Goal: Task Accomplishment & Management: Use online tool/utility

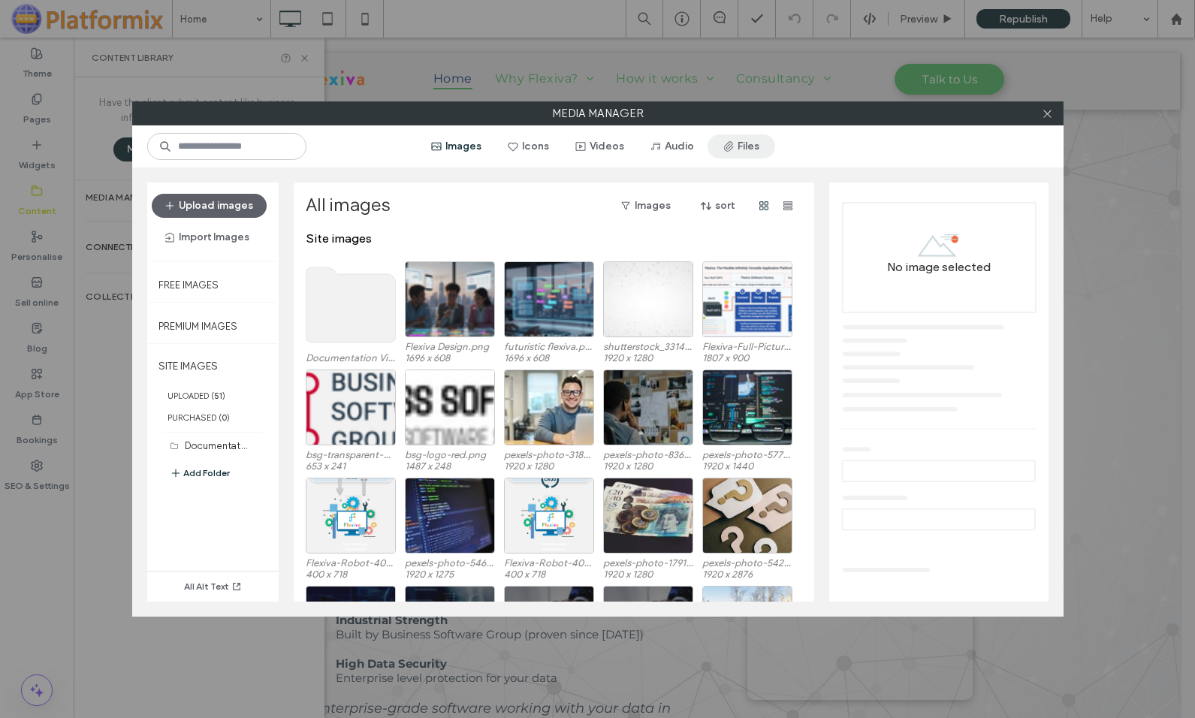
click at [740, 135] on button "Files" at bounding box center [741, 146] width 68 height 24
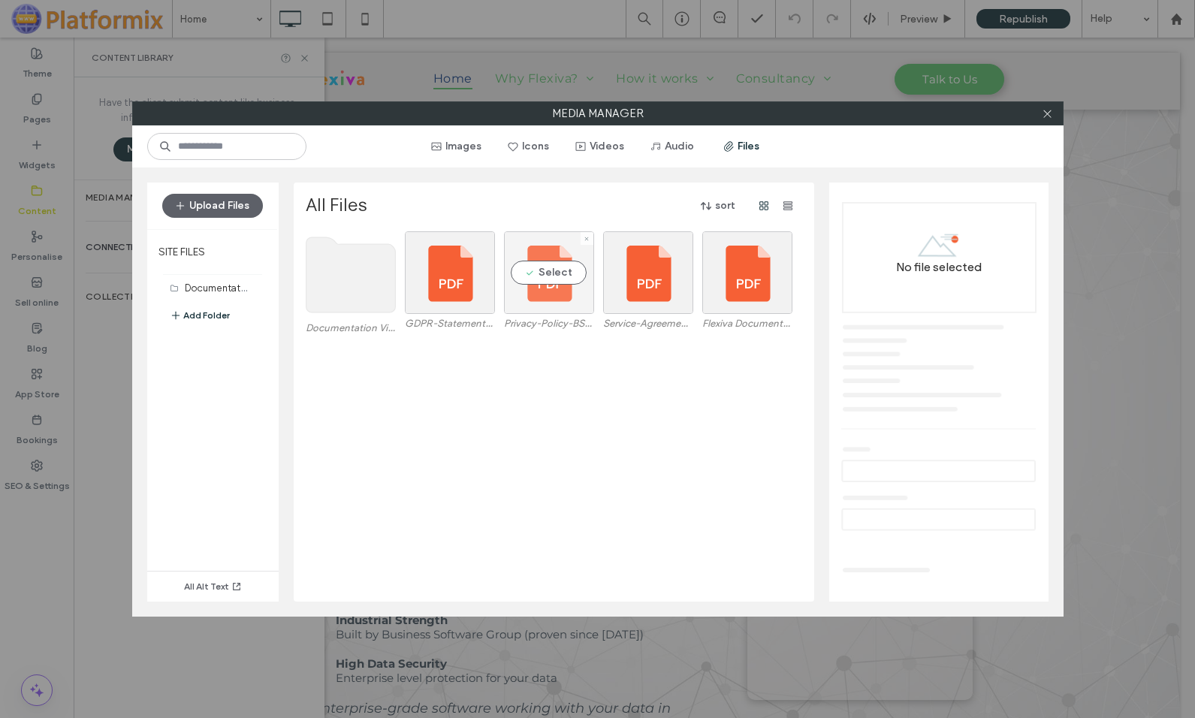
click at [529, 306] on div "Select" at bounding box center [549, 272] width 90 height 83
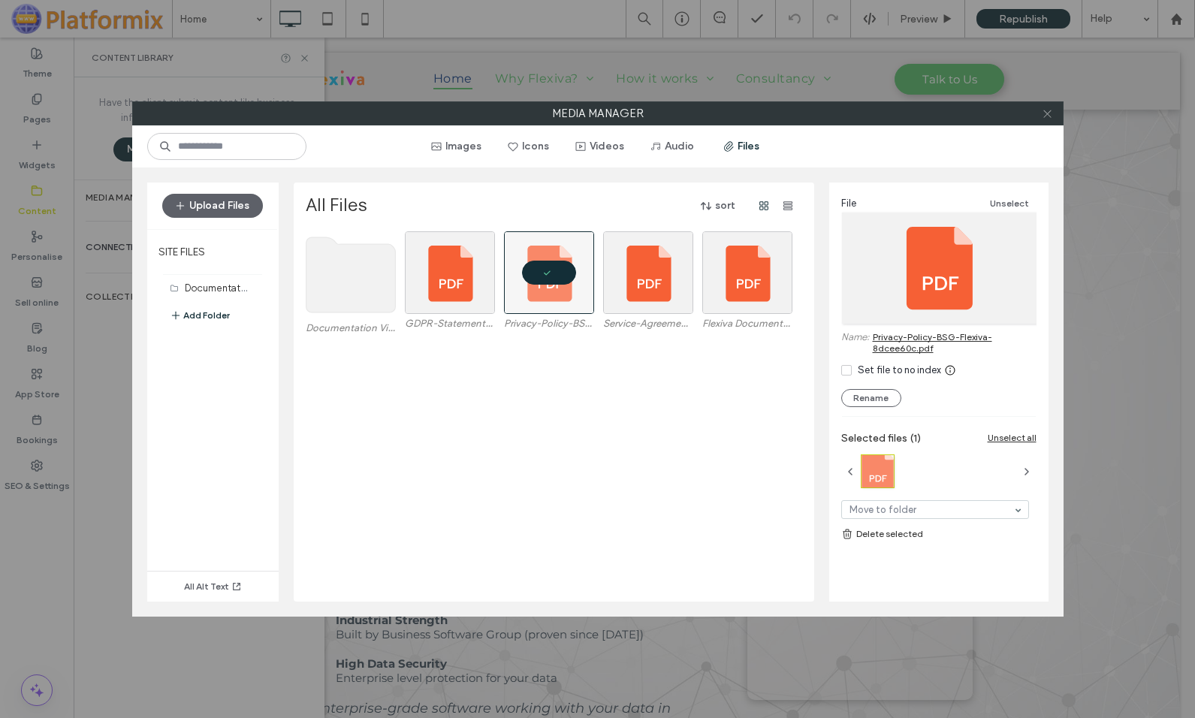
click at [1046, 109] on icon at bounding box center [1046, 113] width 11 height 11
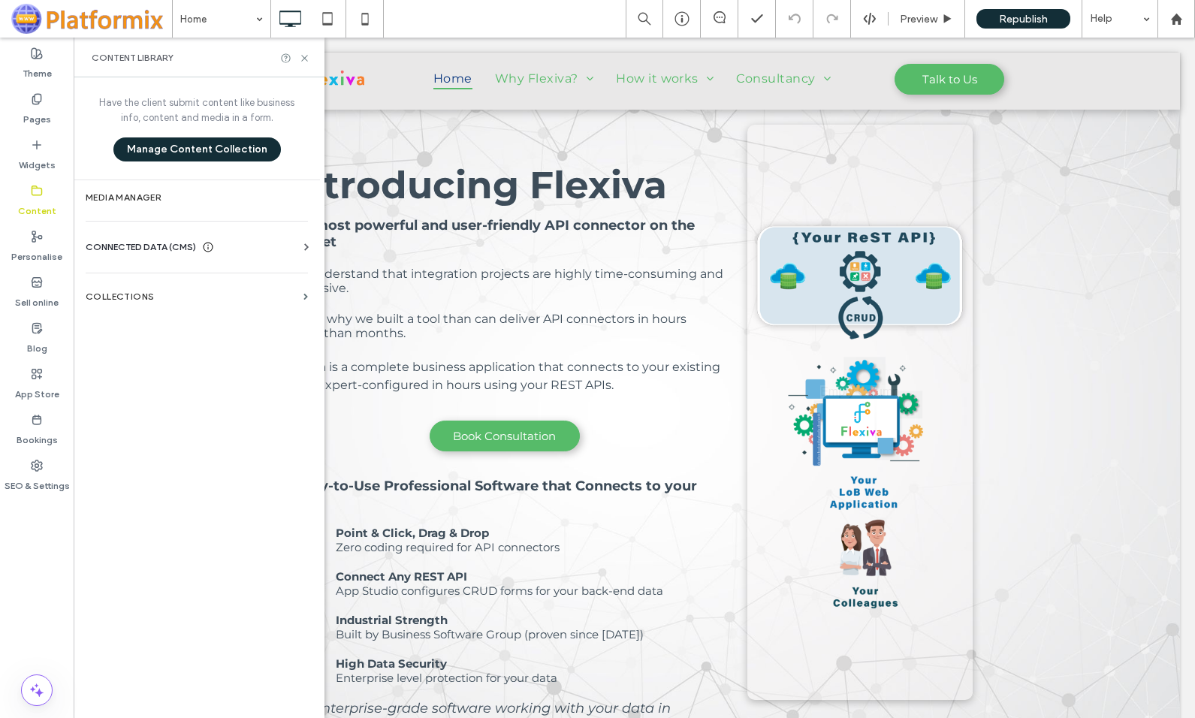
click at [303, 50] on div "Content library" at bounding box center [199, 58] width 251 height 40
click at [304, 59] on use at bounding box center [304, 58] width 6 height 6
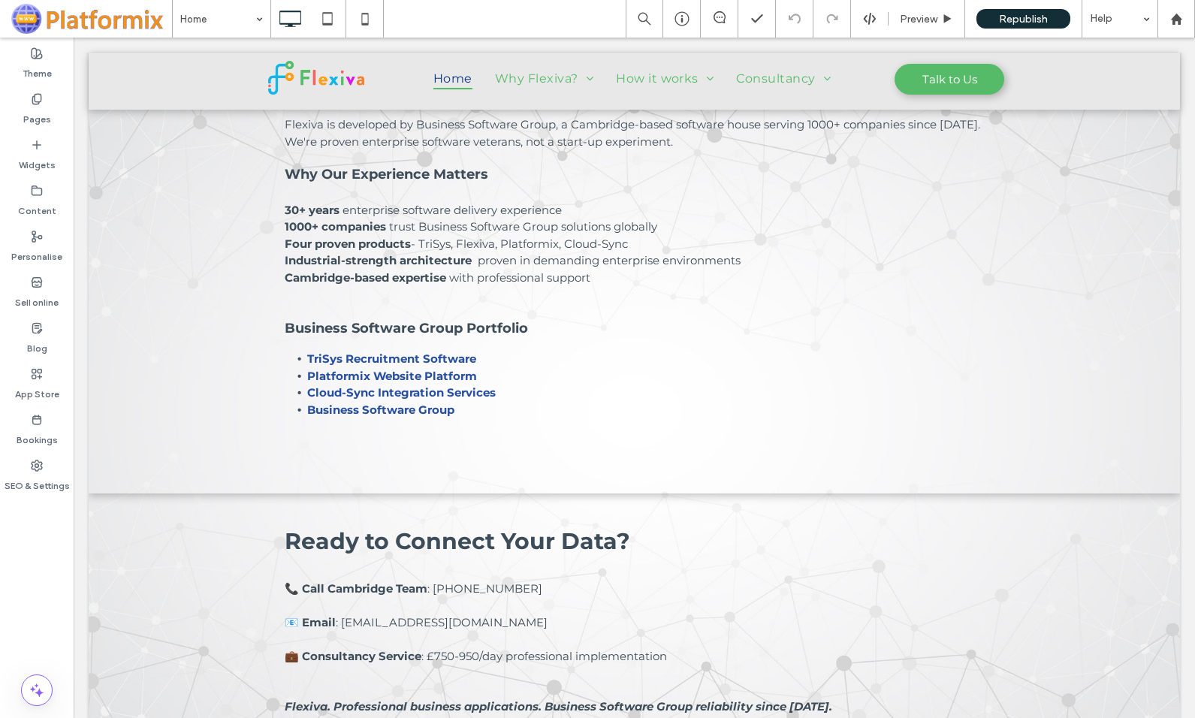
scroll to position [2425, 0]
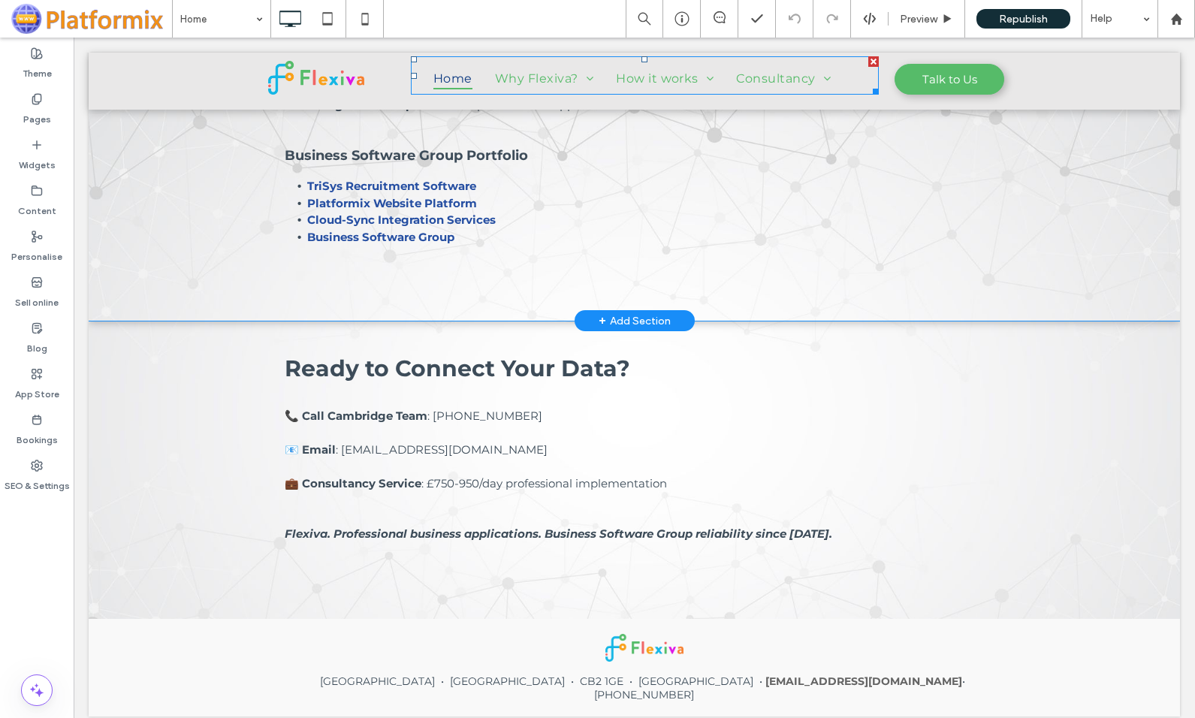
drag, startPoint x: 511, startPoint y: 220, endPoint x: 536, endPoint y: 293, distance: 77.2
click at [511, 220] on span "About Us" at bounding box center [535, 213] width 59 height 14
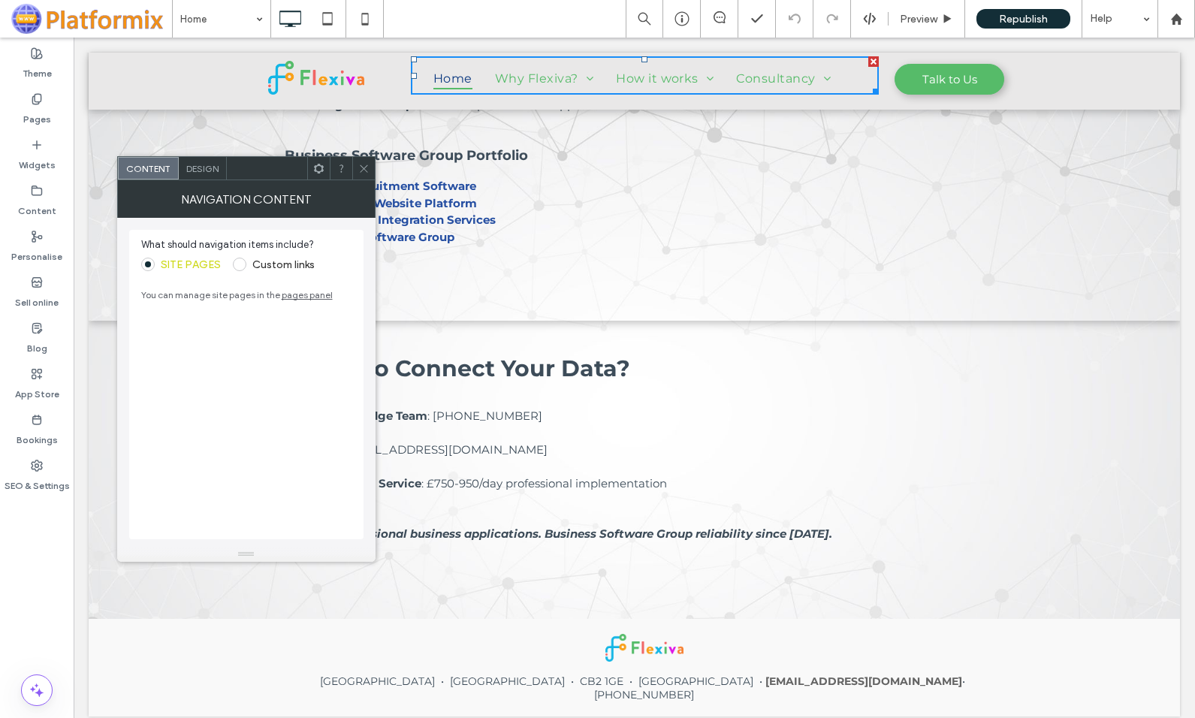
click at [360, 165] on icon at bounding box center [363, 168] width 11 height 11
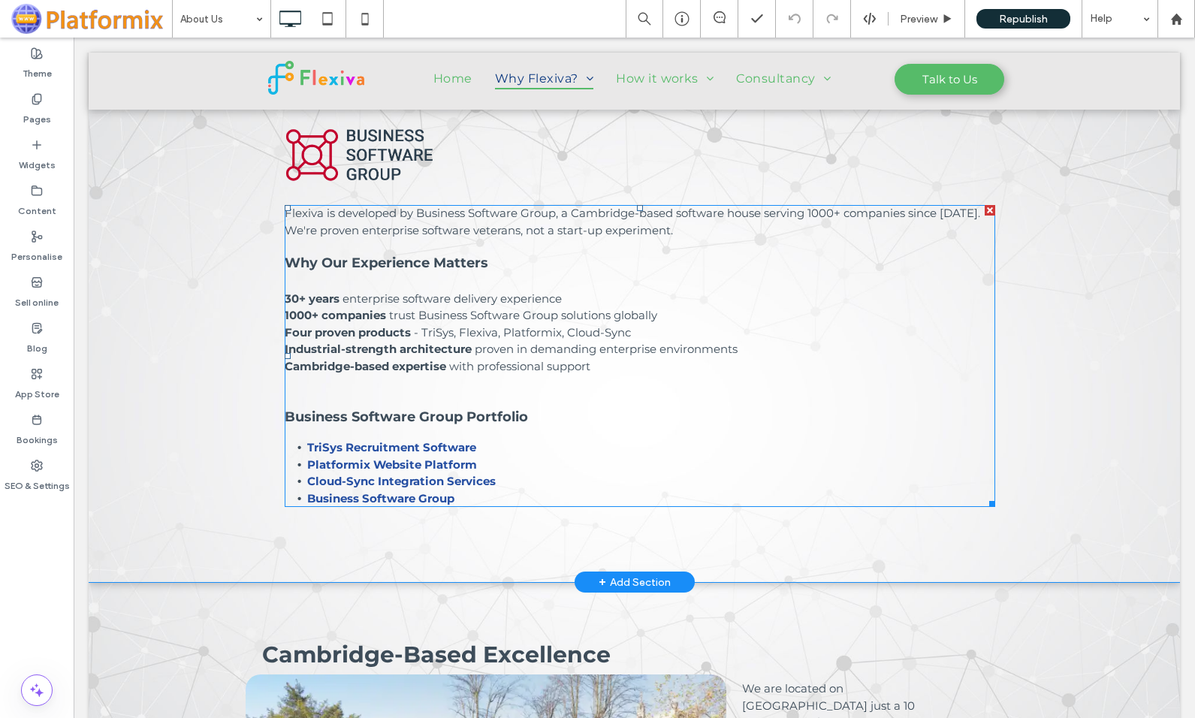
scroll to position [866, 0]
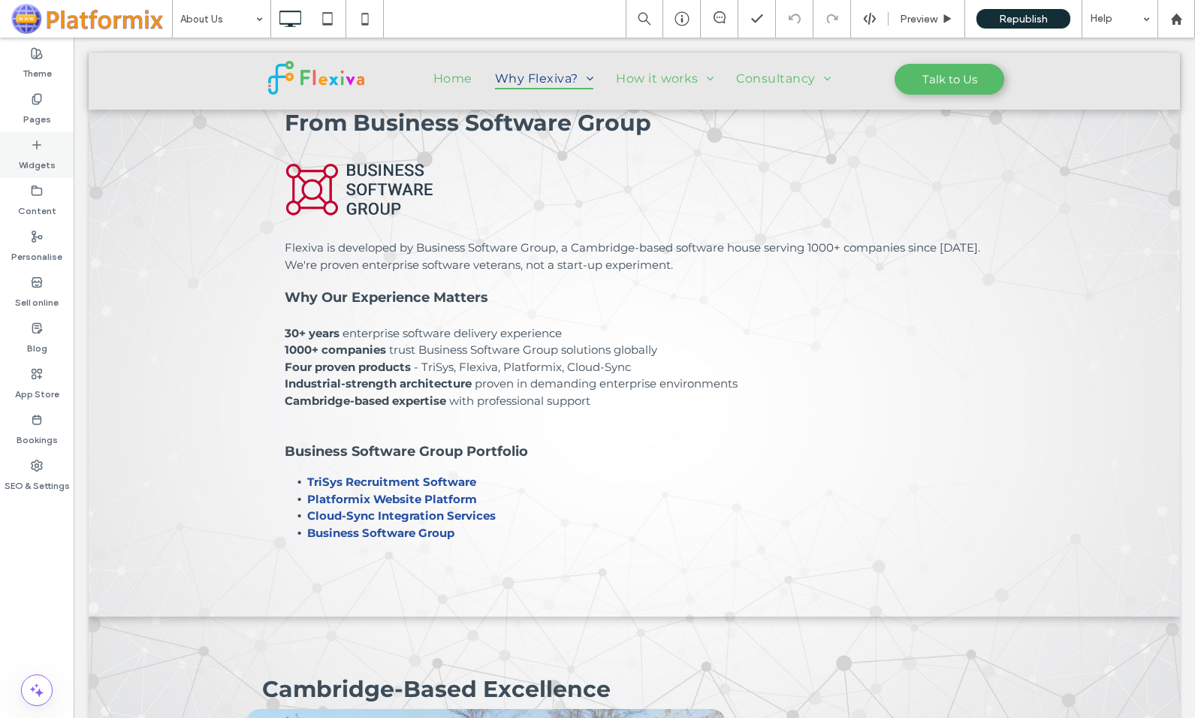
click at [36, 149] on icon at bounding box center [37, 145] width 12 height 12
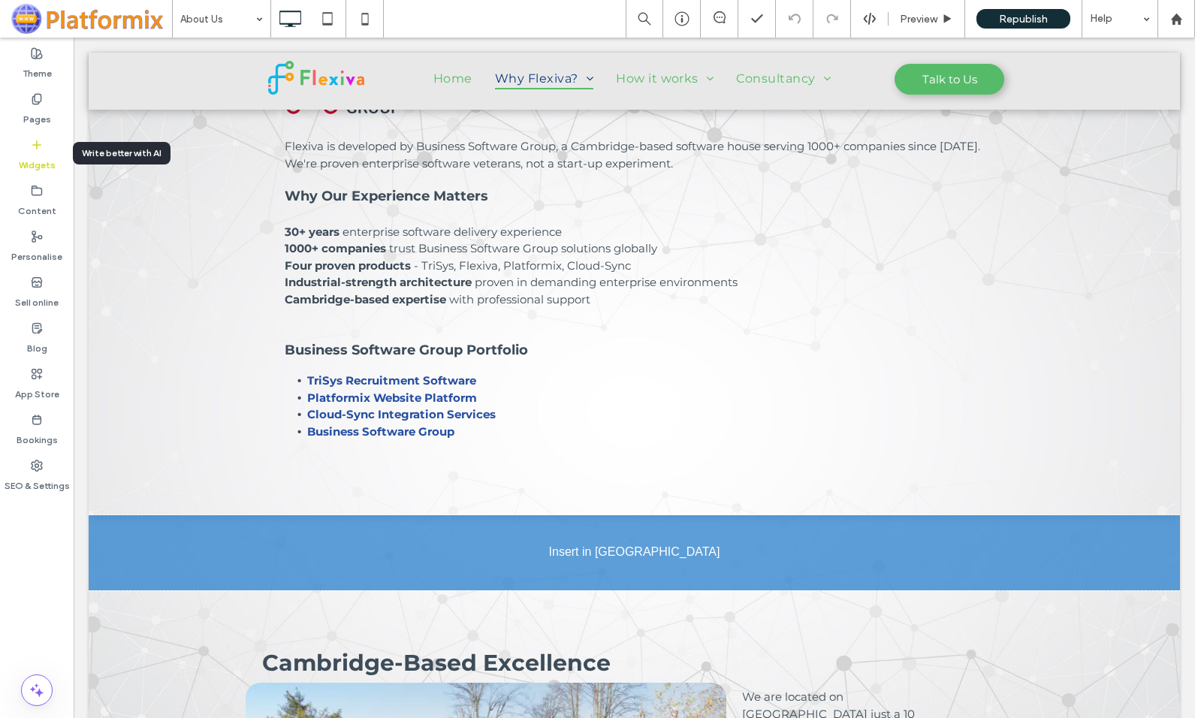
scroll to position [986, 0]
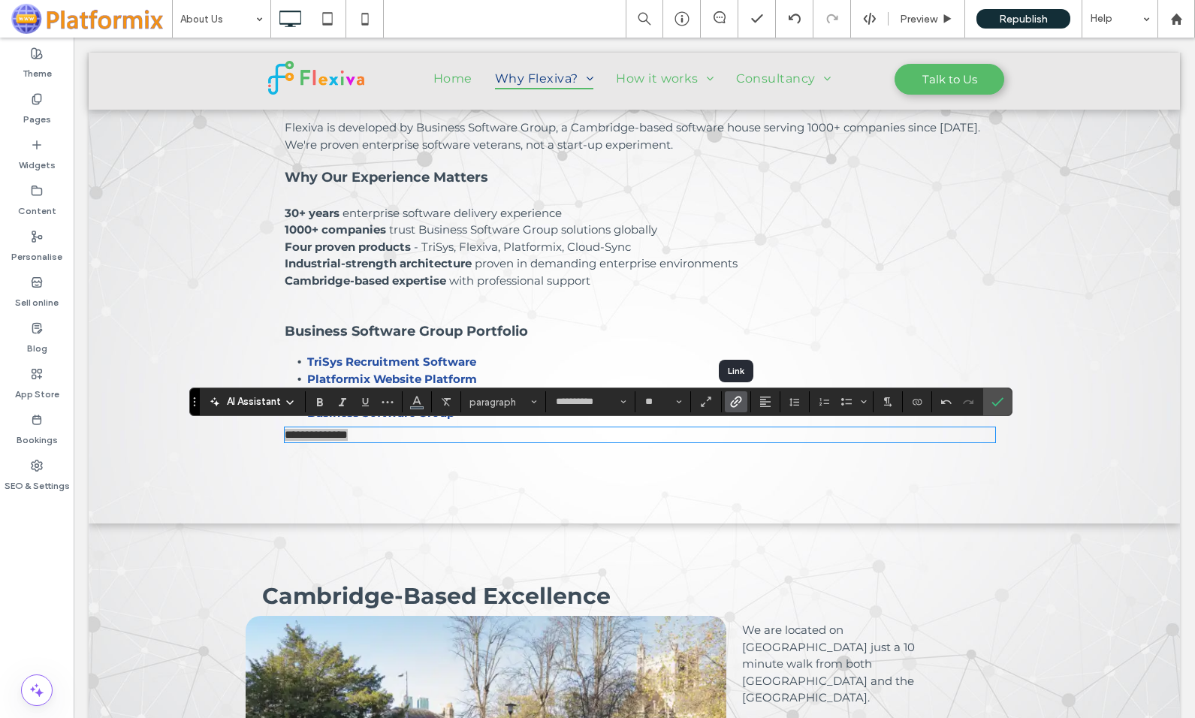
click at [737, 401] on use "Link" at bounding box center [736, 401] width 11 height 11
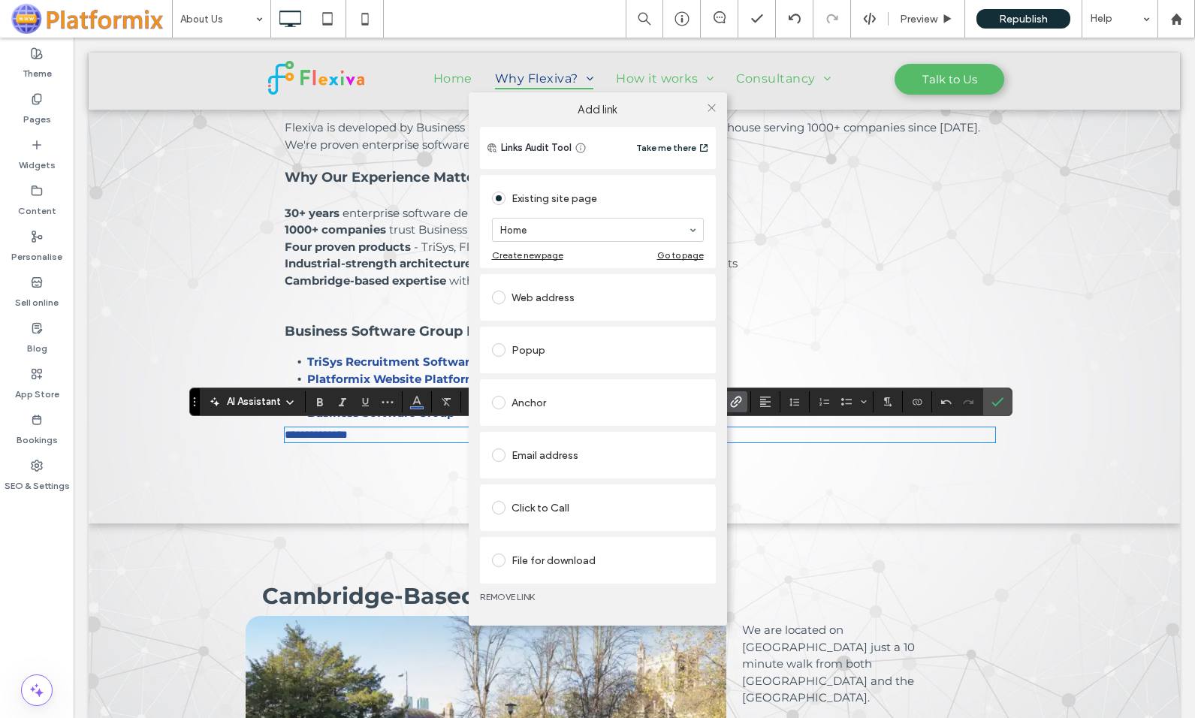
click at [502, 561] on span at bounding box center [499, 560] width 14 height 14
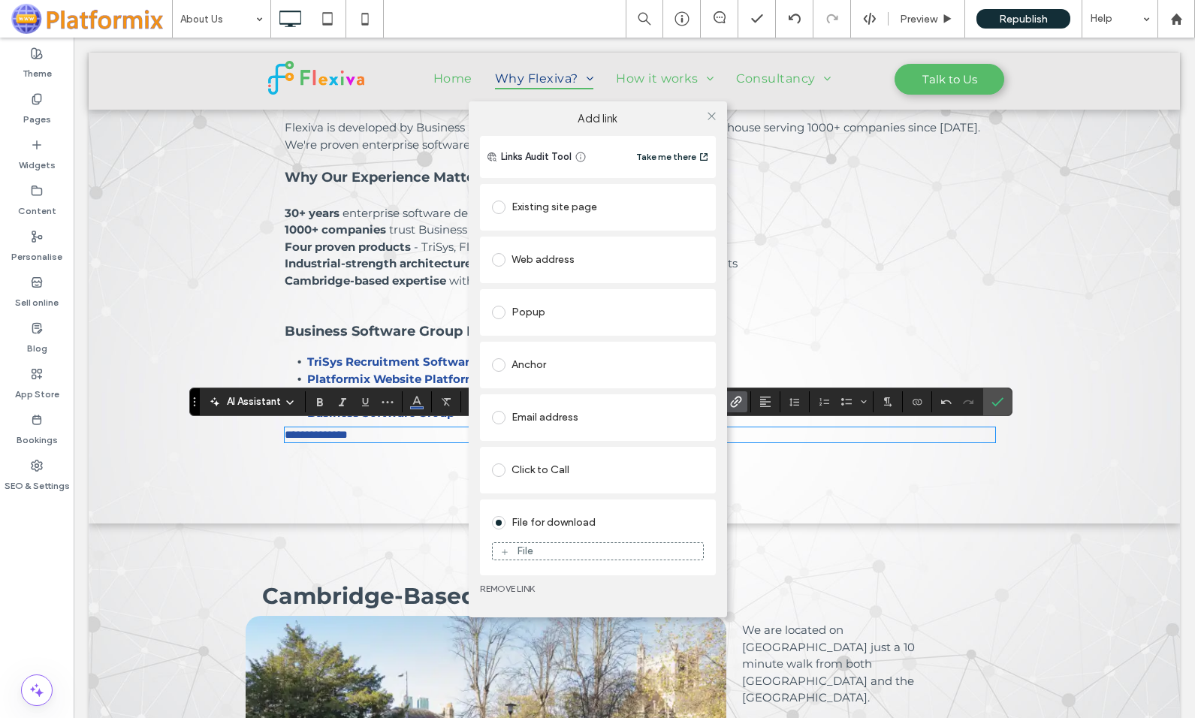
click at [506, 551] on icon at bounding box center [504, 551] width 9 height 9
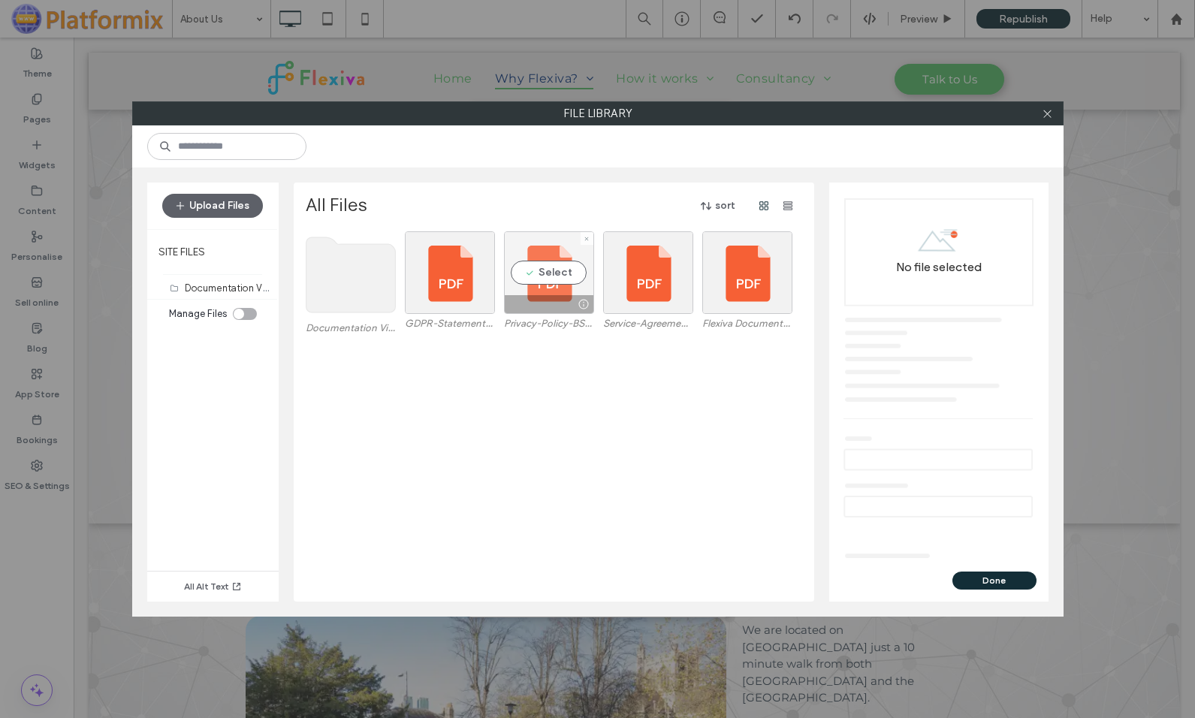
click at [555, 272] on div "Select" at bounding box center [549, 272] width 90 height 83
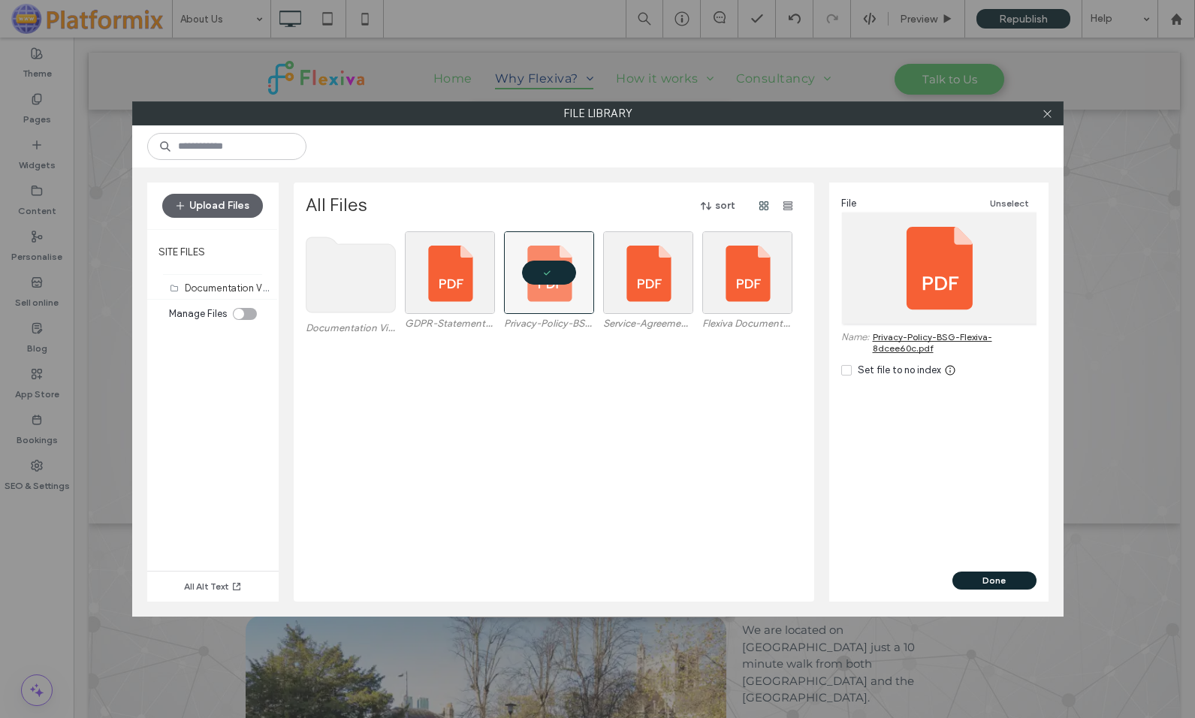
click at [1014, 580] on button "Done" at bounding box center [994, 580] width 84 height 18
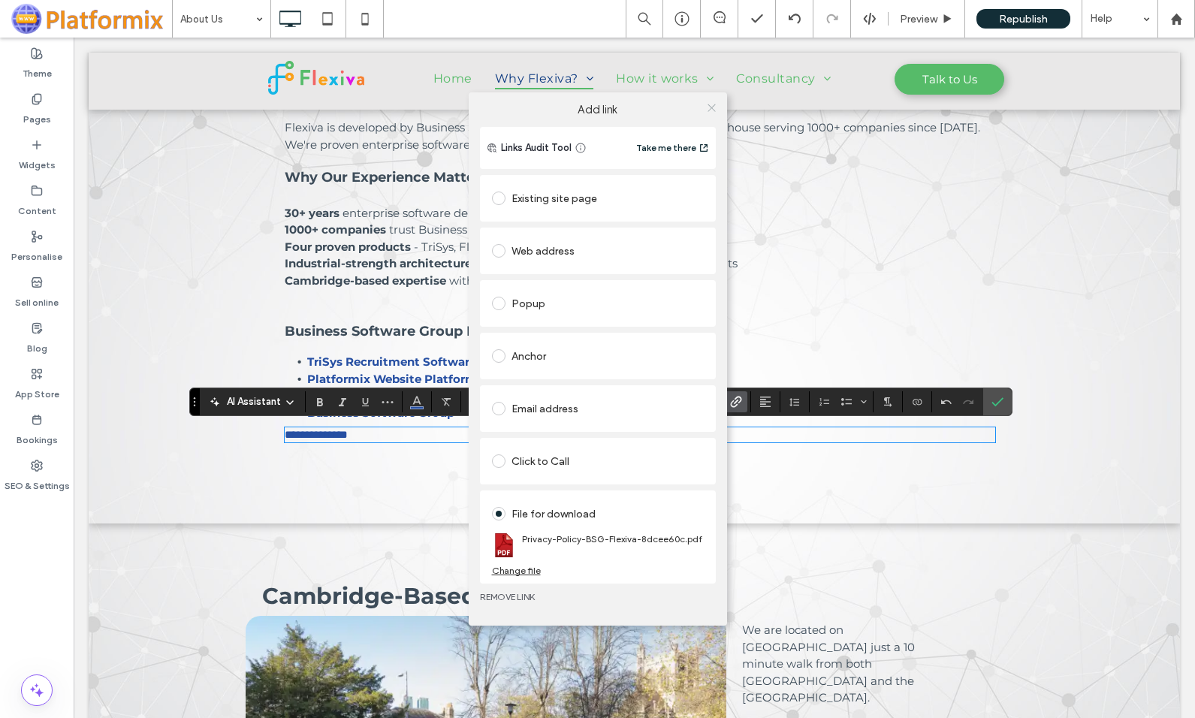
click at [712, 106] on icon at bounding box center [711, 107] width 11 height 11
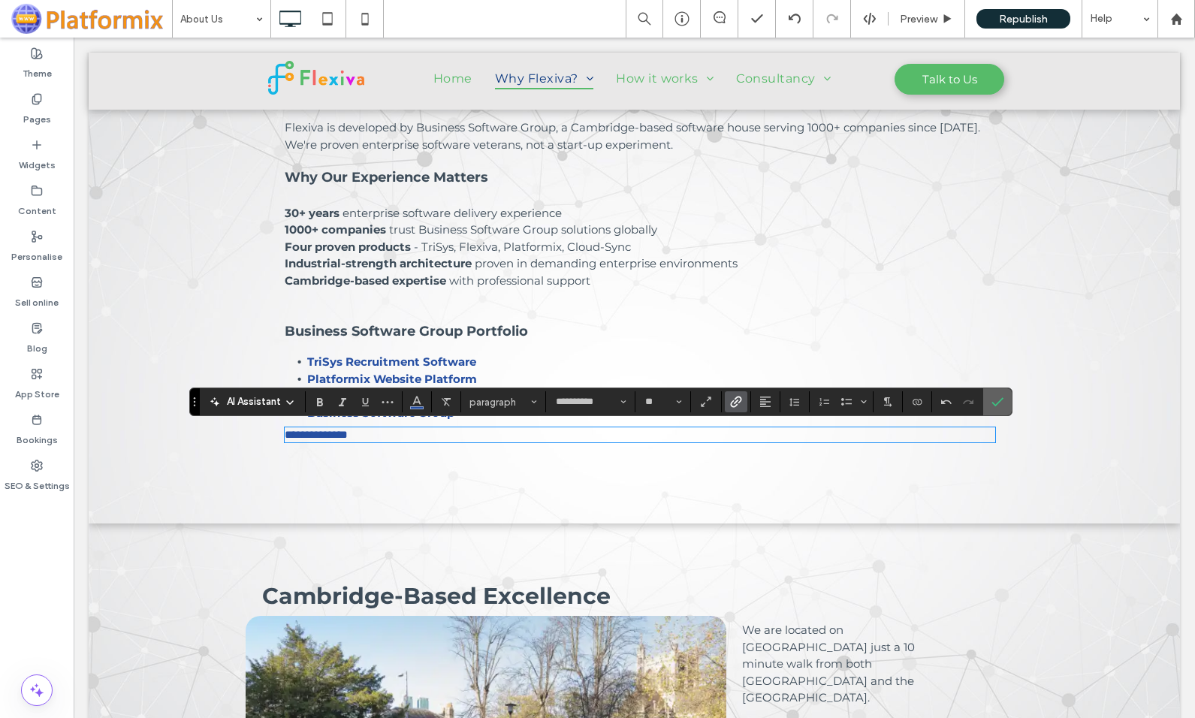
click at [996, 402] on icon "Confirm" at bounding box center [997, 402] width 12 height 12
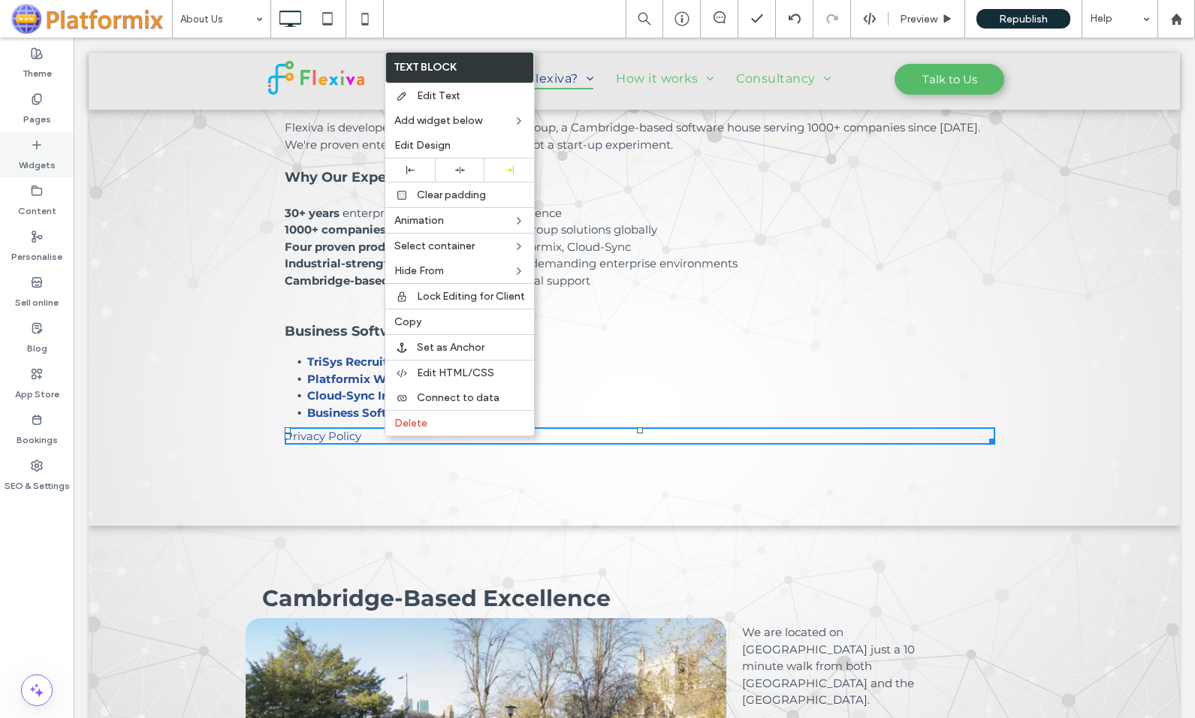
drag, startPoint x: 37, startPoint y: 152, endPoint x: 56, endPoint y: 167, distance: 25.1
click at [37, 152] on label "Widgets" at bounding box center [37, 161] width 37 height 21
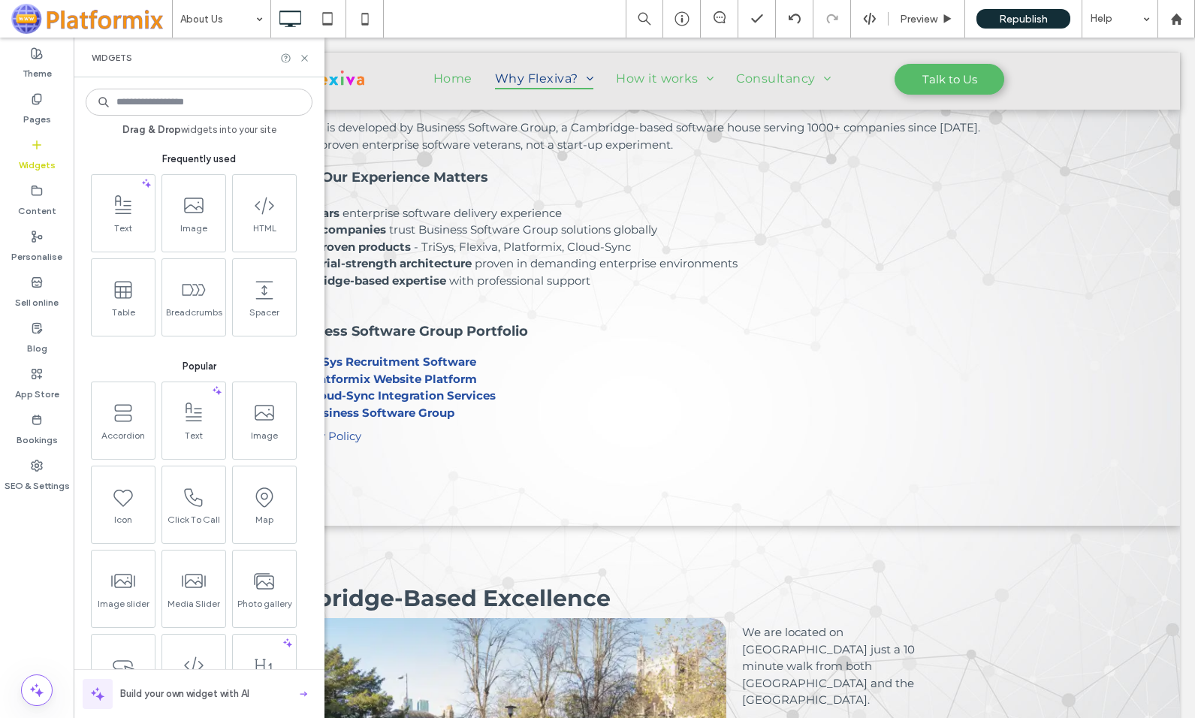
click at [158, 100] on input at bounding box center [199, 102] width 227 height 27
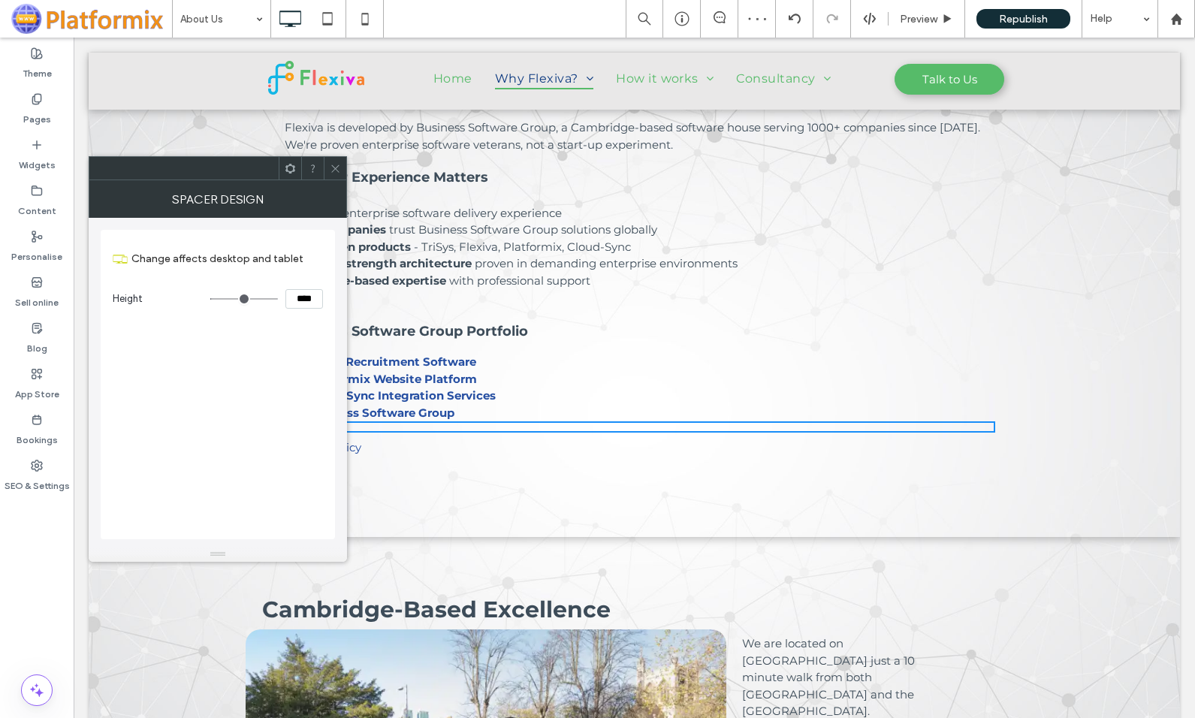
type input "*"
type input "***"
type input "**"
type input "****"
type input "**"
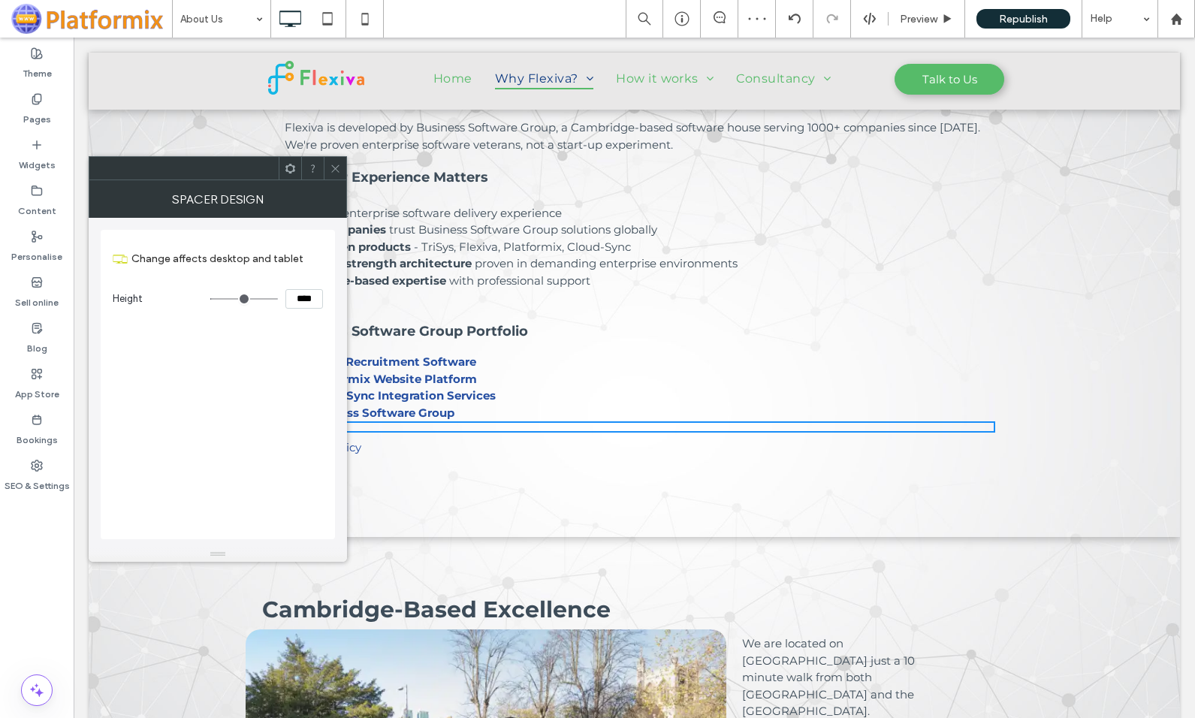
type input "****"
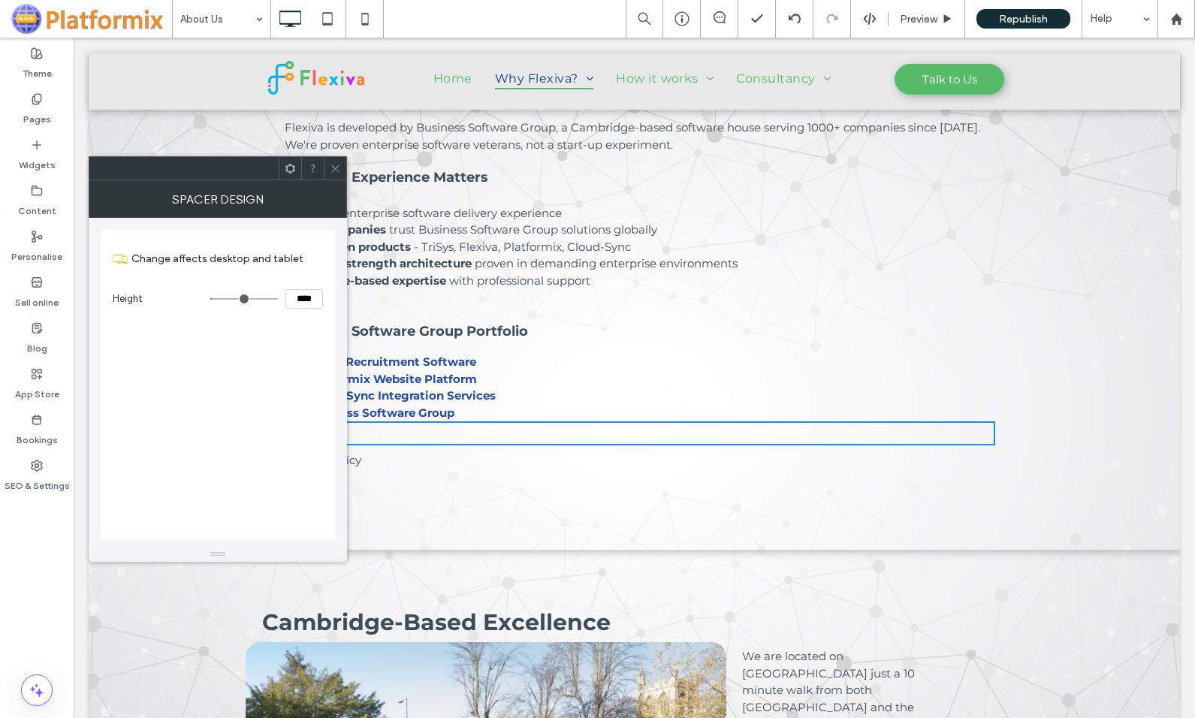
type input "**"
click at [218, 298] on input "range" at bounding box center [244, 299] width 68 height 2
click at [337, 177] on span at bounding box center [335, 168] width 11 height 23
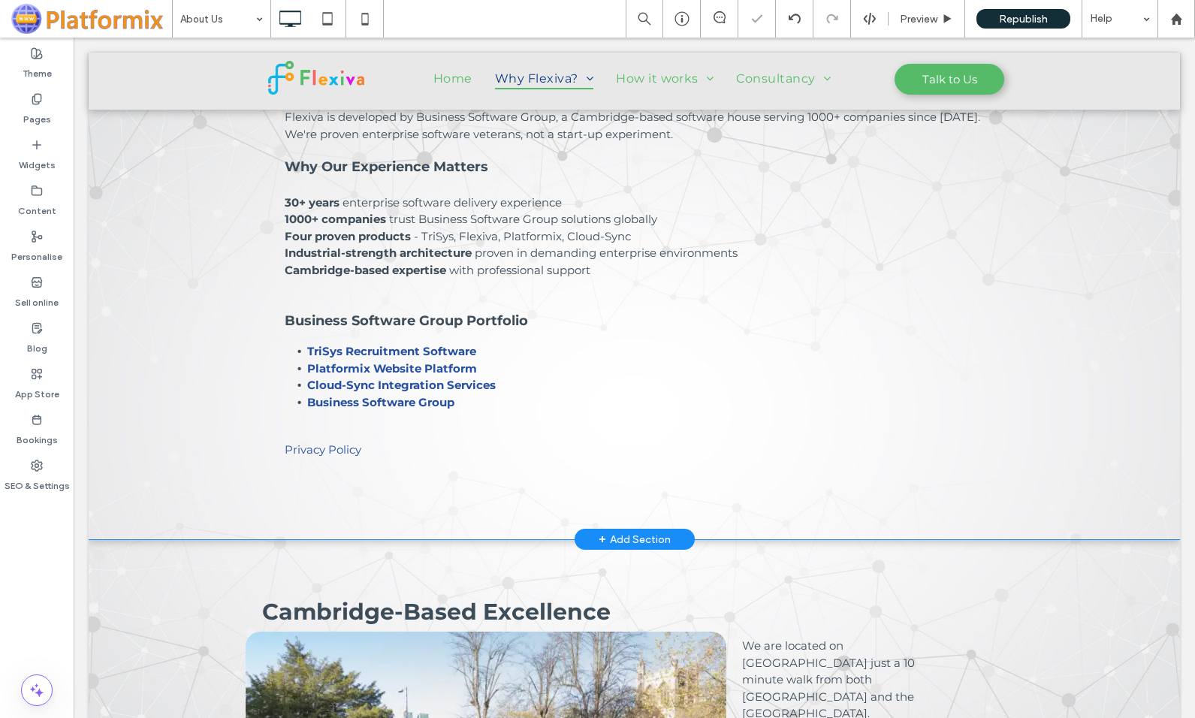
scroll to position [1061, 0]
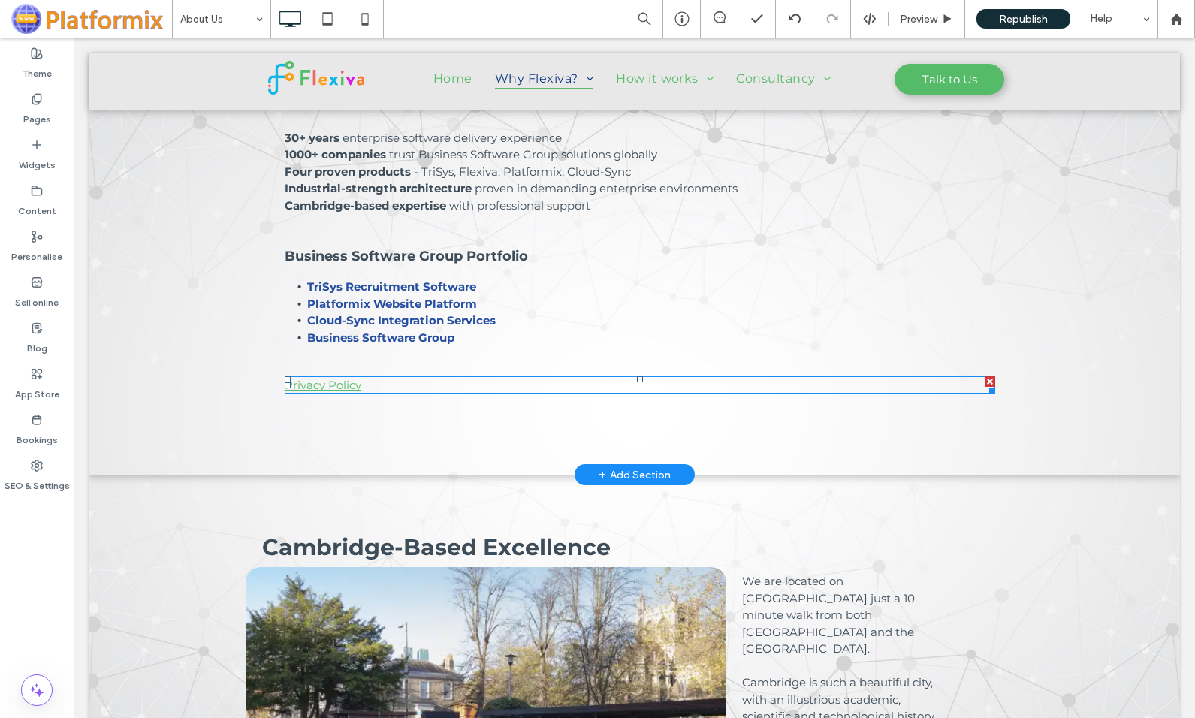
click at [315, 378] on link "Privacy Policy" at bounding box center [323, 385] width 77 height 14
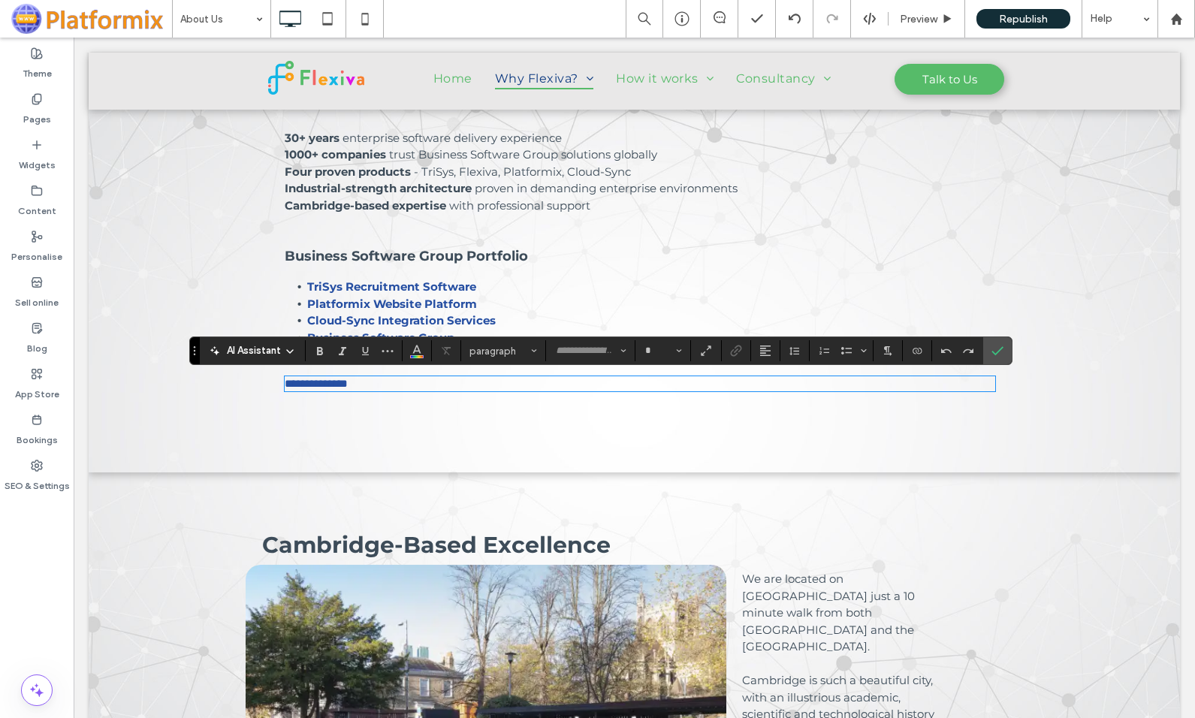
type input "**********"
type input "**"
click at [372, 384] on p "**********" at bounding box center [640, 384] width 710 height 12
click at [848, 350] on icon "Bulleted List" at bounding box center [846, 351] width 12 height 12
click at [417, 384] on li "**********" at bounding box center [651, 385] width 688 height 14
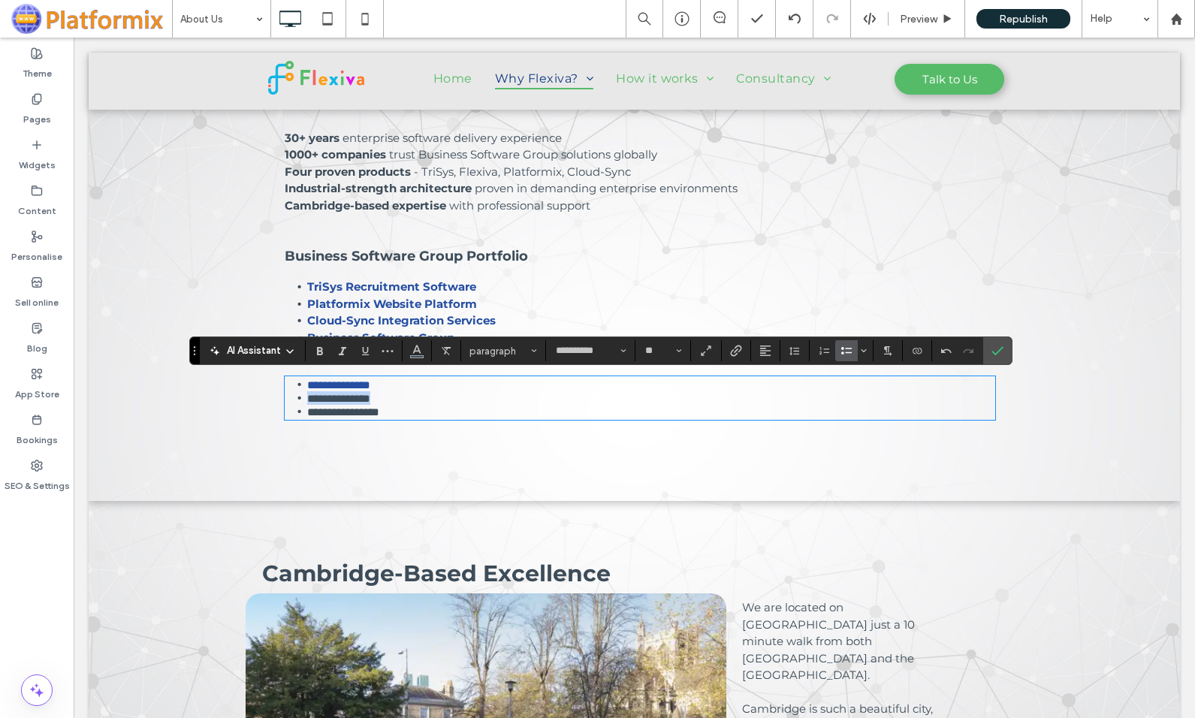
drag, startPoint x: 304, startPoint y: 396, endPoint x: 399, endPoint y: 398, distance: 95.4
click at [399, 398] on li "**********" at bounding box center [651, 398] width 688 height 14
click at [737, 349] on icon "Link" at bounding box center [736, 351] width 12 height 12
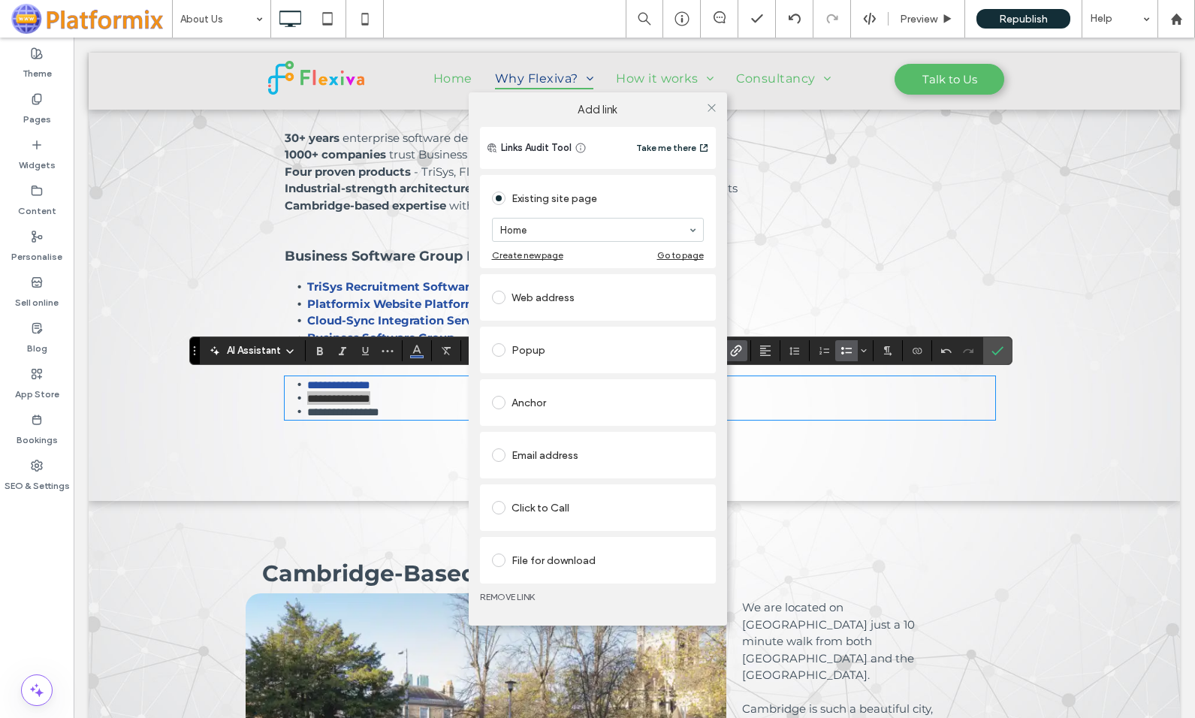
click at [500, 562] on span at bounding box center [499, 560] width 14 height 14
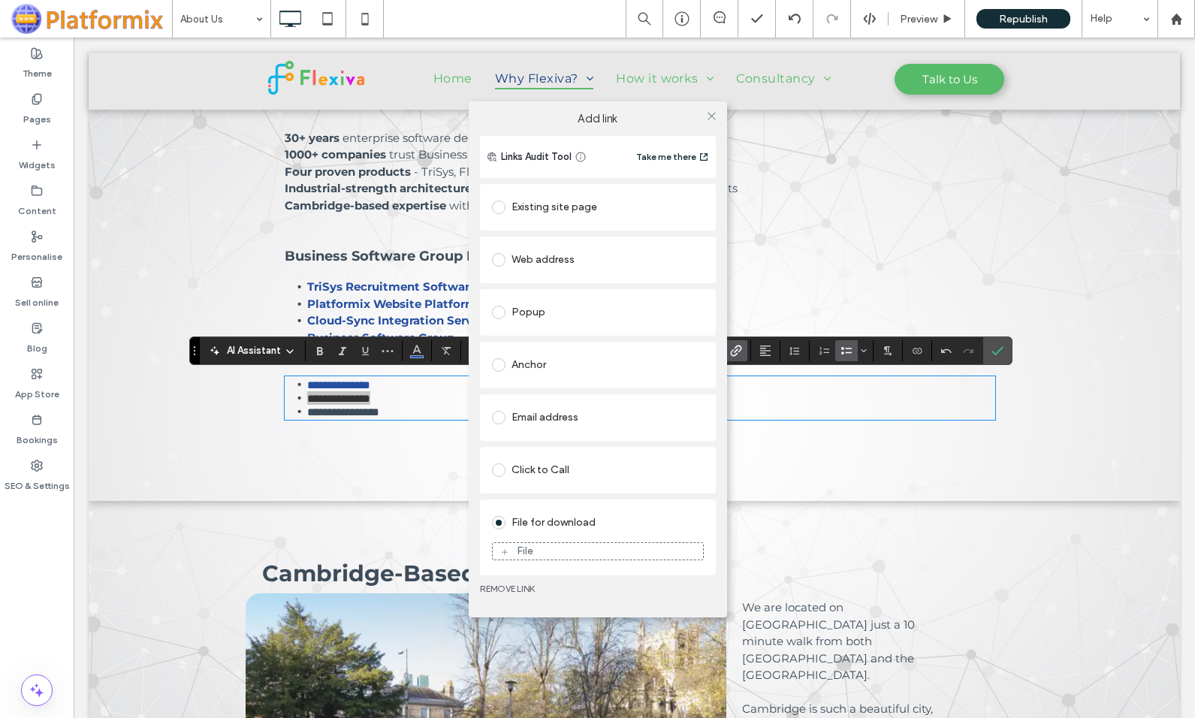
click at [505, 553] on icon at bounding box center [504, 551] width 9 height 9
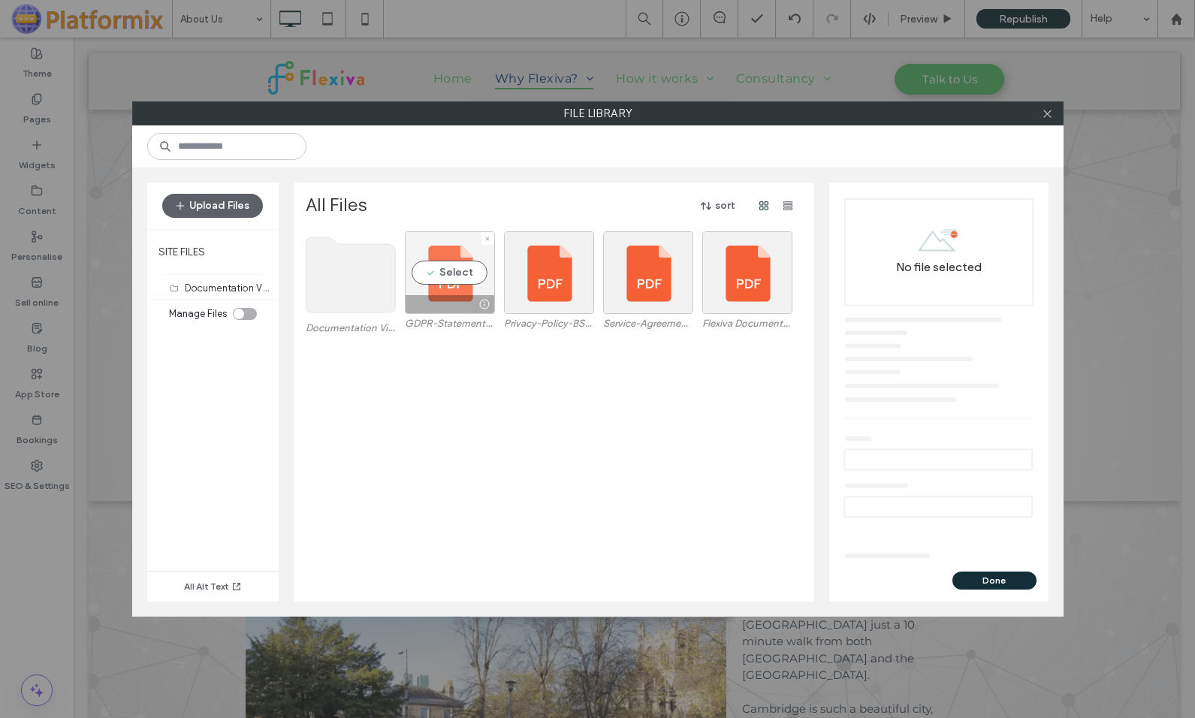
click at [461, 275] on div "Select" at bounding box center [450, 272] width 90 height 83
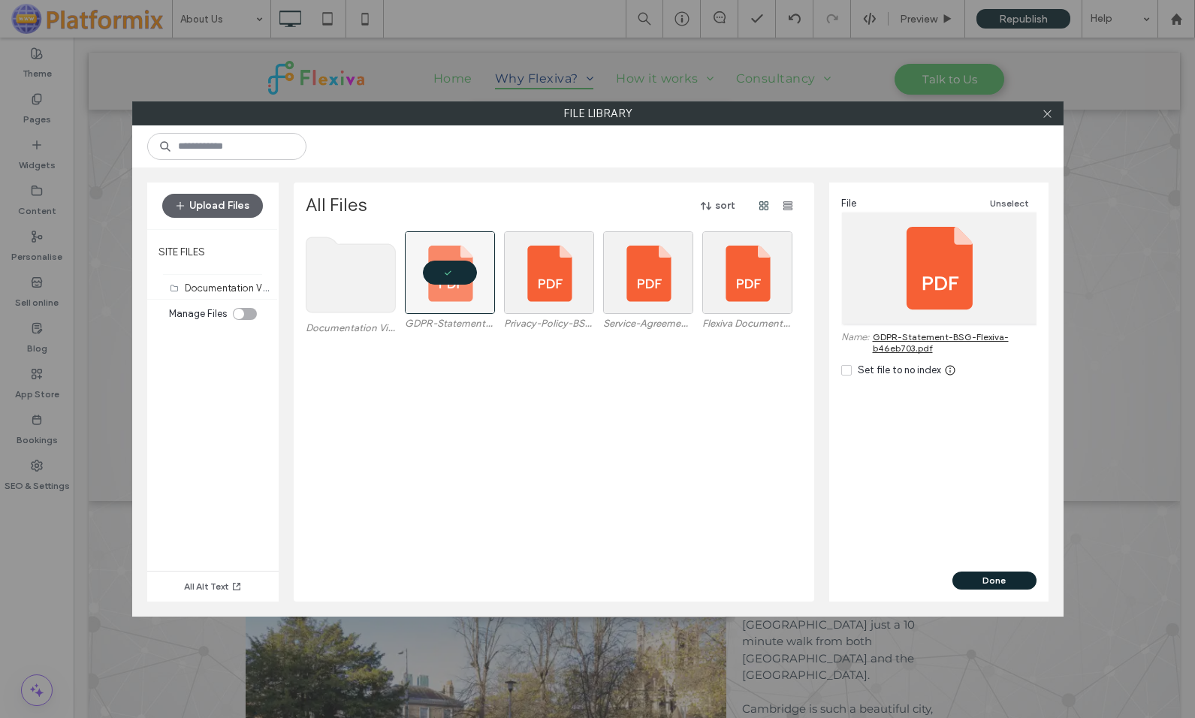
click at [989, 582] on button "Done" at bounding box center [994, 580] width 84 height 18
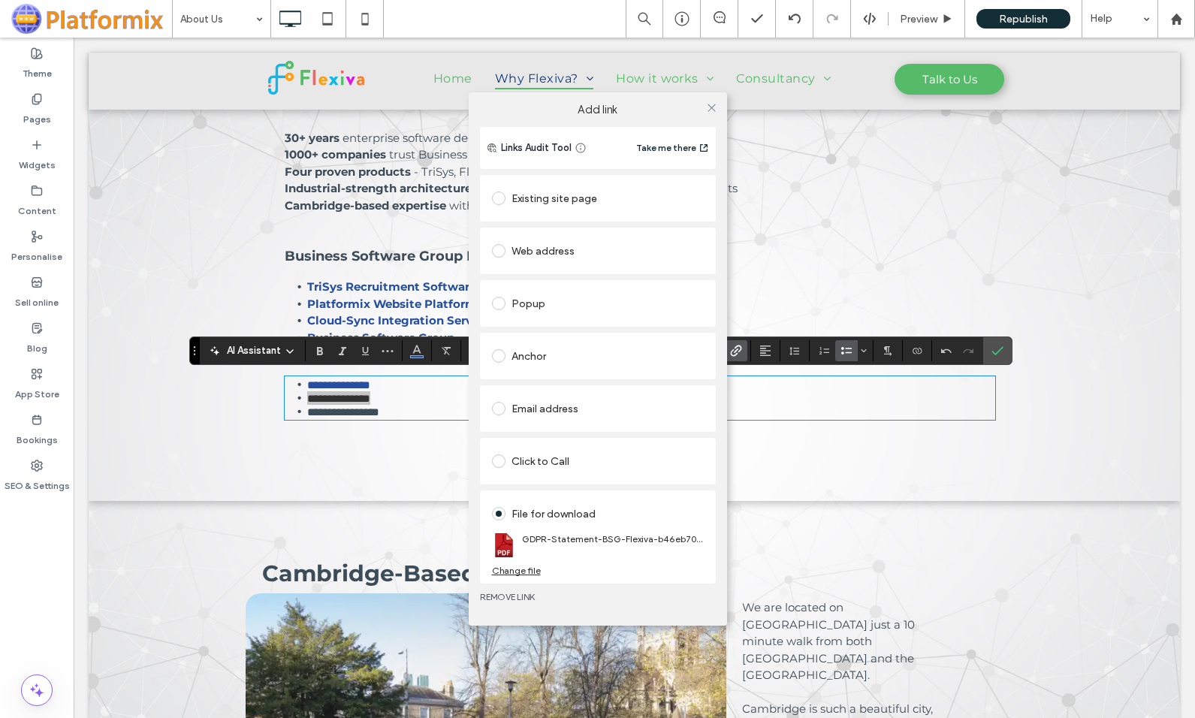
click at [339, 414] on div "Add link Links Audit Tool Take me there Existing site page Home Create new page…" at bounding box center [597, 359] width 1195 height 718
click at [300, 411] on div "Add link Links Audit Tool Take me there Existing site page Home Create new page…" at bounding box center [597, 359] width 1195 height 718
click at [710, 108] on icon at bounding box center [711, 107] width 11 height 11
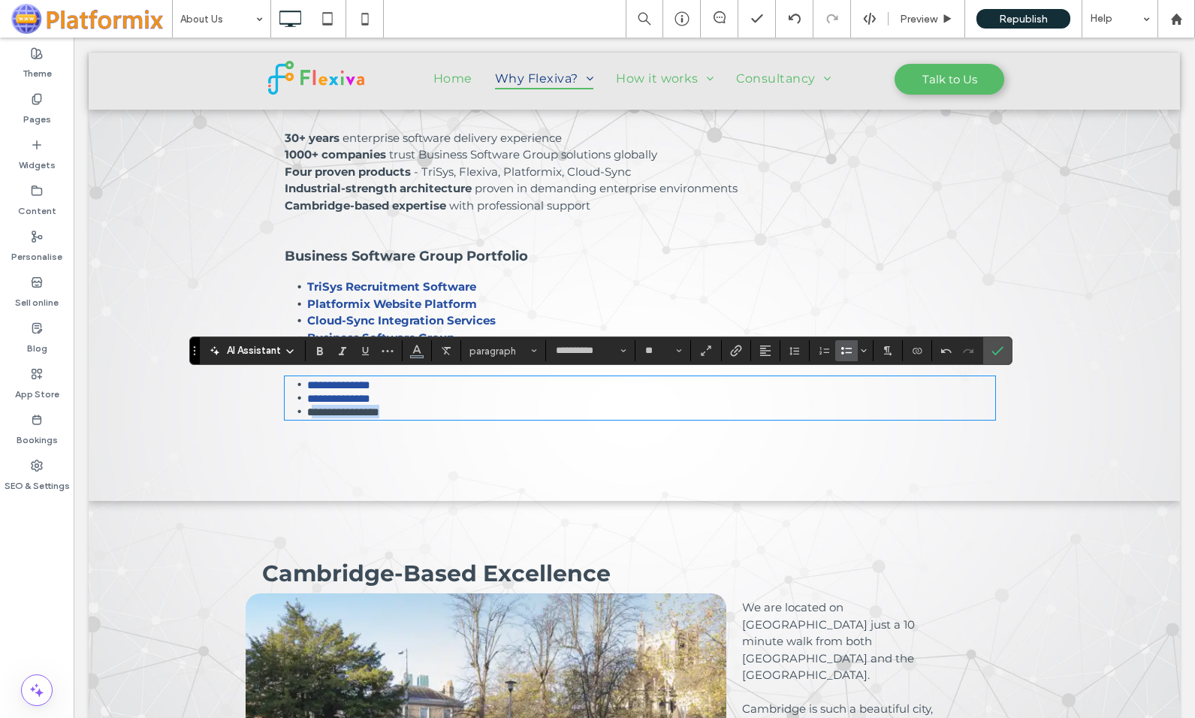
drag, startPoint x: 305, startPoint y: 415, endPoint x: 390, endPoint y: 414, distance: 84.8
click at [379, 414] on span "**********" at bounding box center [343, 411] width 72 height 11
click at [736, 351] on use "Link" at bounding box center [736, 350] width 11 height 11
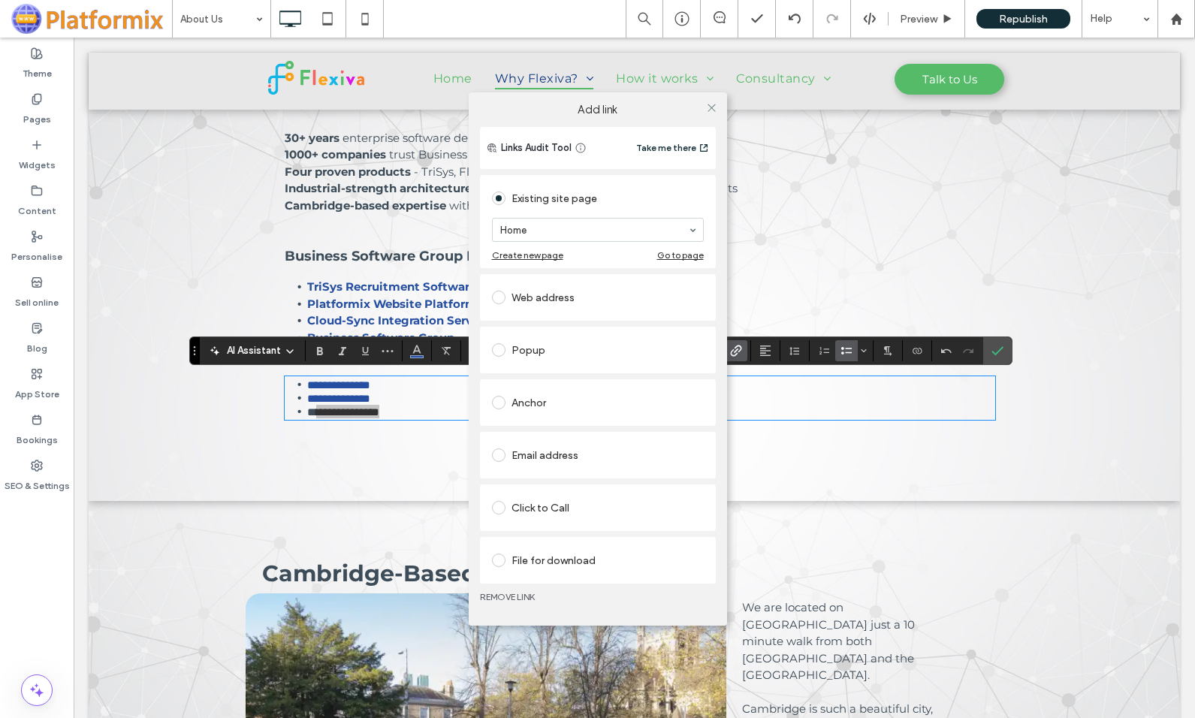
click at [502, 562] on span at bounding box center [499, 560] width 14 height 14
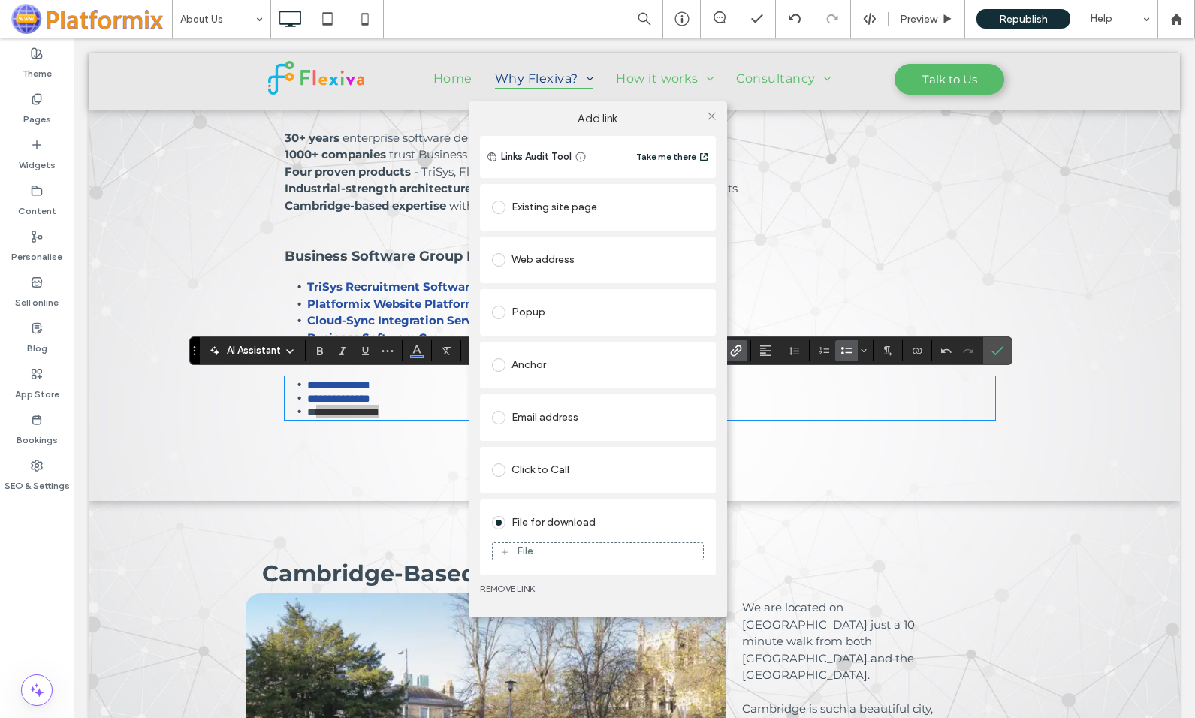
click at [503, 550] on icon at bounding box center [504, 551] width 9 height 9
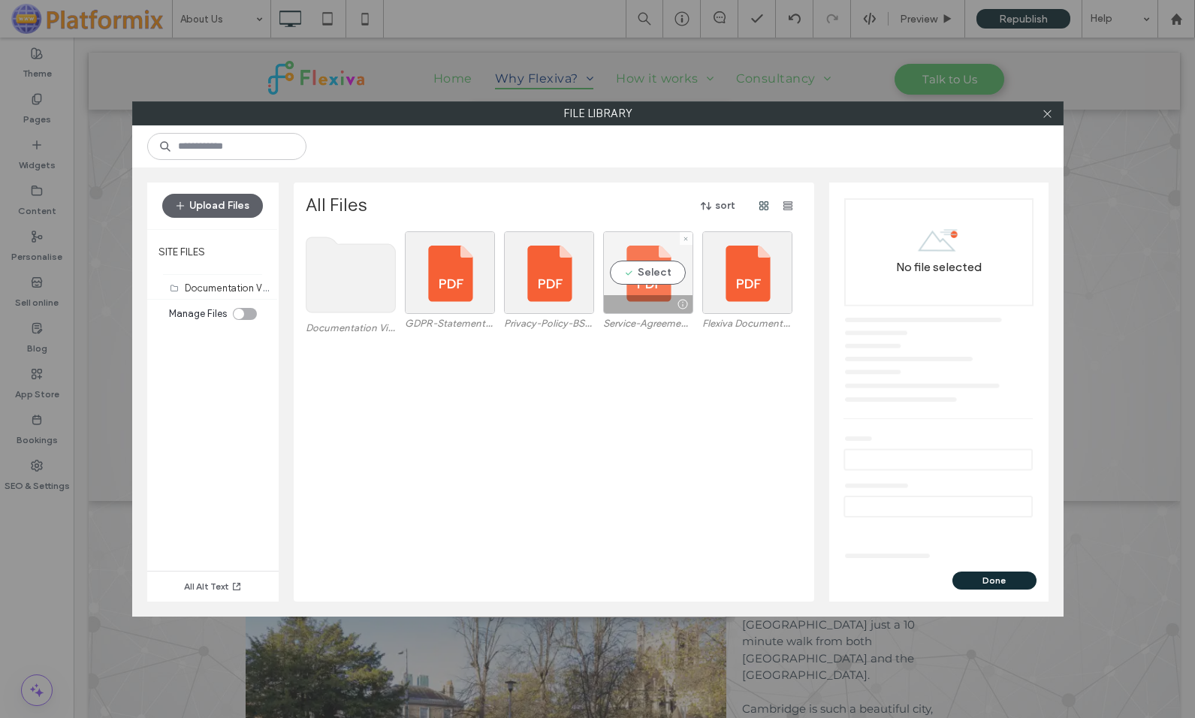
click at [651, 270] on div "Select" at bounding box center [648, 272] width 90 height 83
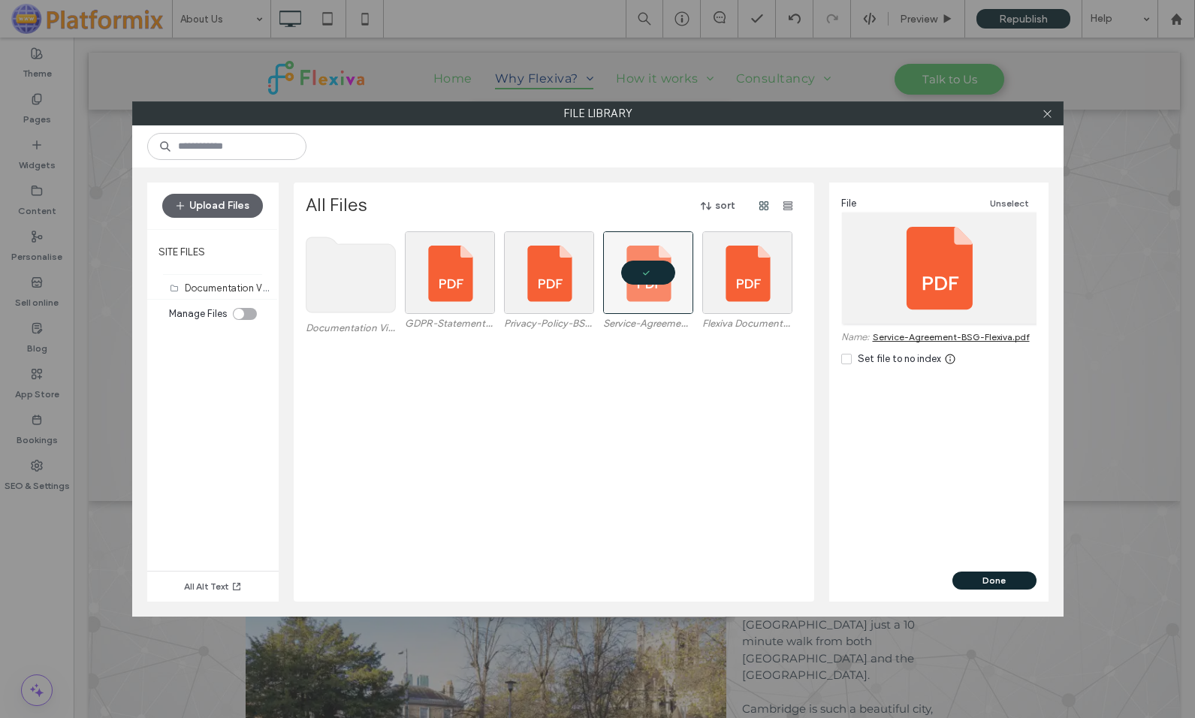
click at [993, 581] on button "Done" at bounding box center [994, 580] width 84 height 18
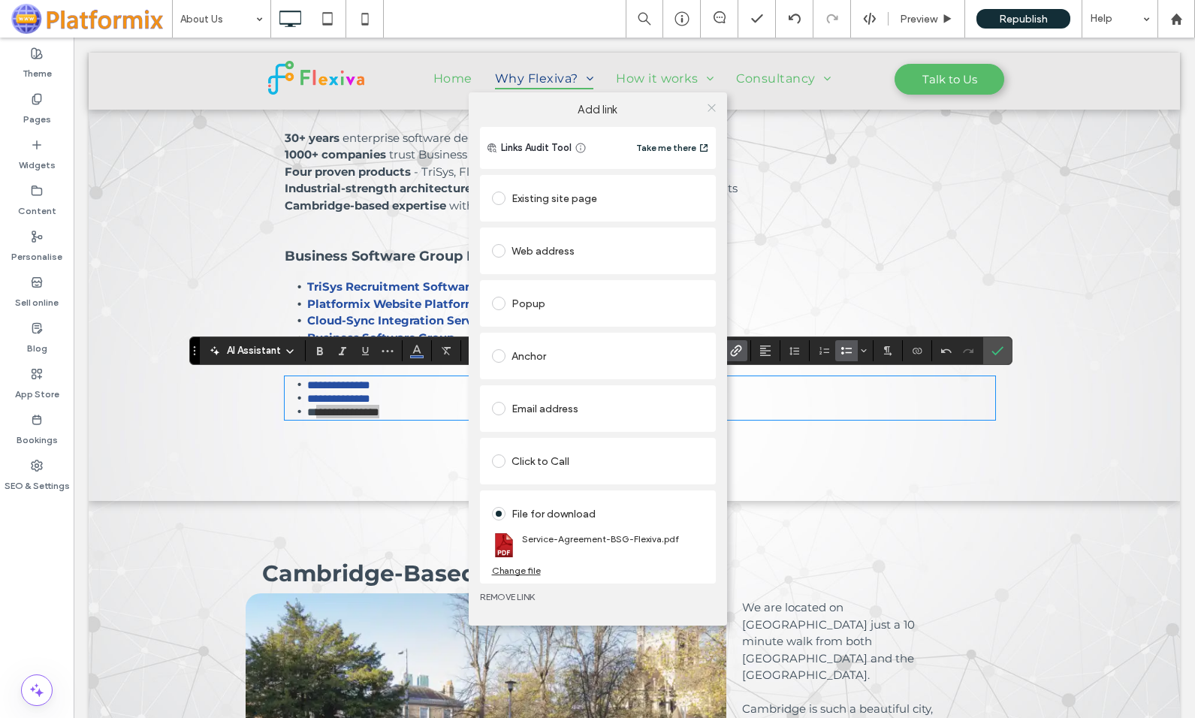
click at [715, 103] on icon at bounding box center [711, 107] width 11 height 11
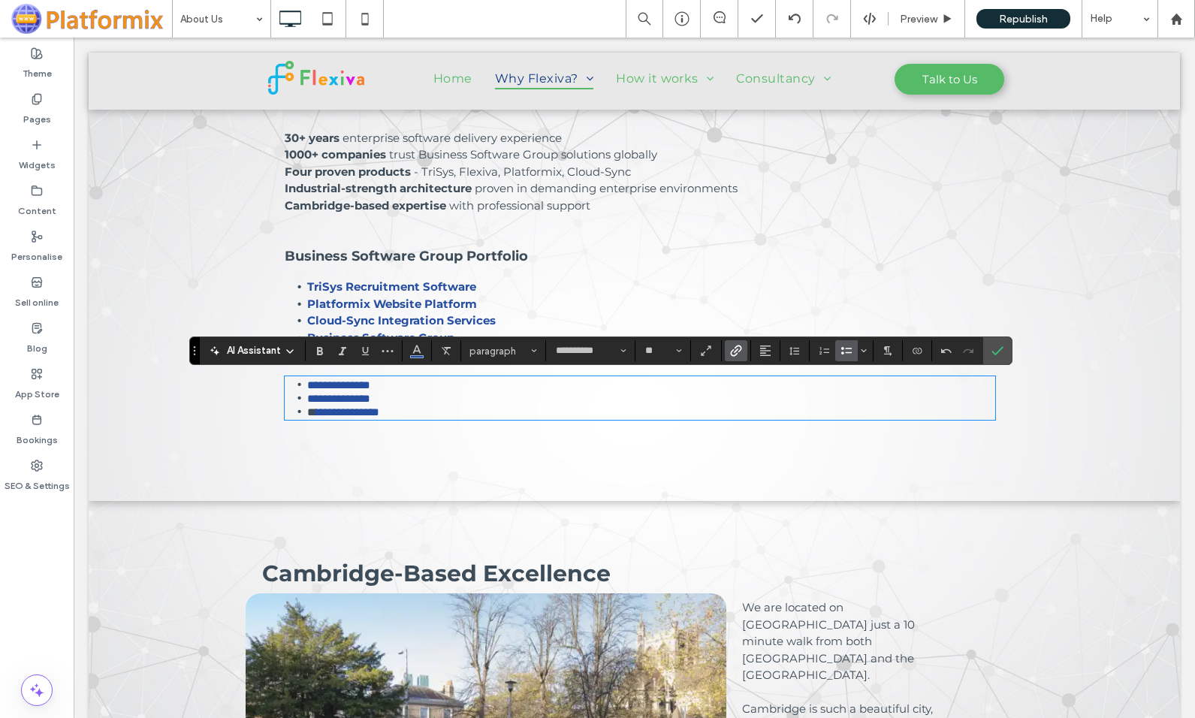
click at [451, 392] on li "**********" at bounding box center [651, 398] width 688 height 14
drag, startPoint x: 286, startPoint y: 381, endPoint x: 438, endPoint y: 416, distance: 155.6
click at [438, 416] on ul "**********" at bounding box center [640, 398] width 710 height 41
click at [788, 350] on button "Line Height" at bounding box center [794, 350] width 23 height 21
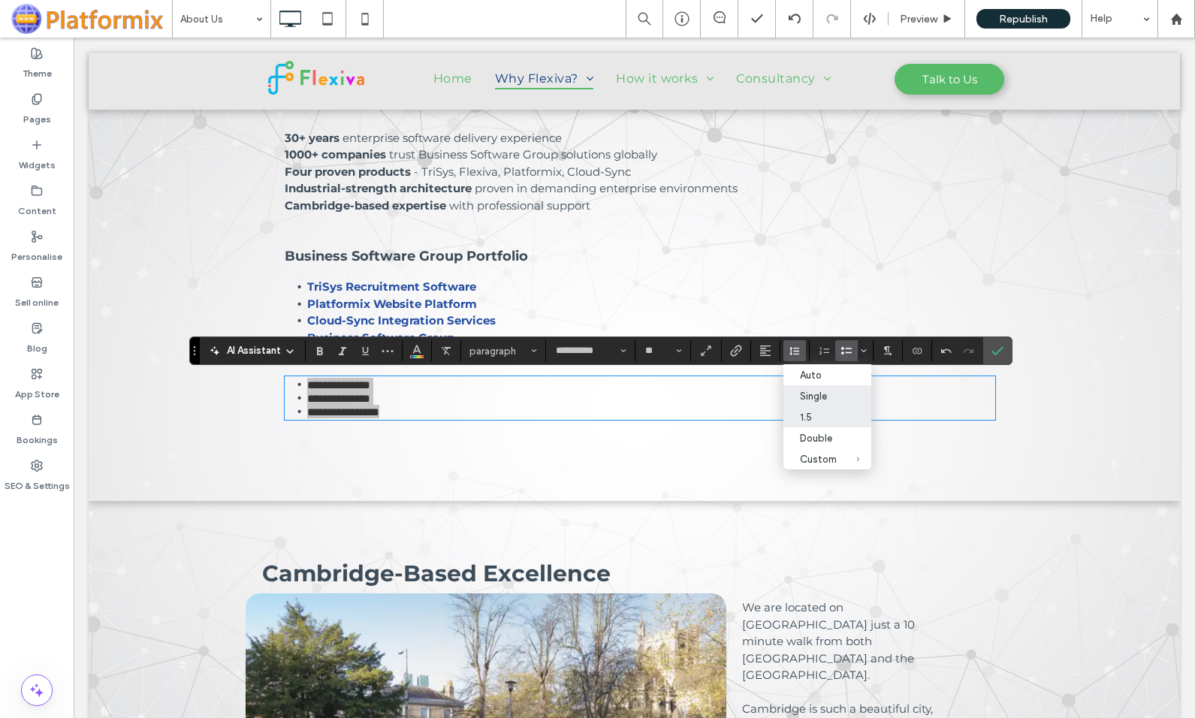
click at [804, 418] on div "1.5" at bounding box center [818, 416] width 37 height 11
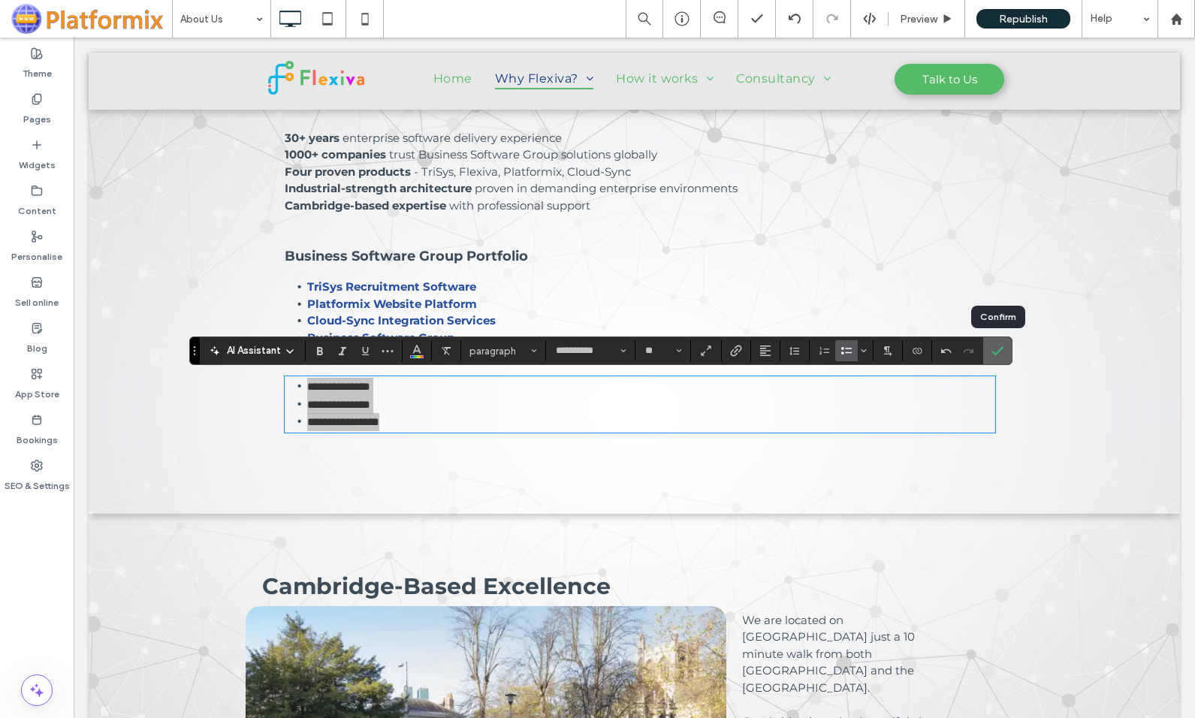
drag, startPoint x: 999, startPoint y: 348, endPoint x: 897, endPoint y: 339, distance: 101.7
click at [999, 348] on icon "Confirm" at bounding box center [997, 351] width 12 height 12
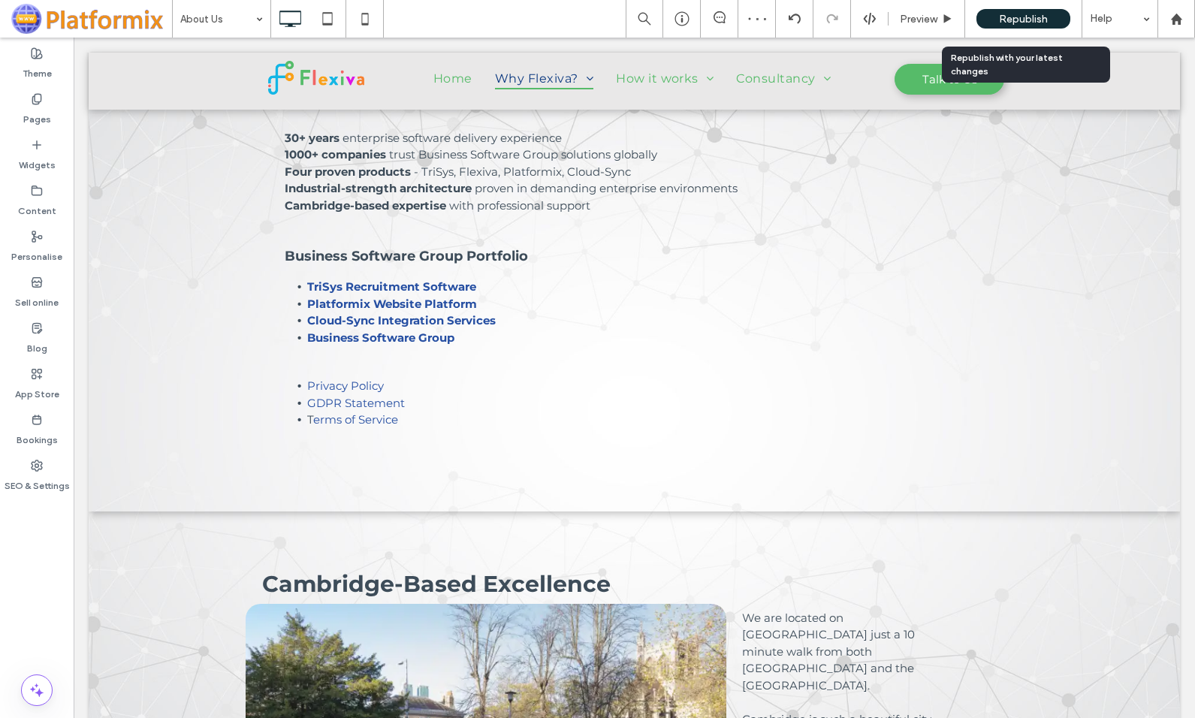
click at [1008, 14] on span "Republish" at bounding box center [1023, 19] width 49 height 13
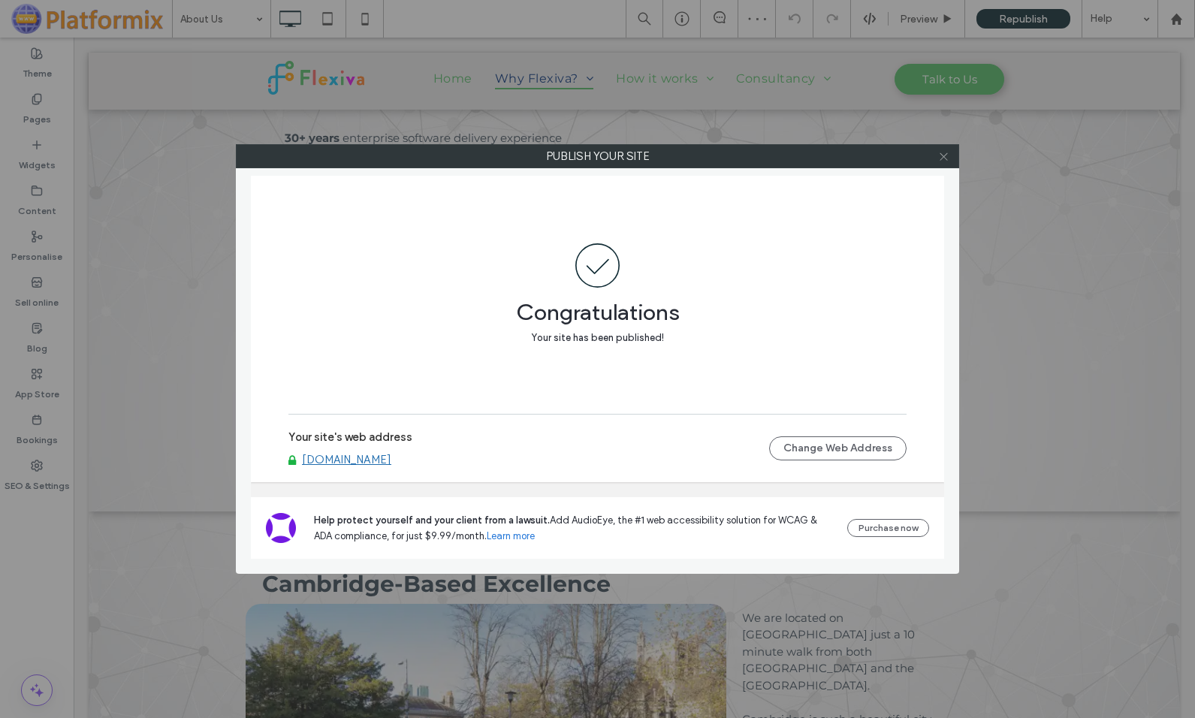
click at [943, 155] on icon at bounding box center [943, 156] width 11 height 11
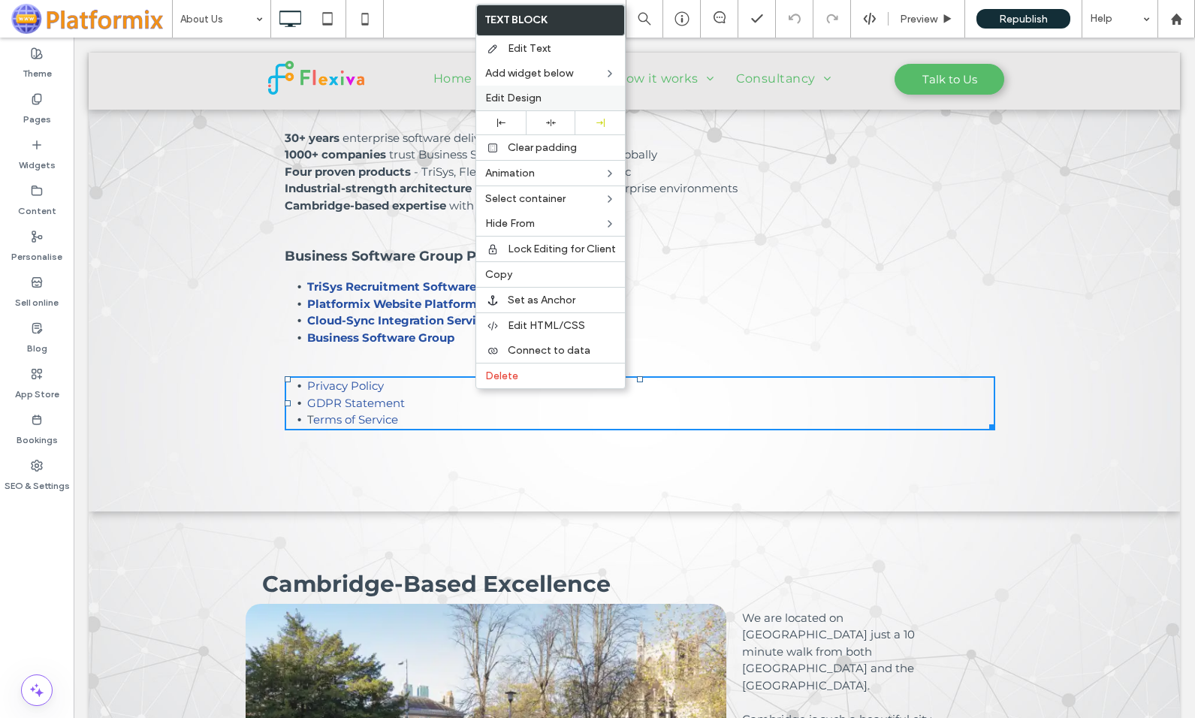
click at [534, 104] on span "Edit Design" at bounding box center [513, 98] width 56 height 13
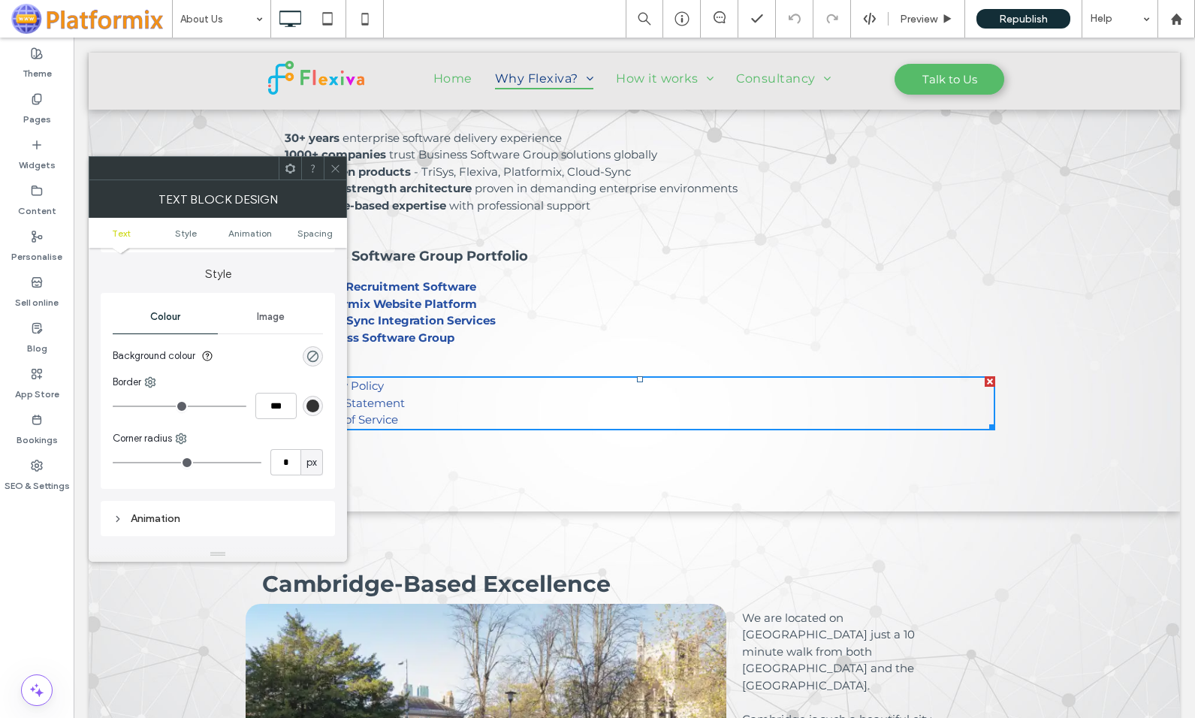
scroll to position [150, 0]
click at [153, 369] on use at bounding box center [151, 374] width 10 height 10
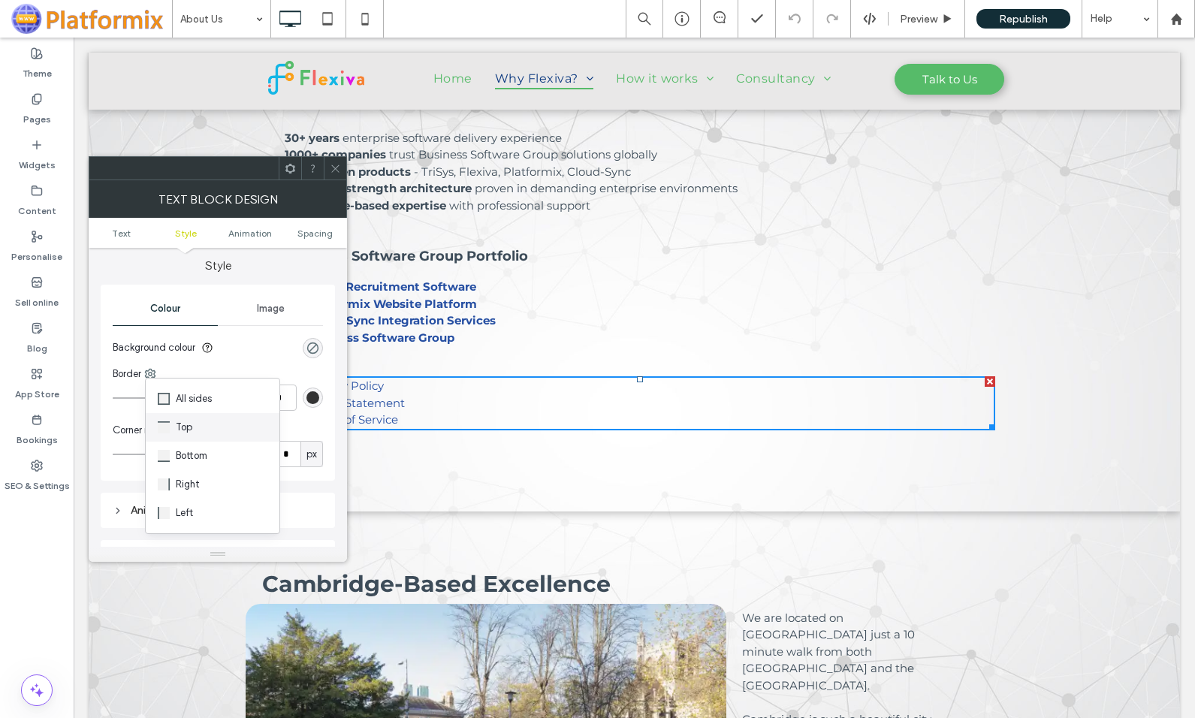
click at [177, 432] on span "Top" at bounding box center [184, 427] width 17 height 15
type input "*"
type input "***"
type input "*"
click at [123, 397] on input "range" at bounding box center [180, 398] width 134 height 2
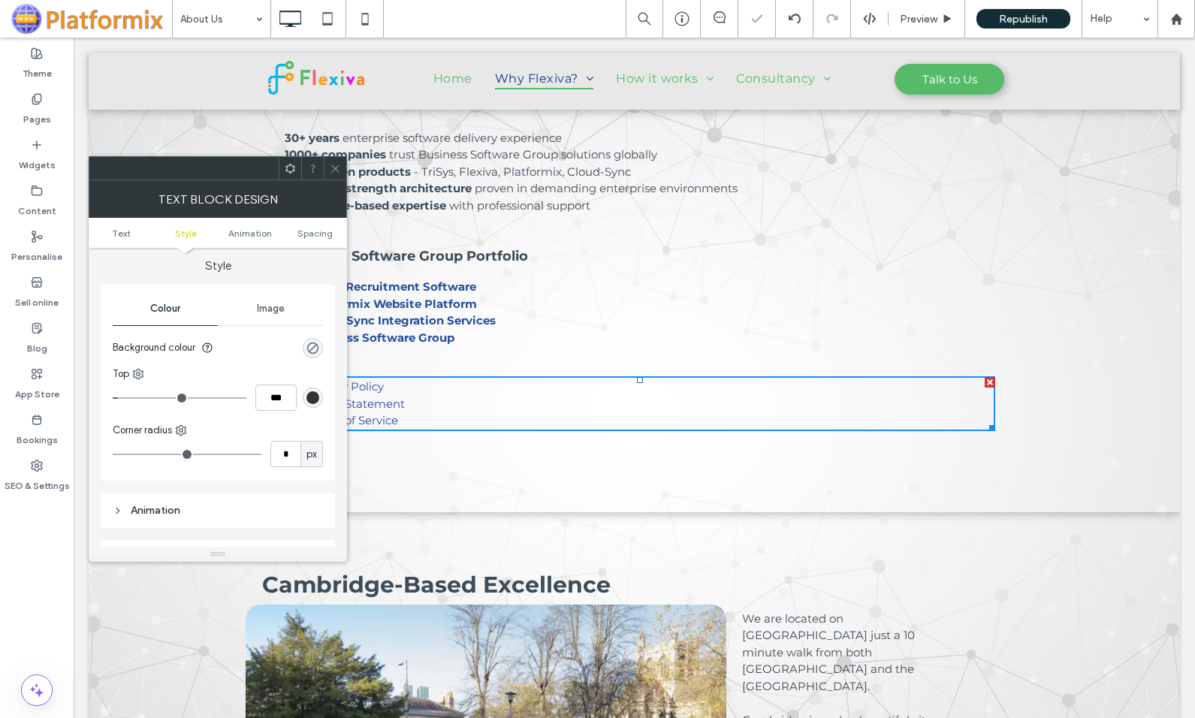
drag, startPoint x: 339, startPoint y: 172, endPoint x: 475, endPoint y: 146, distance: 137.5
click at [339, 172] on icon at bounding box center [335, 168] width 11 height 11
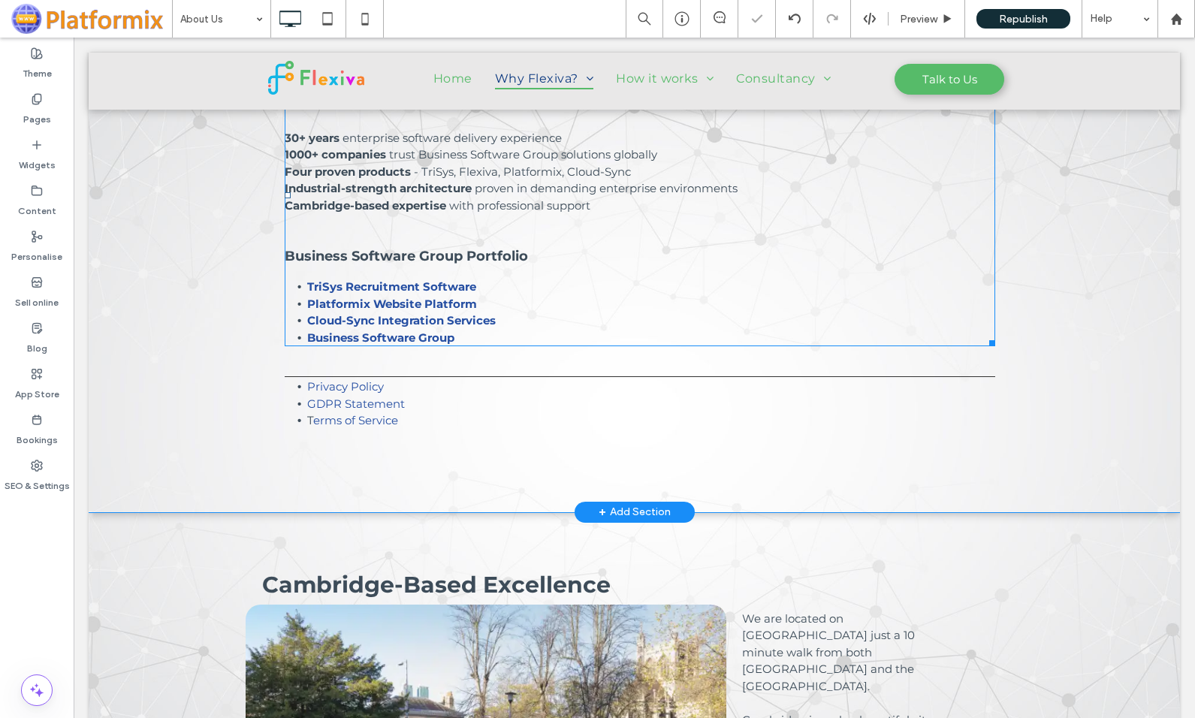
click at [576, 184] on span "proven in demanding enterprise environments" at bounding box center [606, 188] width 263 height 14
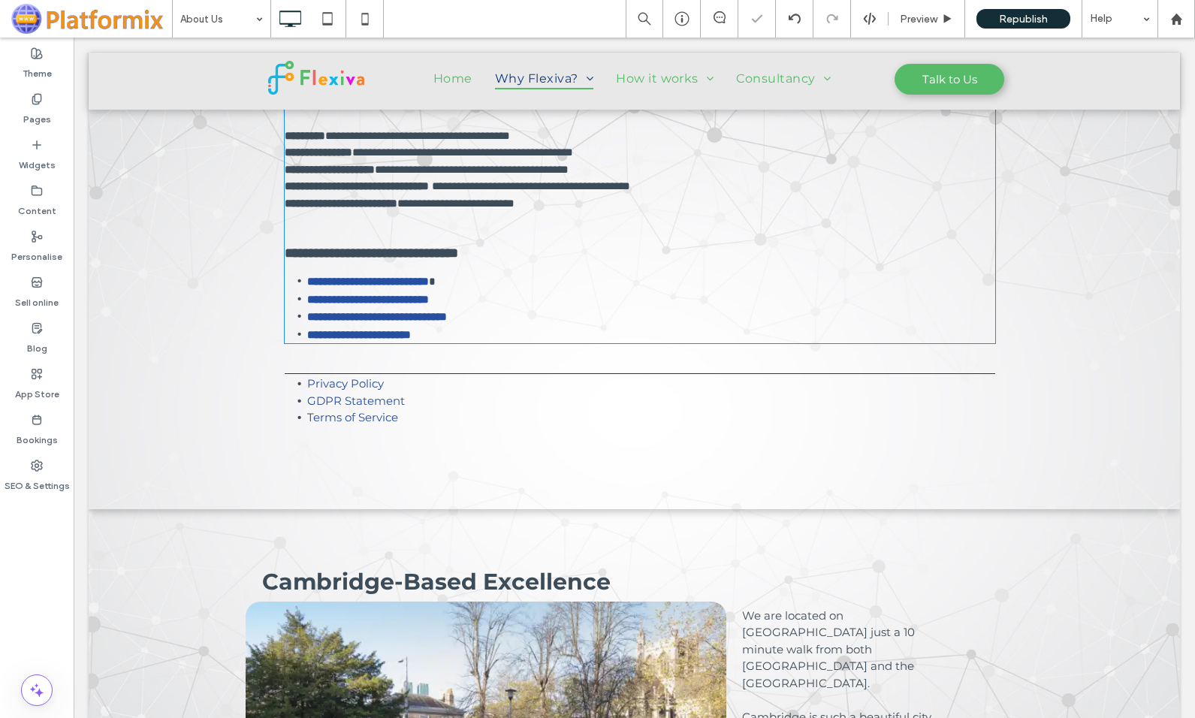
type input "**********"
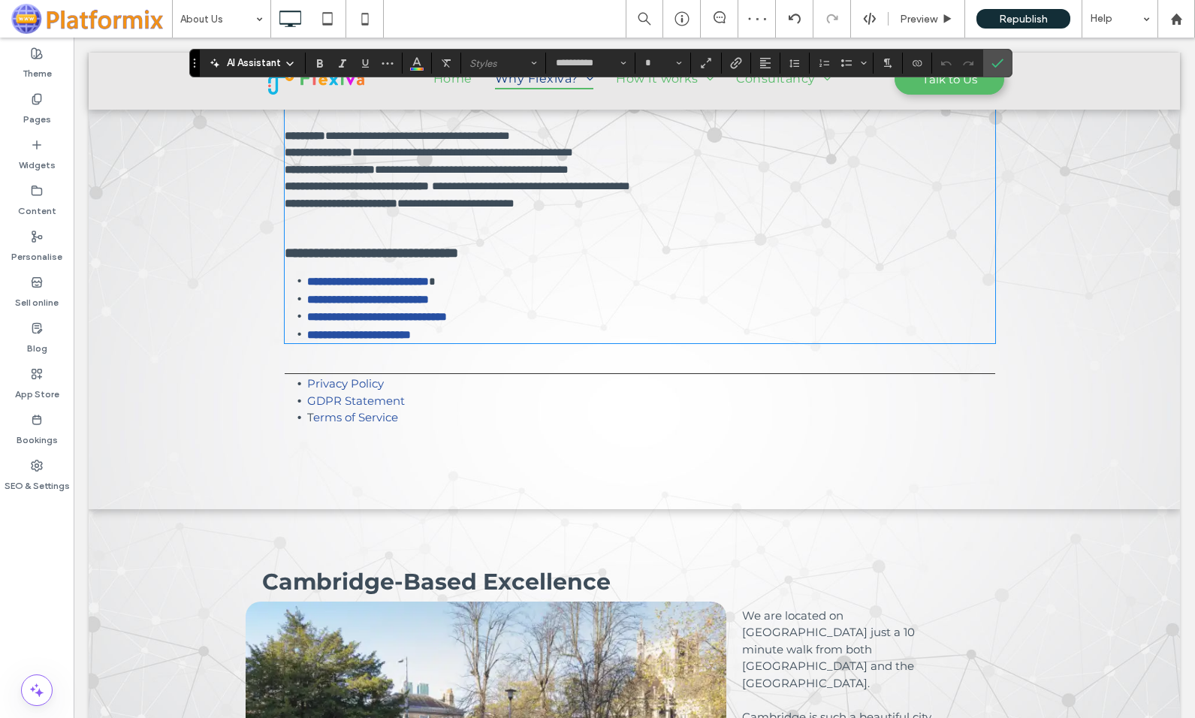
click at [900, 462] on div "**********" at bounding box center [634, 204] width 1091 height 610
click at [442, 376] on div "Privacy Policy GDPR Statement T erms of Service" at bounding box center [640, 400] width 710 height 55
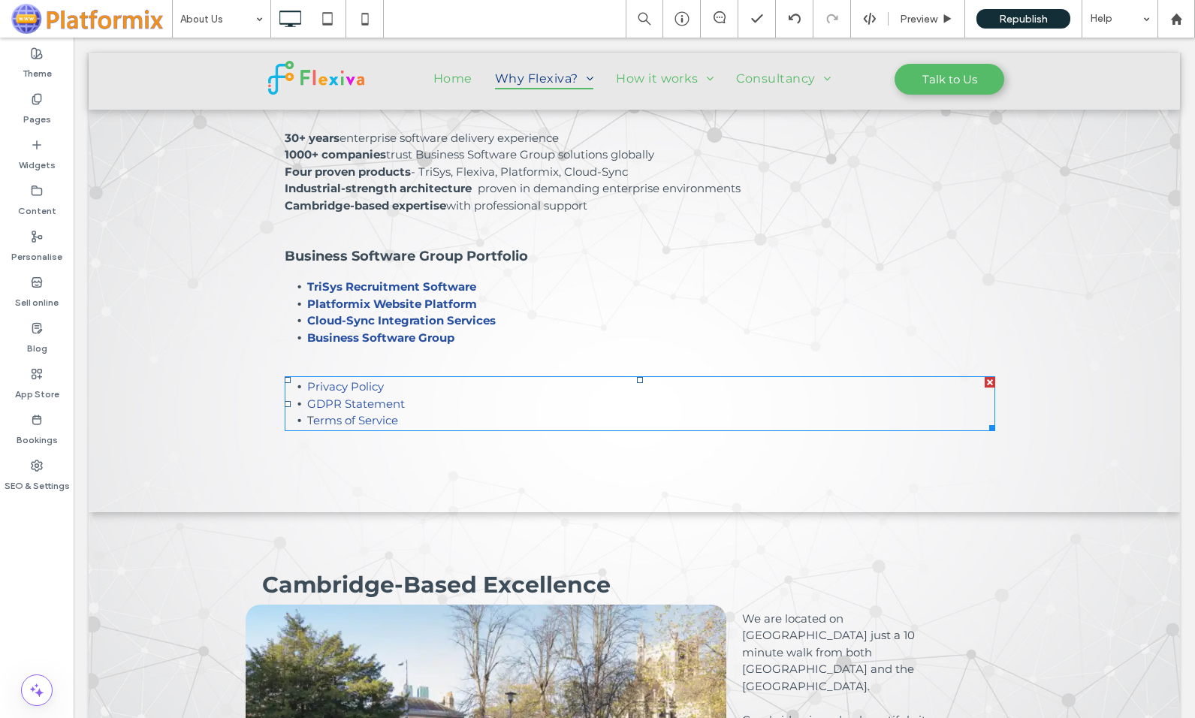
click at [442, 386] on li "Privacy Policy" at bounding box center [651, 386] width 688 height 17
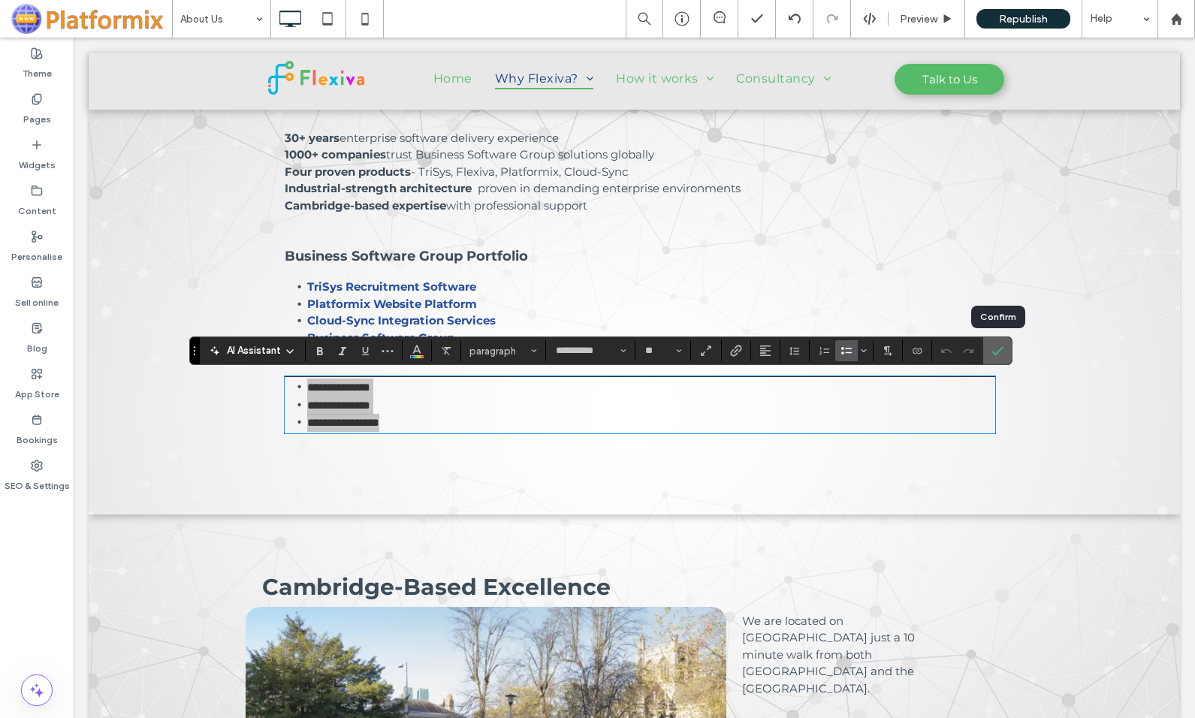
click at [999, 347] on icon "Confirm" at bounding box center [997, 351] width 12 height 12
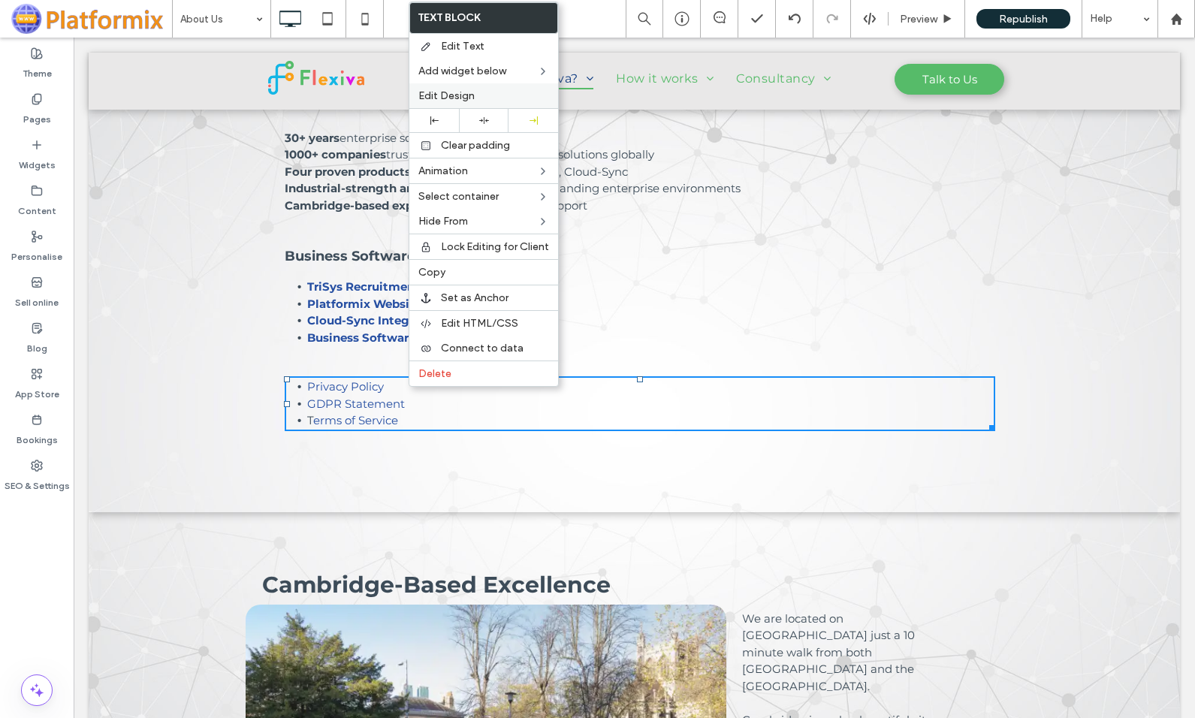
click at [460, 96] on span "Edit Design" at bounding box center [446, 95] width 56 height 13
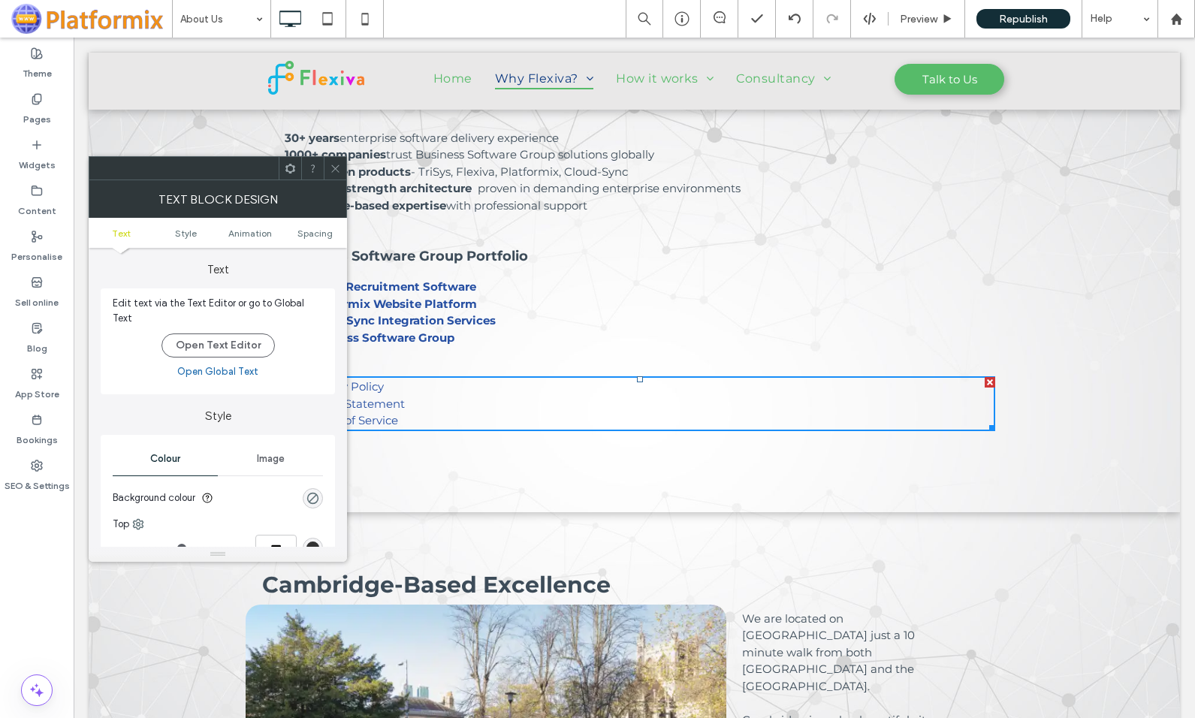
click at [309, 541] on div "rgb(51, 51, 51)" at bounding box center [312, 547] width 13 height 13
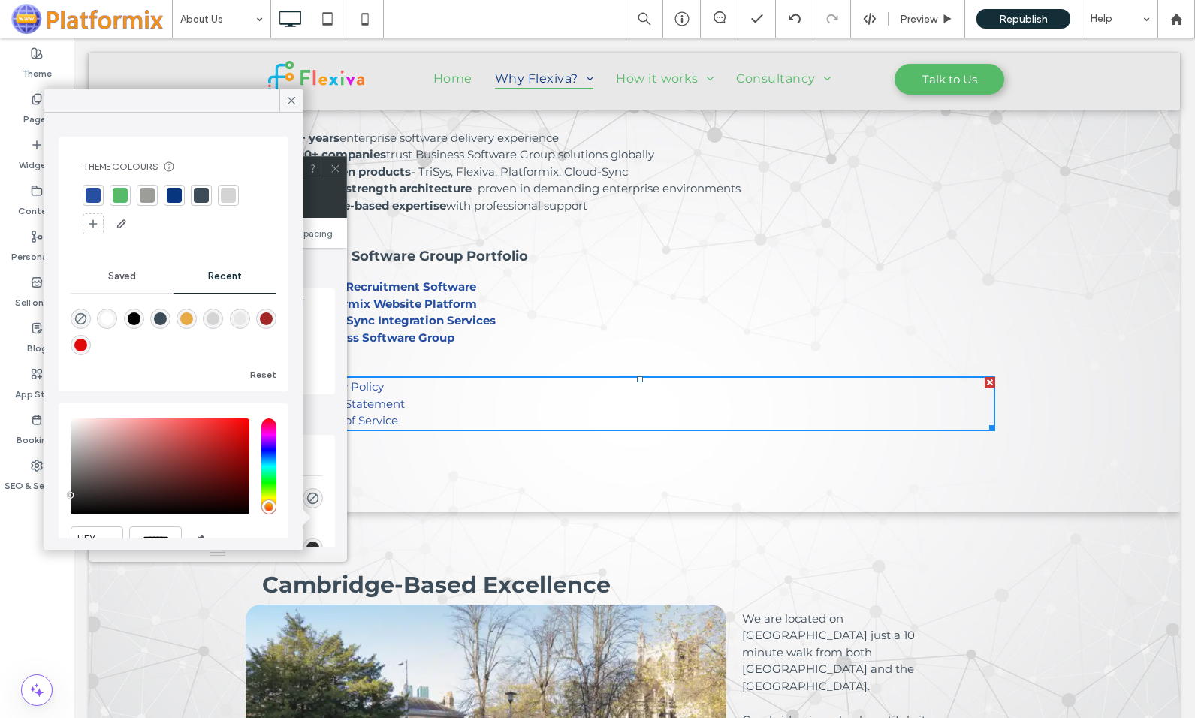
click at [246, 318] on div "rgba(233, 232, 232, 1)" at bounding box center [240, 318] width 13 height 13
type input "*******"
click at [290, 97] on icon at bounding box center [292, 101] width 14 height 14
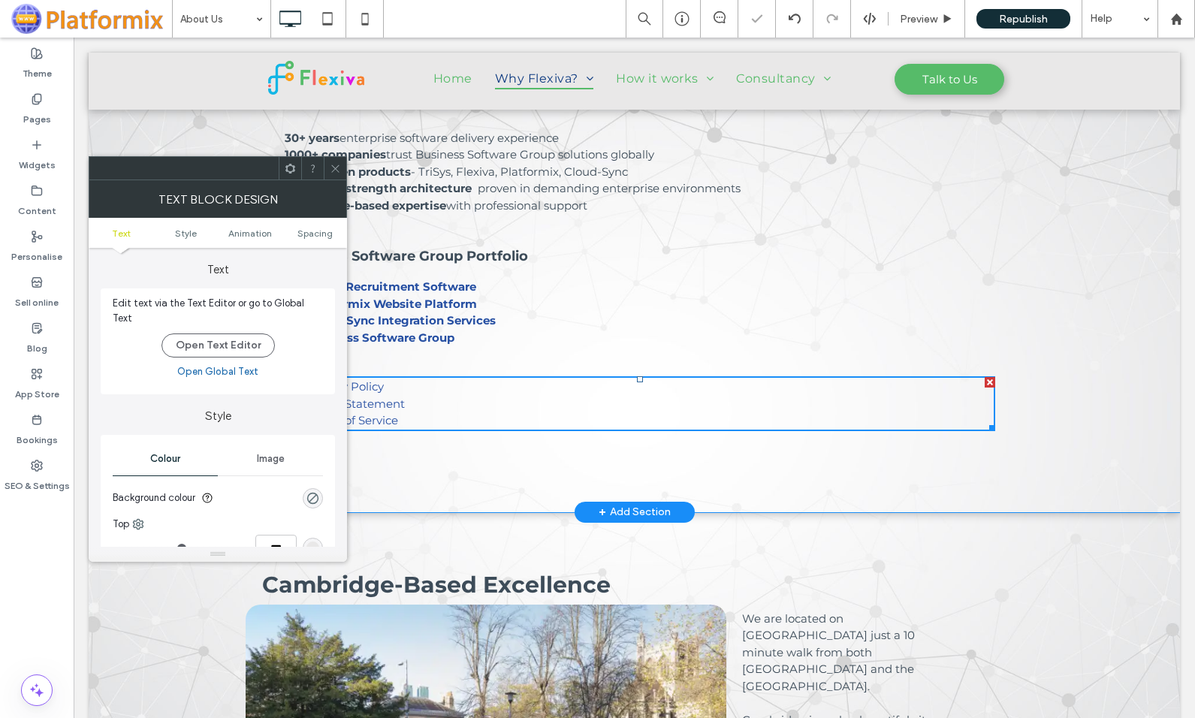
click at [1083, 264] on div "From Business Software Group Flexiva is developed by Business Software Group, a…" at bounding box center [634, 205] width 1091 height 613
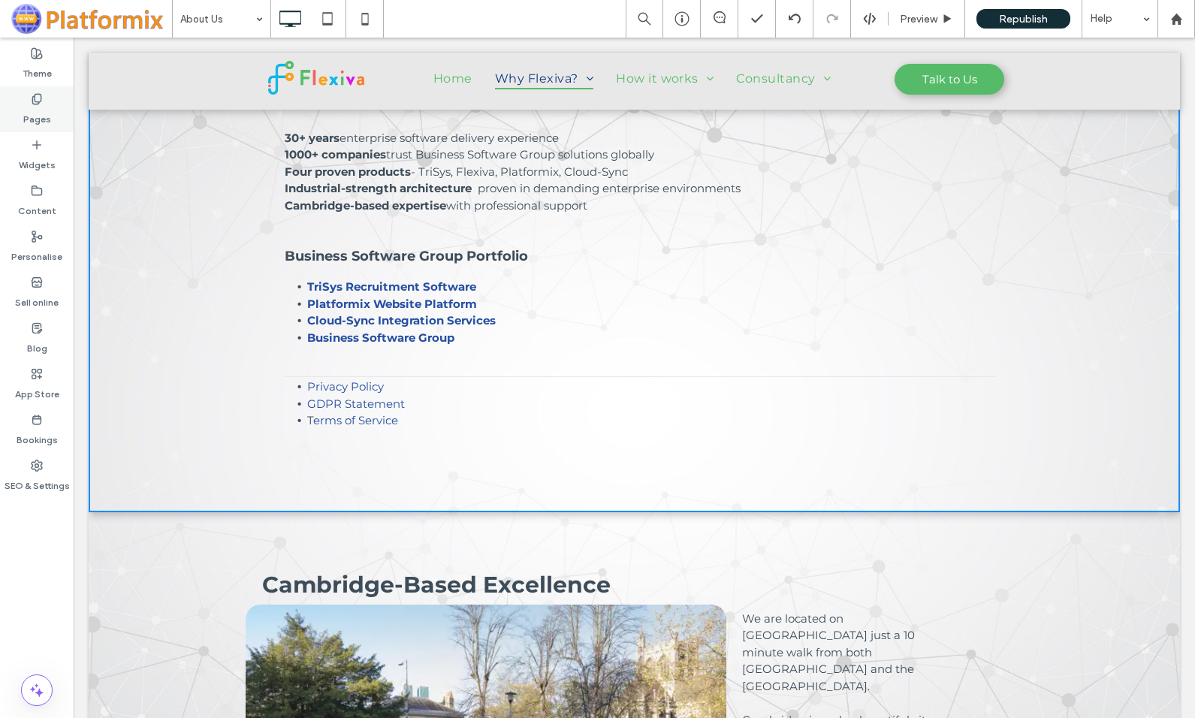
click at [37, 105] on label "Pages" at bounding box center [37, 115] width 28 height 21
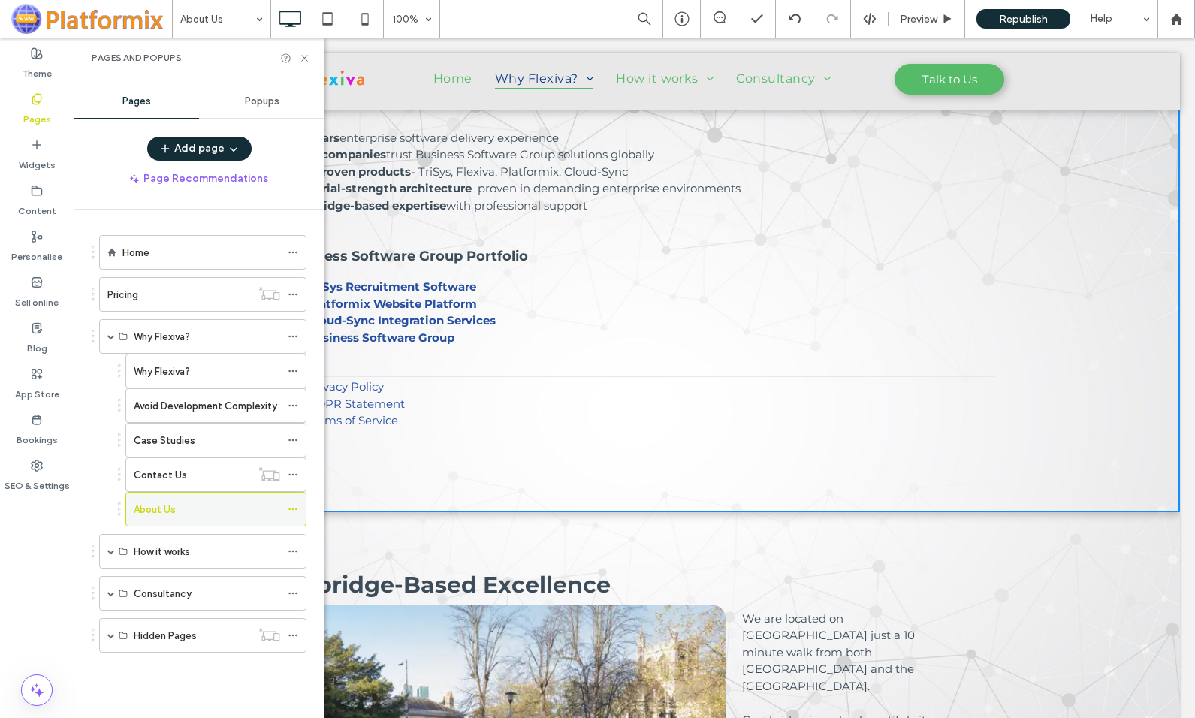
click at [294, 506] on icon at bounding box center [293, 509] width 11 height 11
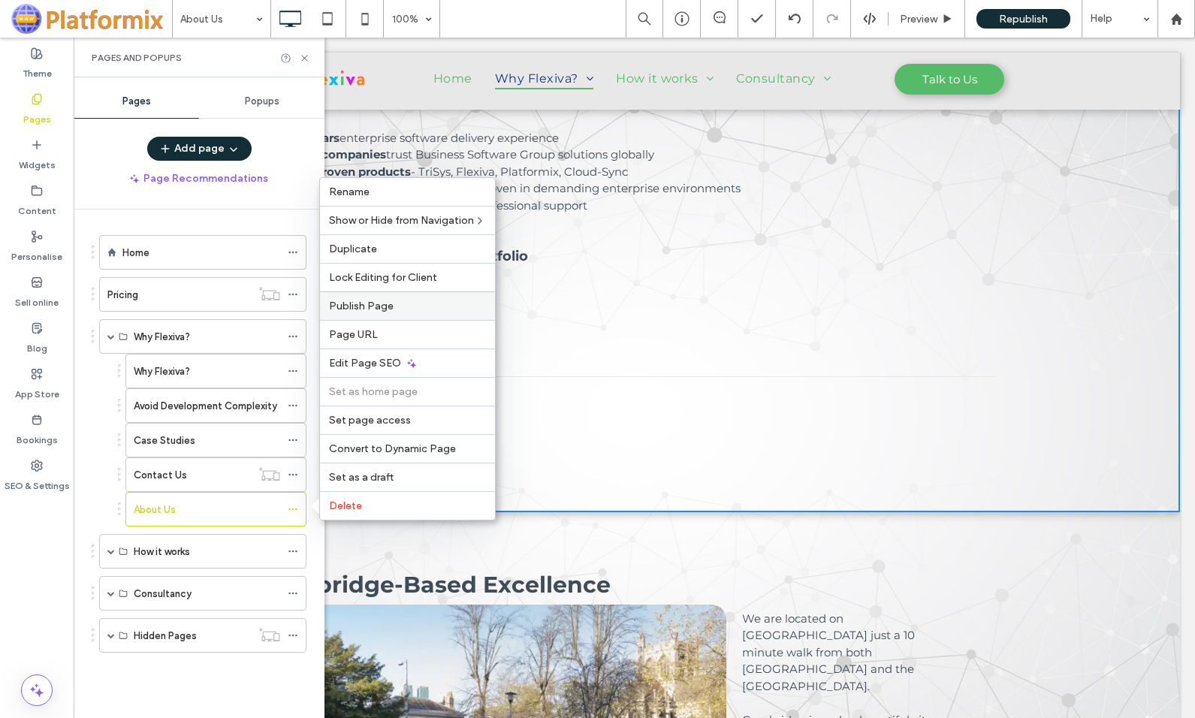
click at [353, 304] on span "Publish Page" at bounding box center [361, 306] width 65 height 13
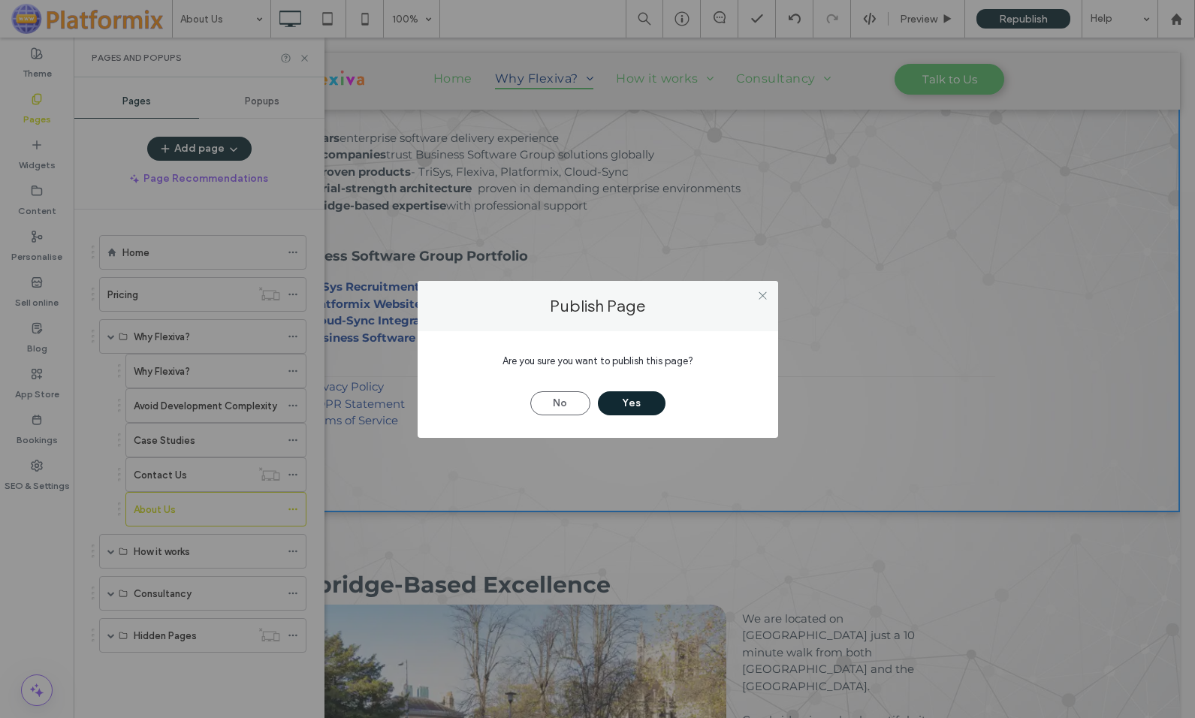
click at [634, 403] on button "Yes" at bounding box center [632, 403] width 68 height 24
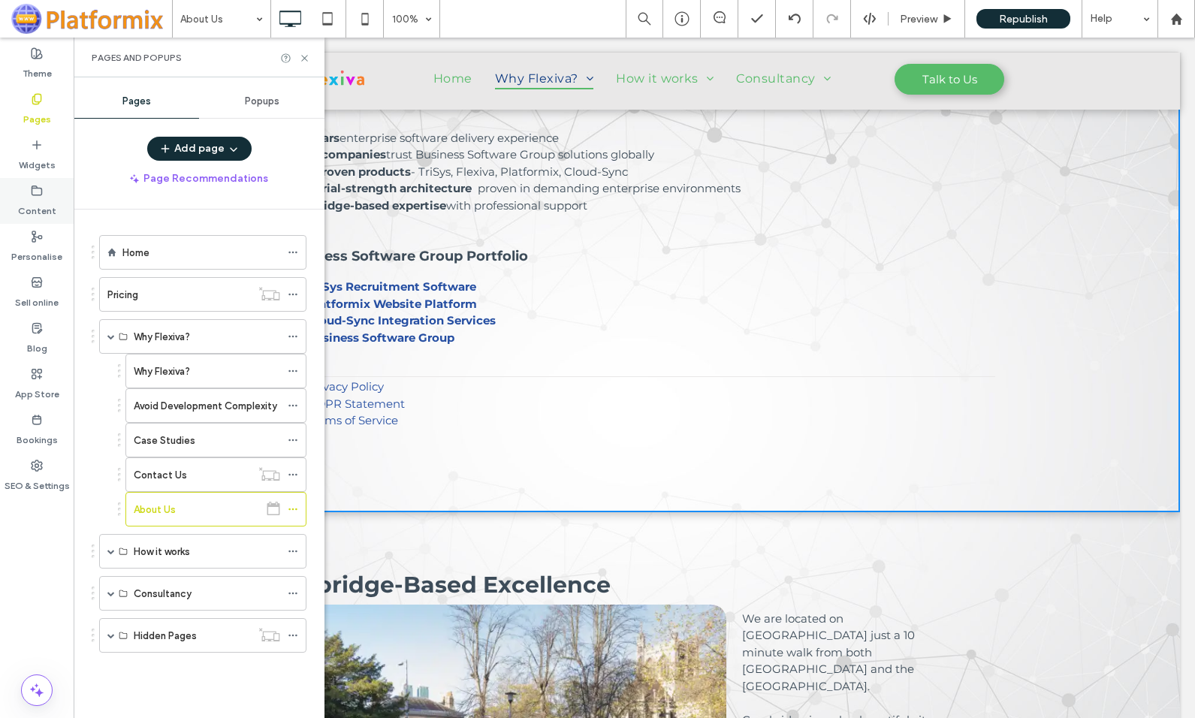
click at [34, 200] on label "Content" at bounding box center [37, 207] width 38 height 21
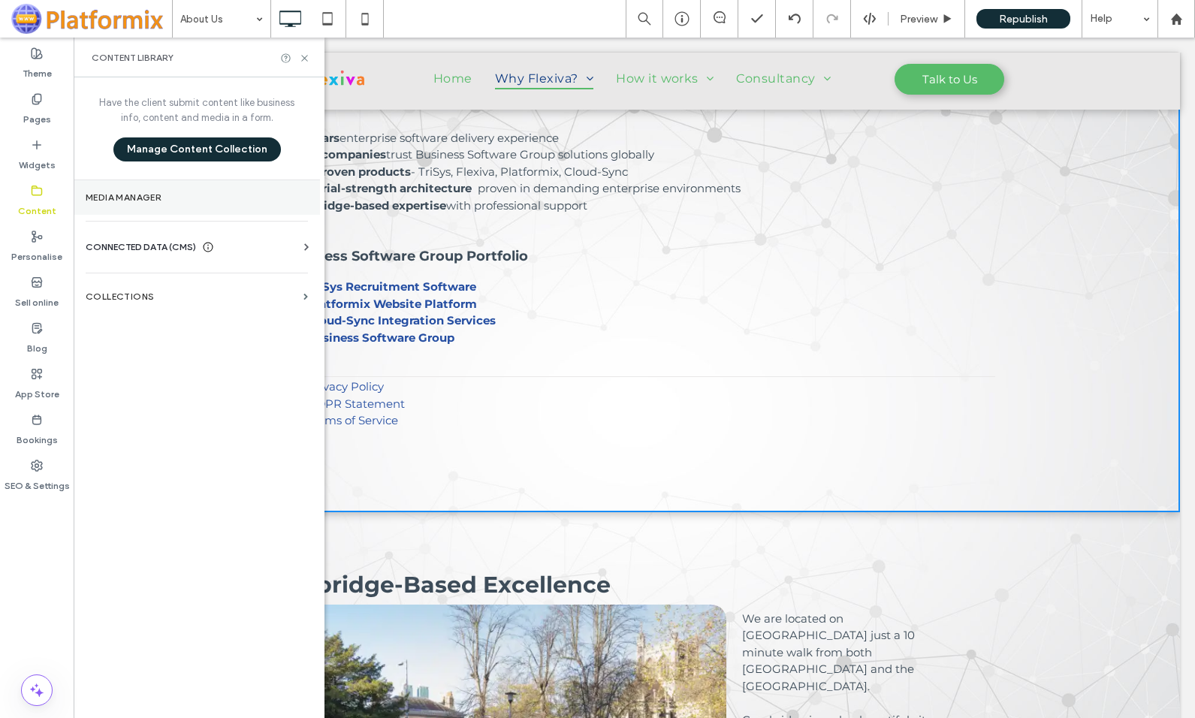
click at [114, 197] on label "Media Manager" at bounding box center [197, 197] width 222 height 11
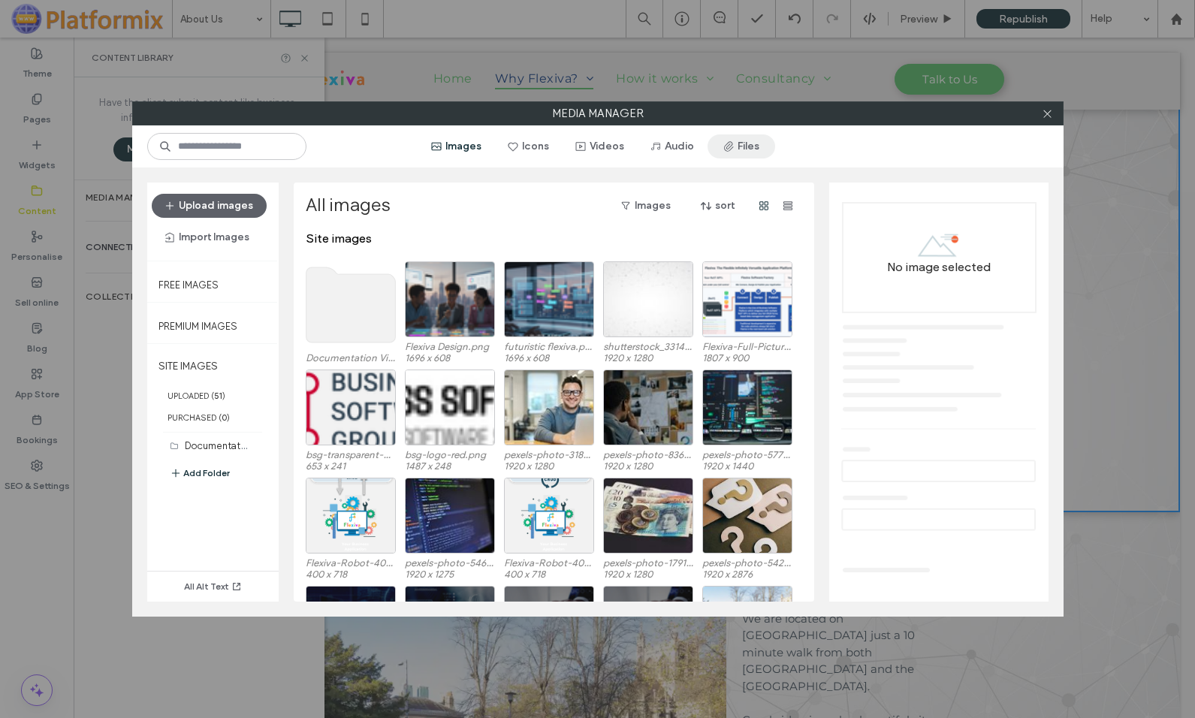
click at [739, 146] on button "Files" at bounding box center [741, 146] width 68 height 24
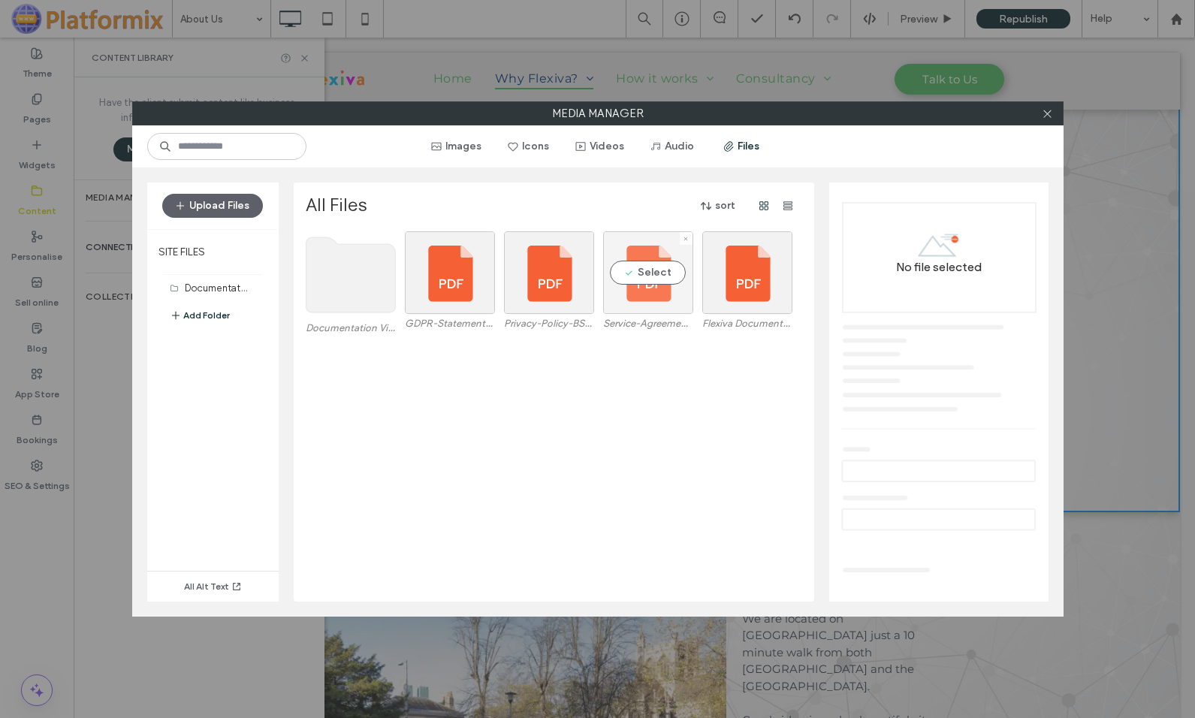
click at [634, 296] on div "Select" at bounding box center [648, 272] width 90 height 83
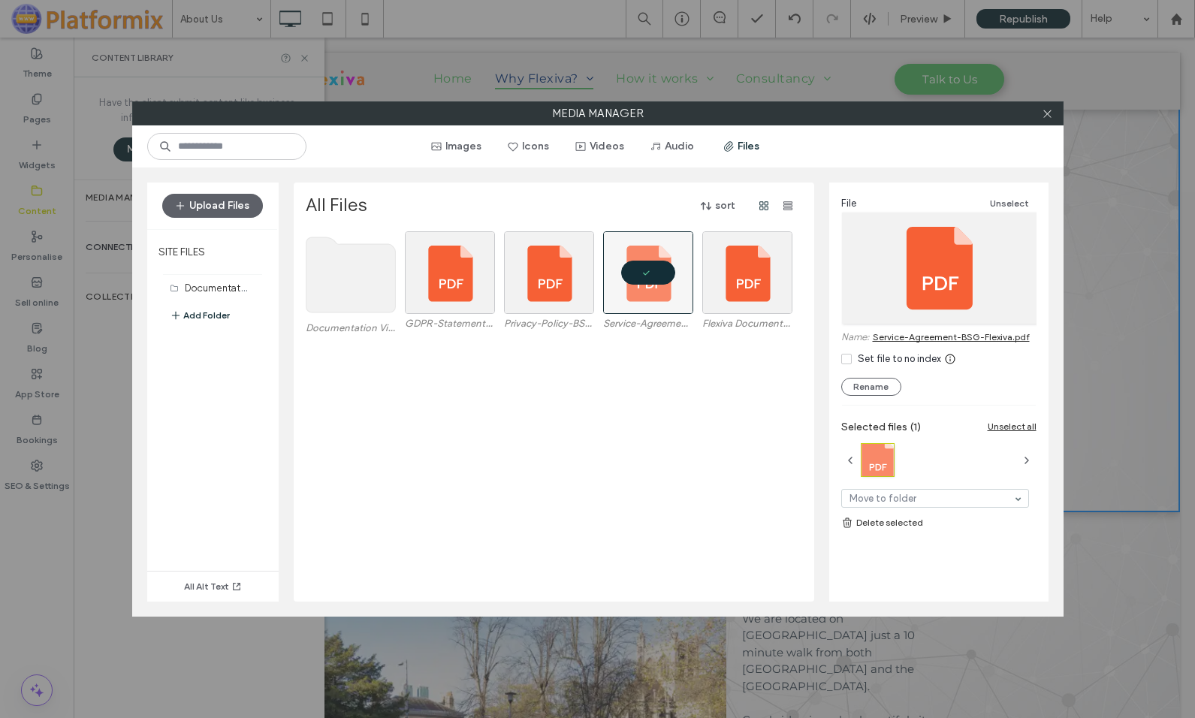
click at [957, 338] on link "Service-Agreement-BSG-Flexiva.pdf" at bounding box center [950, 336] width 157 height 11
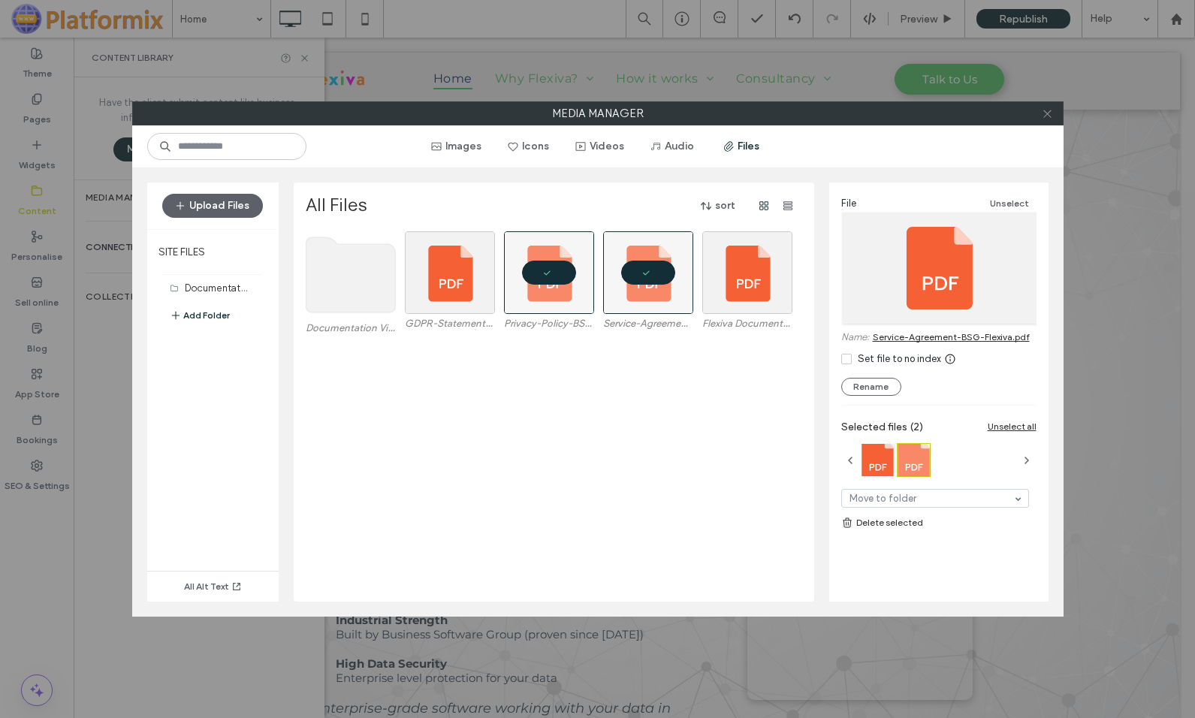
click at [1050, 114] on icon at bounding box center [1046, 113] width 11 height 11
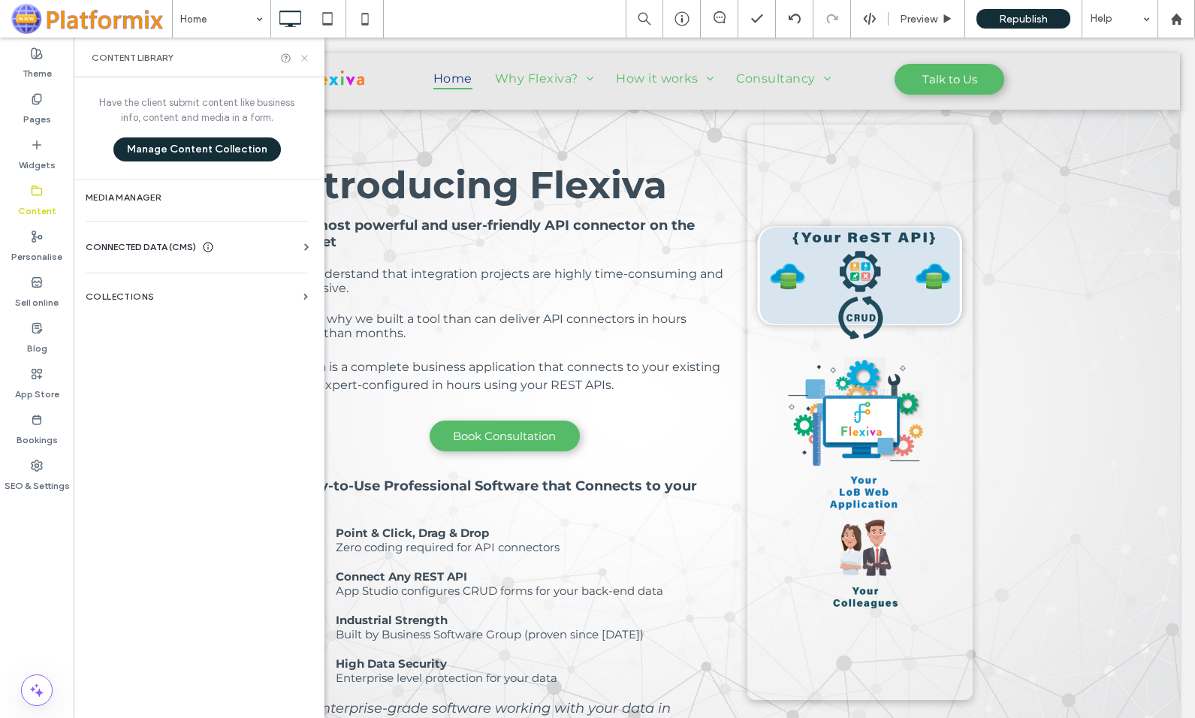
click at [307, 57] on icon at bounding box center [304, 58] width 11 height 11
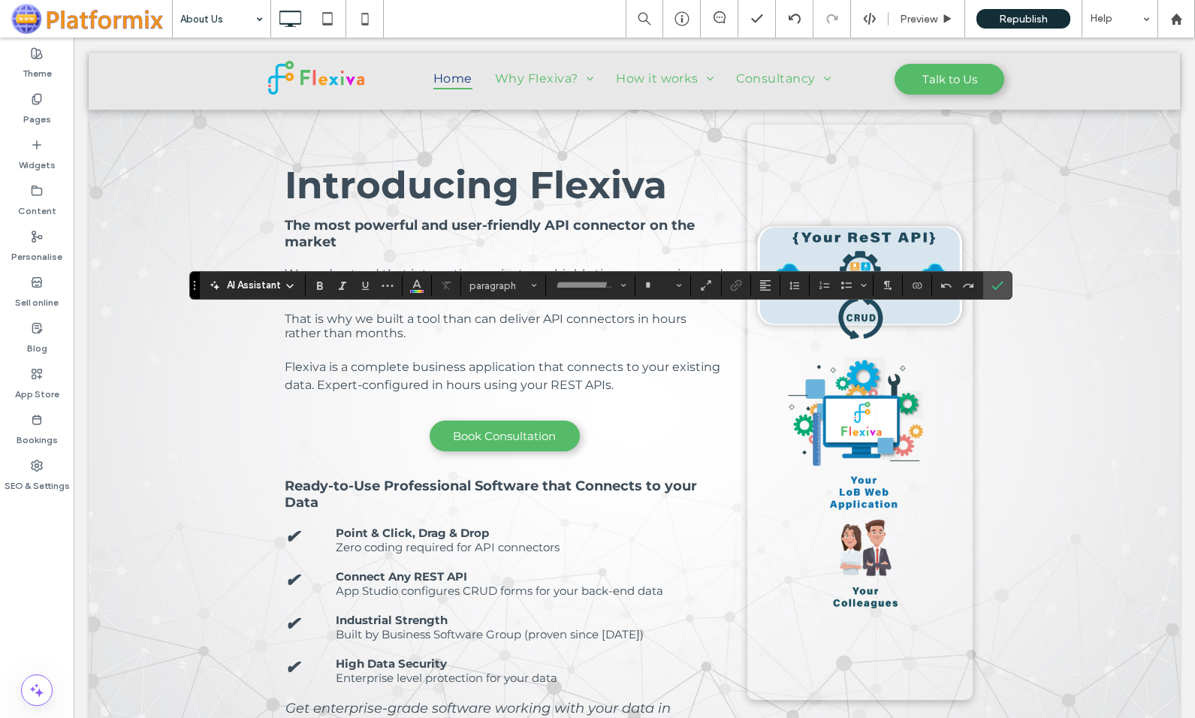
type input "**********"
type input "**"
click at [734, 285] on icon "Link" at bounding box center [736, 285] width 12 height 12
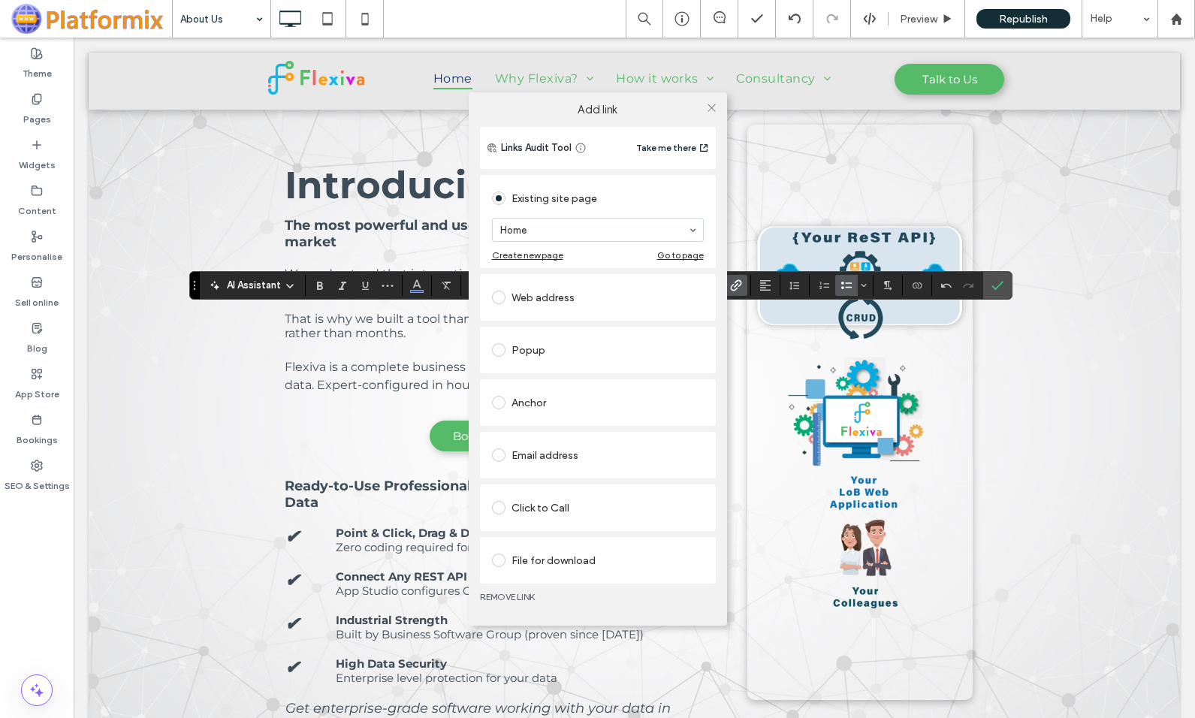
click at [499, 561] on span at bounding box center [499, 560] width 14 height 14
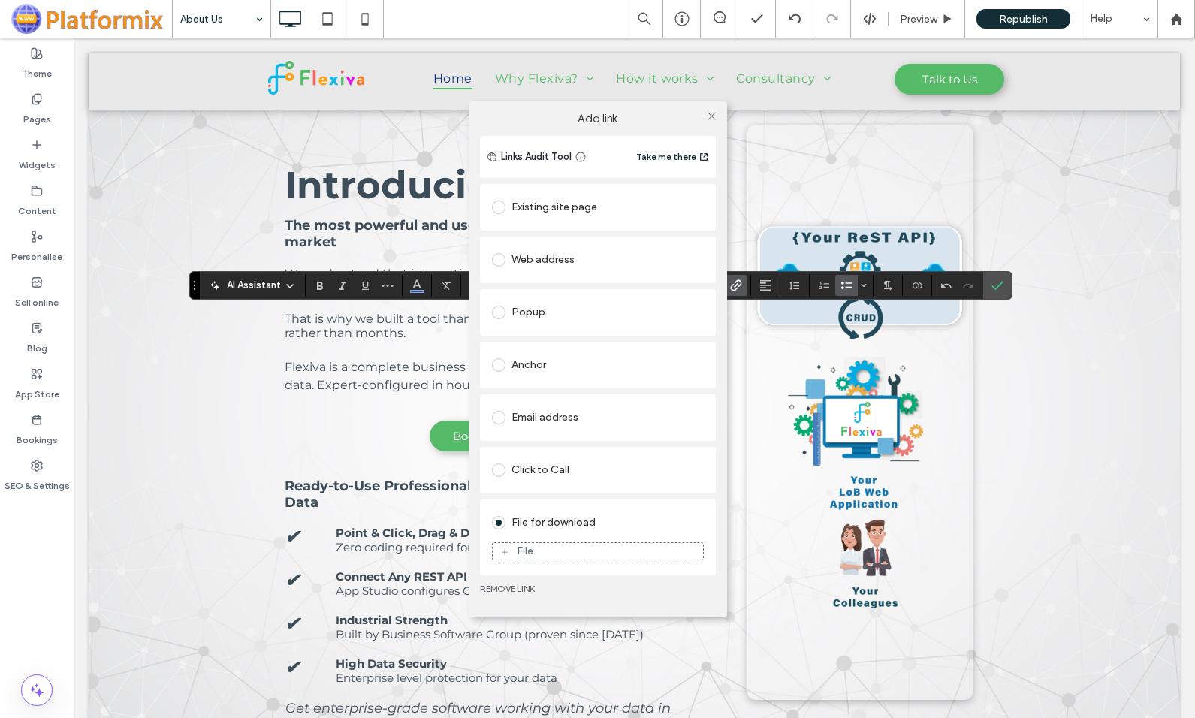
click at [505, 553] on icon at bounding box center [504, 551] width 9 height 9
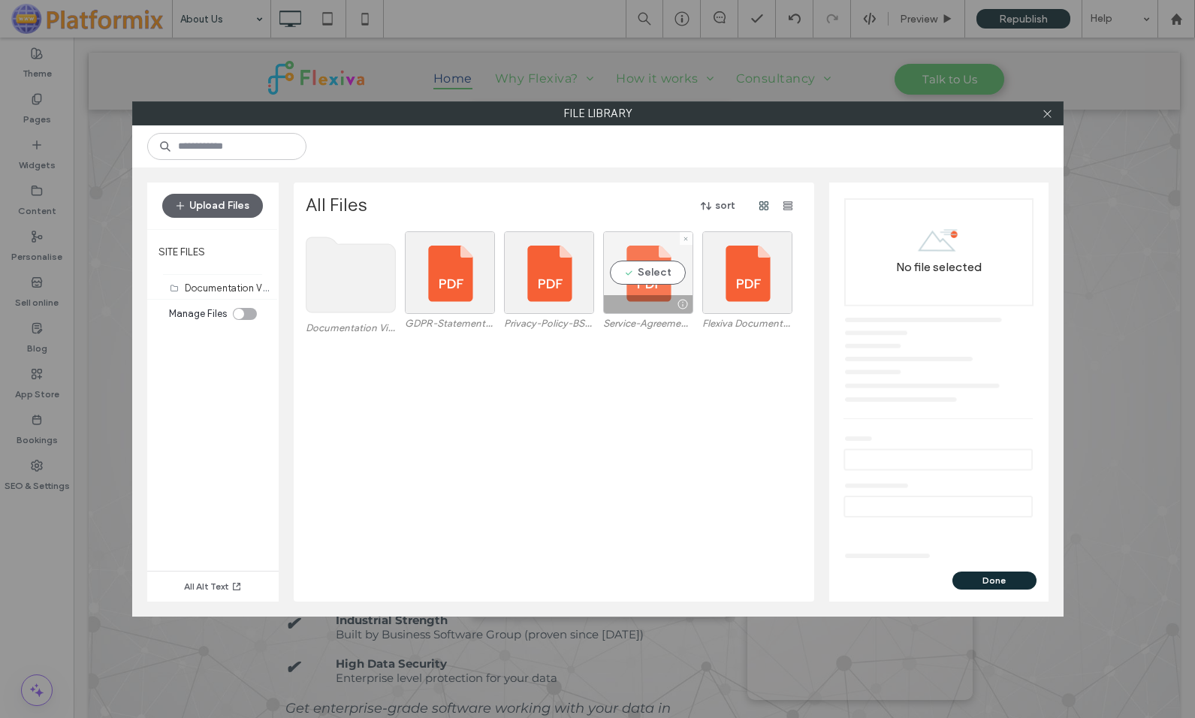
click at [652, 274] on div "Select" at bounding box center [648, 272] width 90 height 83
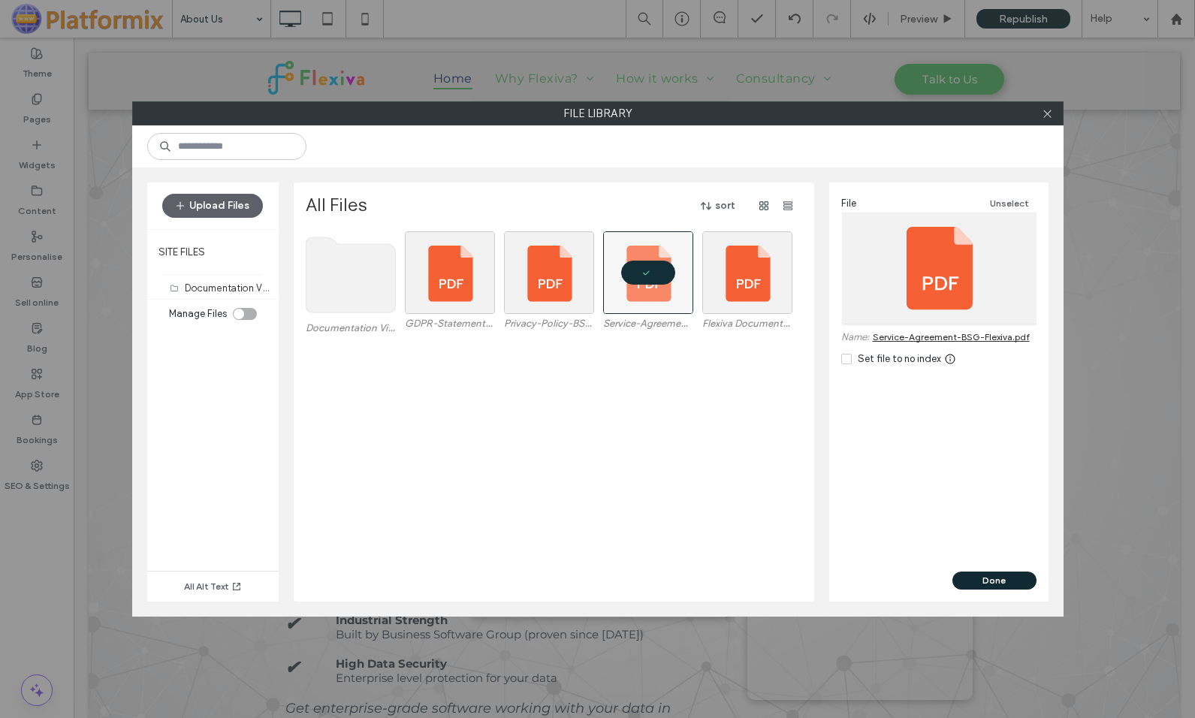
click at [987, 577] on button "Done" at bounding box center [994, 580] width 84 height 18
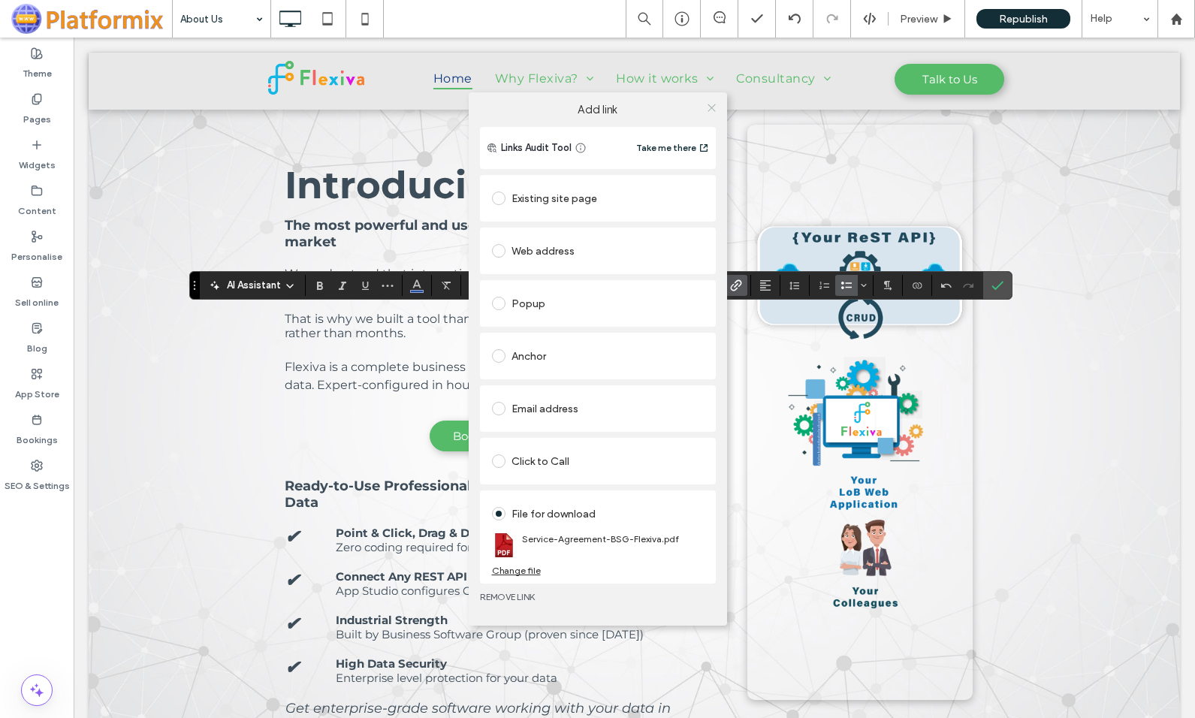
click at [713, 107] on use at bounding box center [711, 108] width 8 height 8
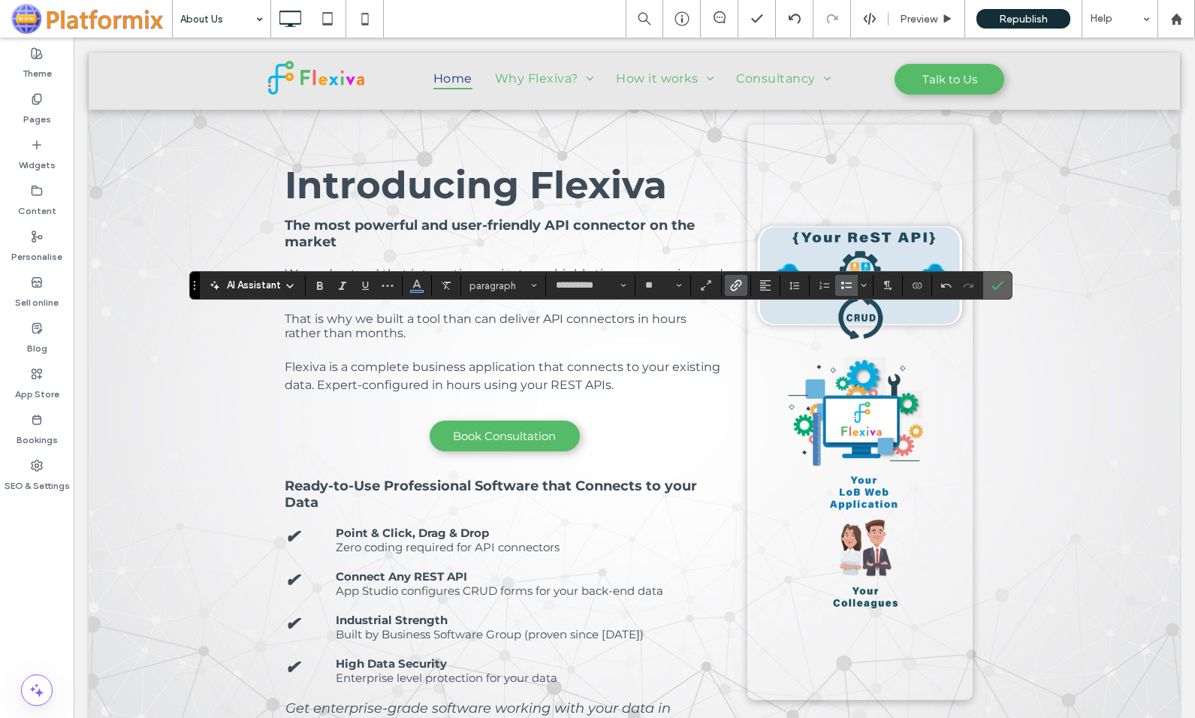
click at [998, 285] on icon "Confirm" at bounding box center [997, 285] width 12 height 12
click at [734, 287] on use "Link" at bounding box center [736, 285] width 11 height 11
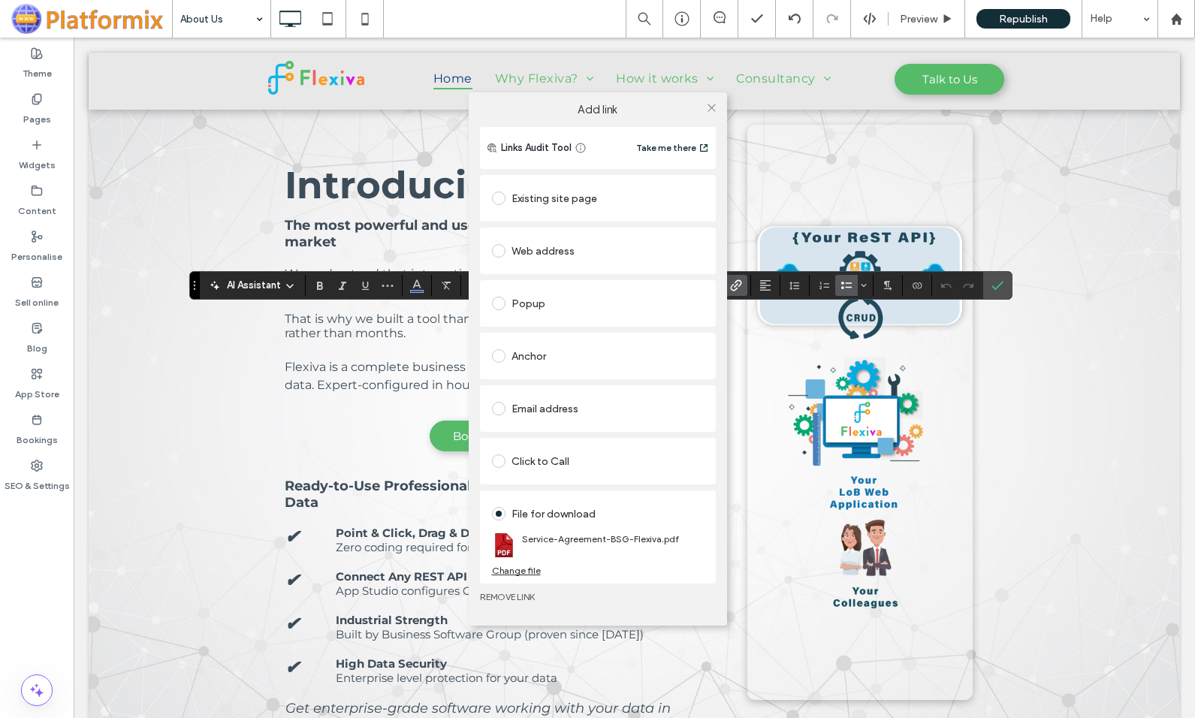
click at [510, 595] on link "REMOVE LINK" at bounding box center [598, 597] width 236 height 12
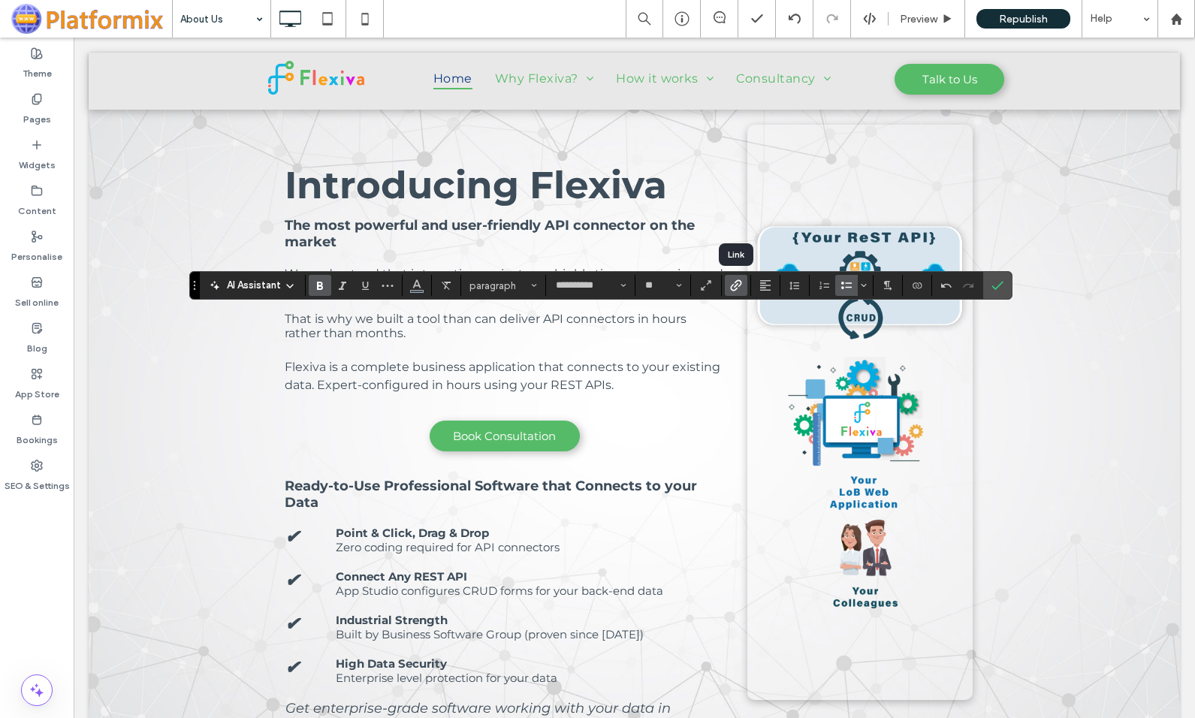
click at [731, 288] on use "Link" at bounding box center [736, 285] width 11 height 11
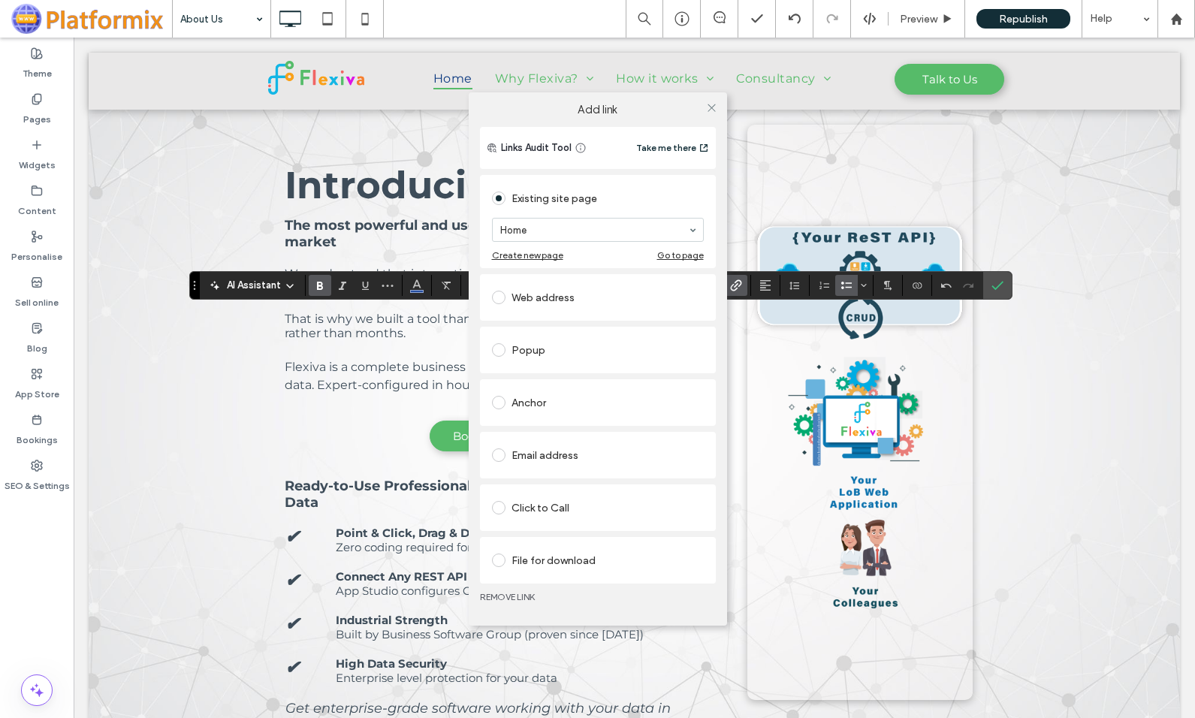
click at [519, 559] on div "File for download" at bounding box center [598, 560] width 212 height 24
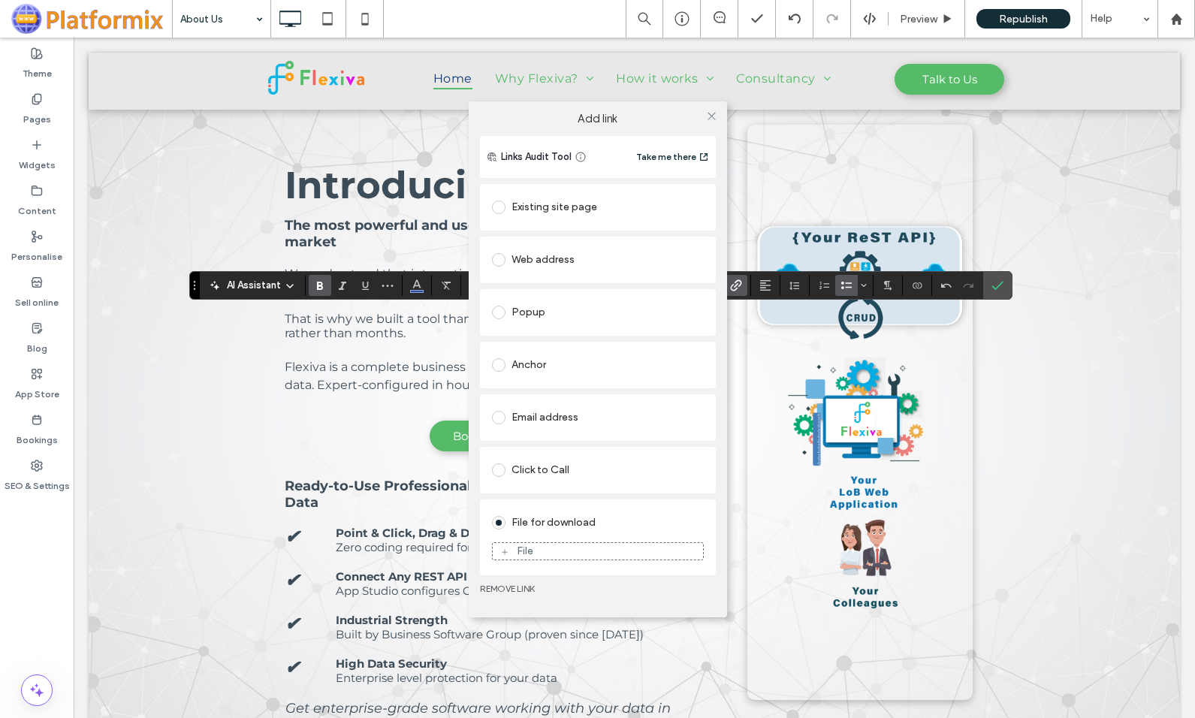
click at [506, 549] on icon at bounding box center [504, 551] width 9 height 9
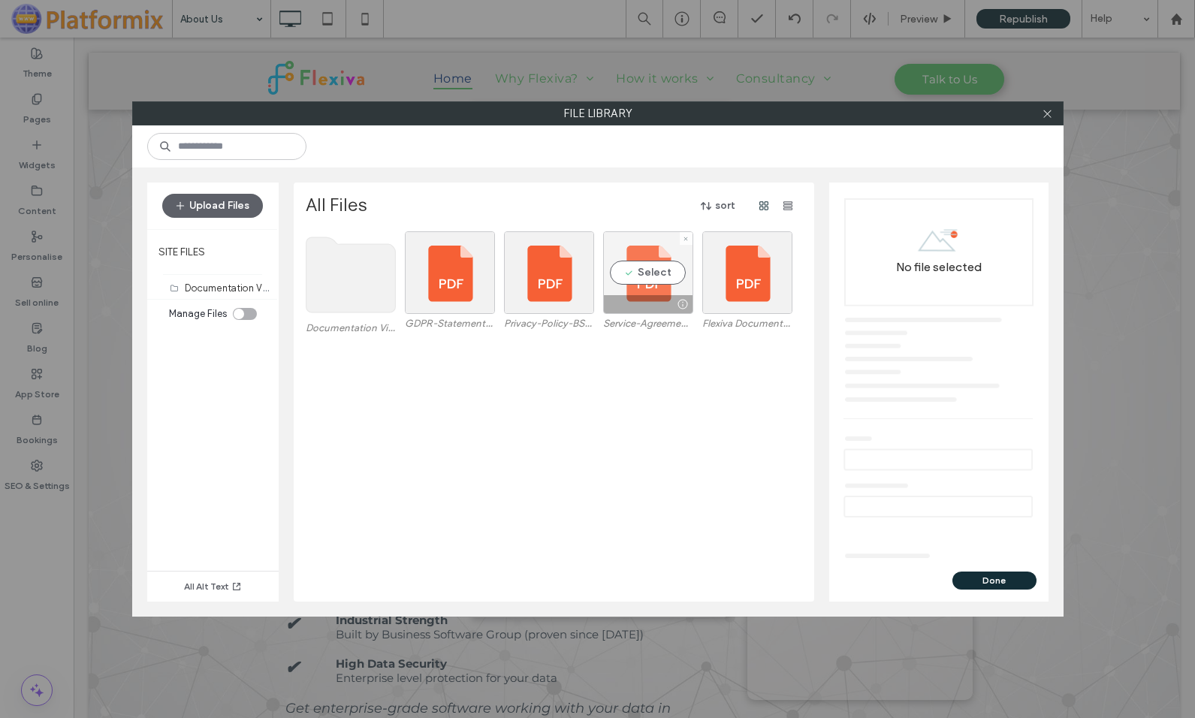
click at [643, 276] on div "Select" at bounding box center [648, 272] width 90 height 83
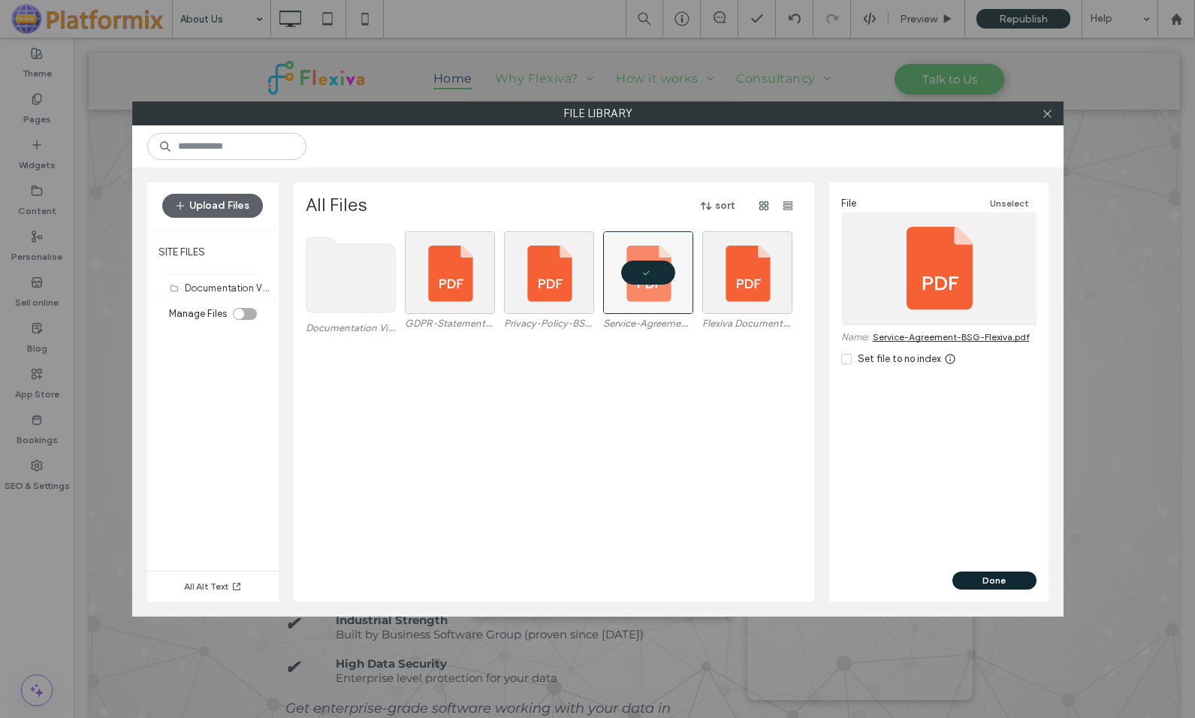
click at [978, 579] on button "Done" at bounding box center [994, 580] width 84 height 18
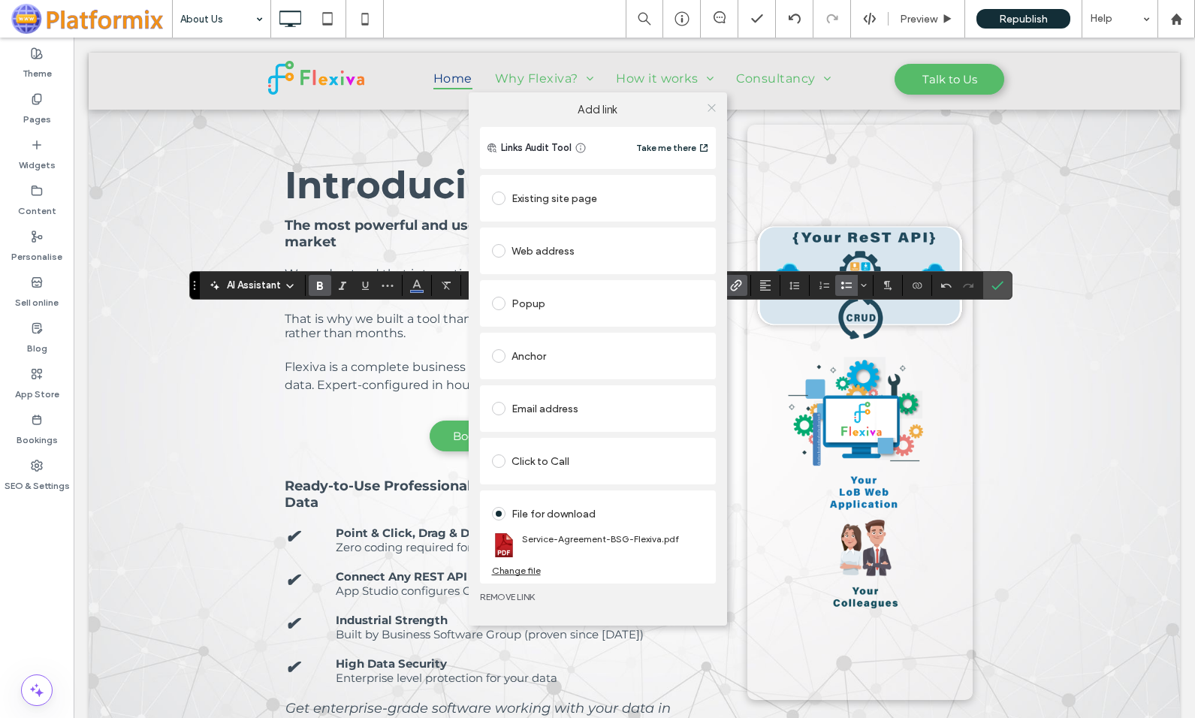
click at [715, 107] on icon at bounding box center [711, 107] width 11 height 11
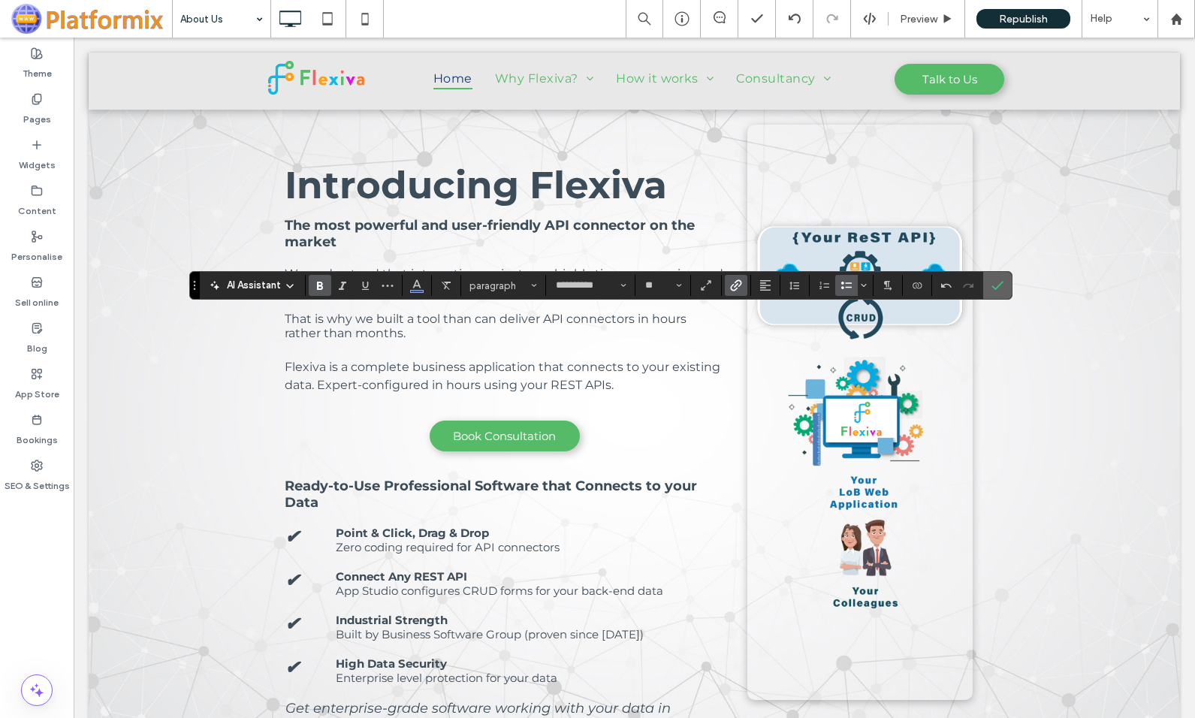
click at [1000, 287] on icon "Confirm" at bounding box center [997, 285] width 12 height 12
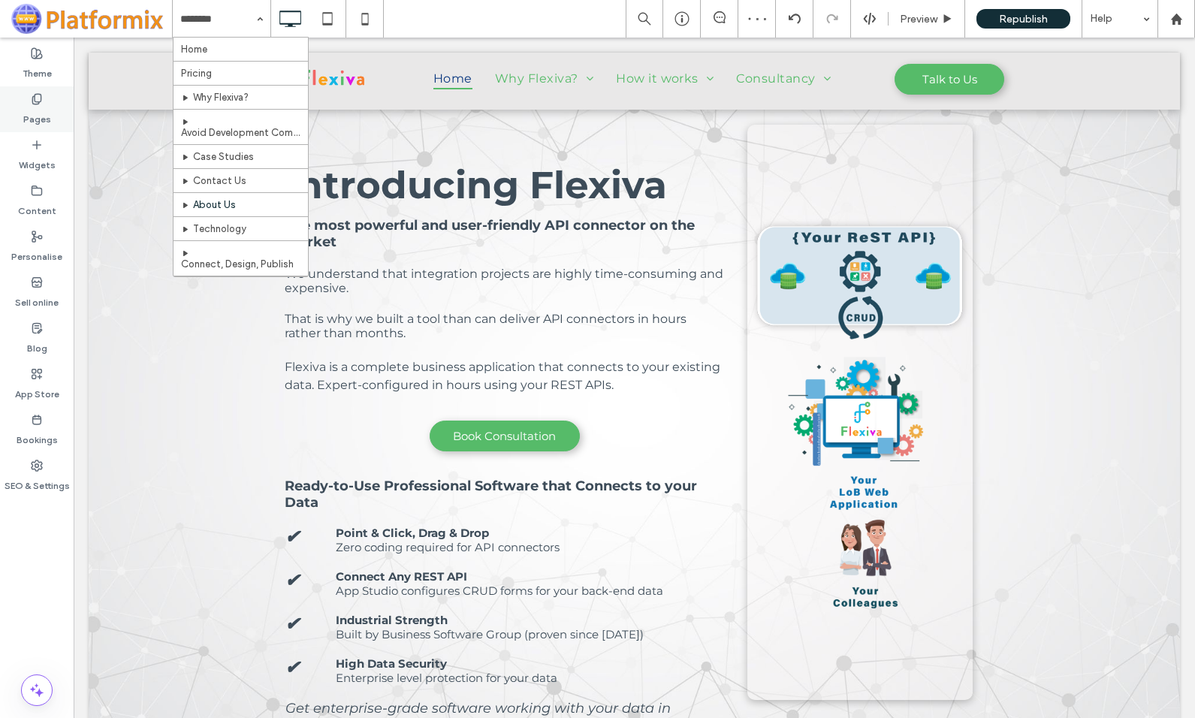
click at [41, 111] on label "Pages" at bounding box center [37, 115] width 28 height 21
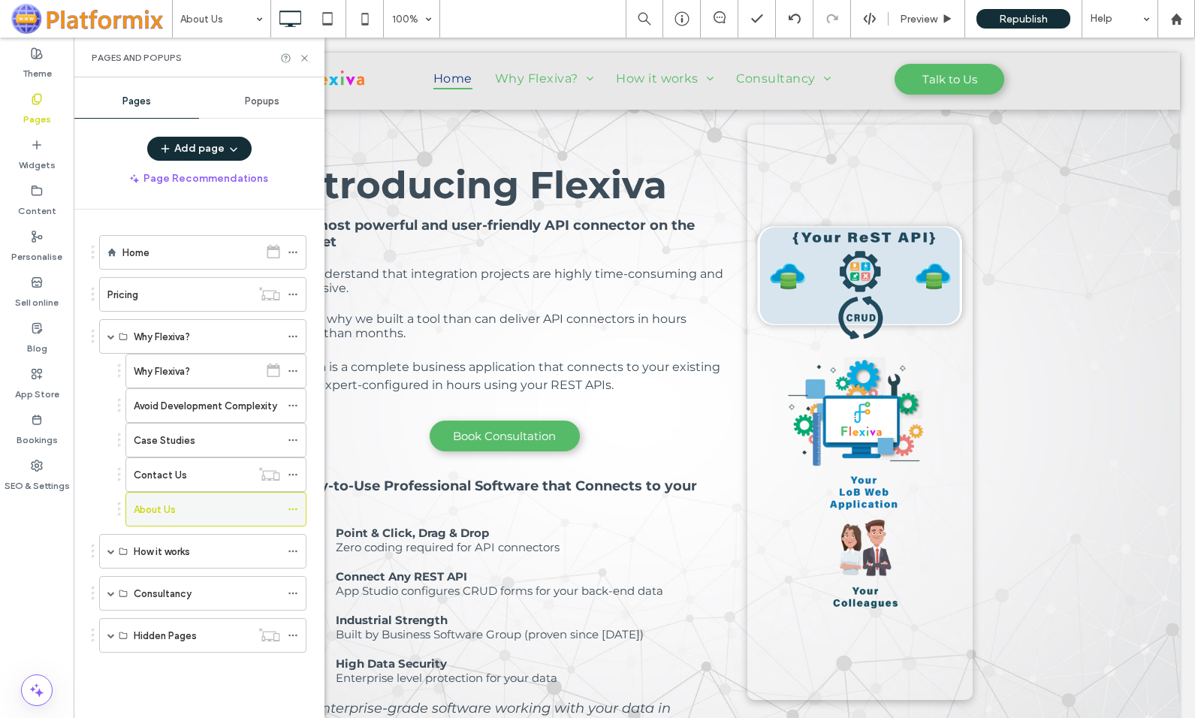
click at [294, 509] on use at bounding box center [292, 509] width 8 height 2
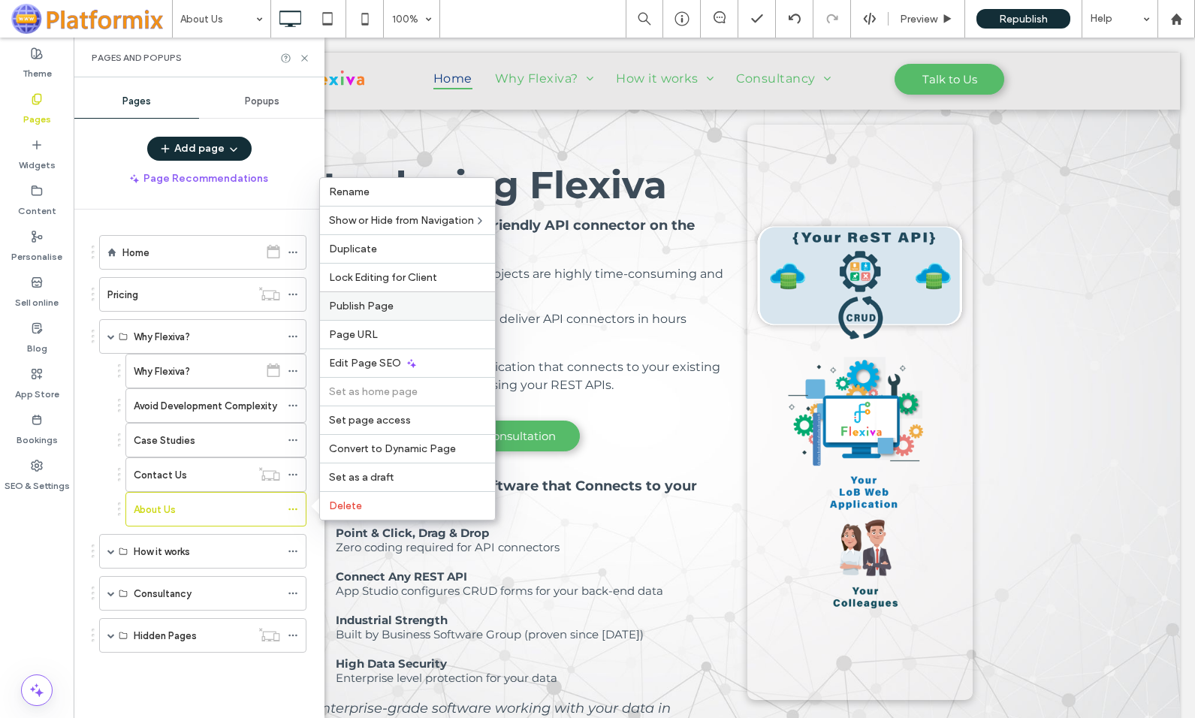
click at [373, 308] on span "Publish Page" at bounding box center [361, 306] width 65 height 13
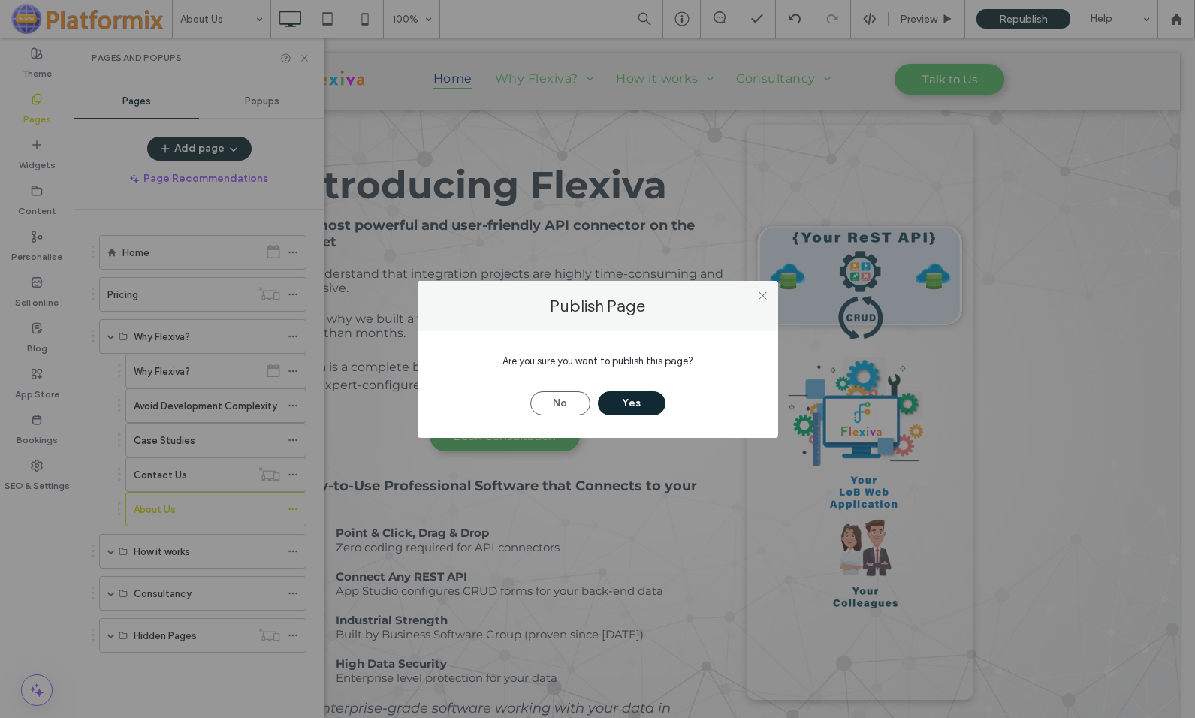
click at [619, 403] on button "Yes" at bounding box center [632, 403] width 68 height 24
